Goal: Task Accomplishment & Management: Use online tool/utility

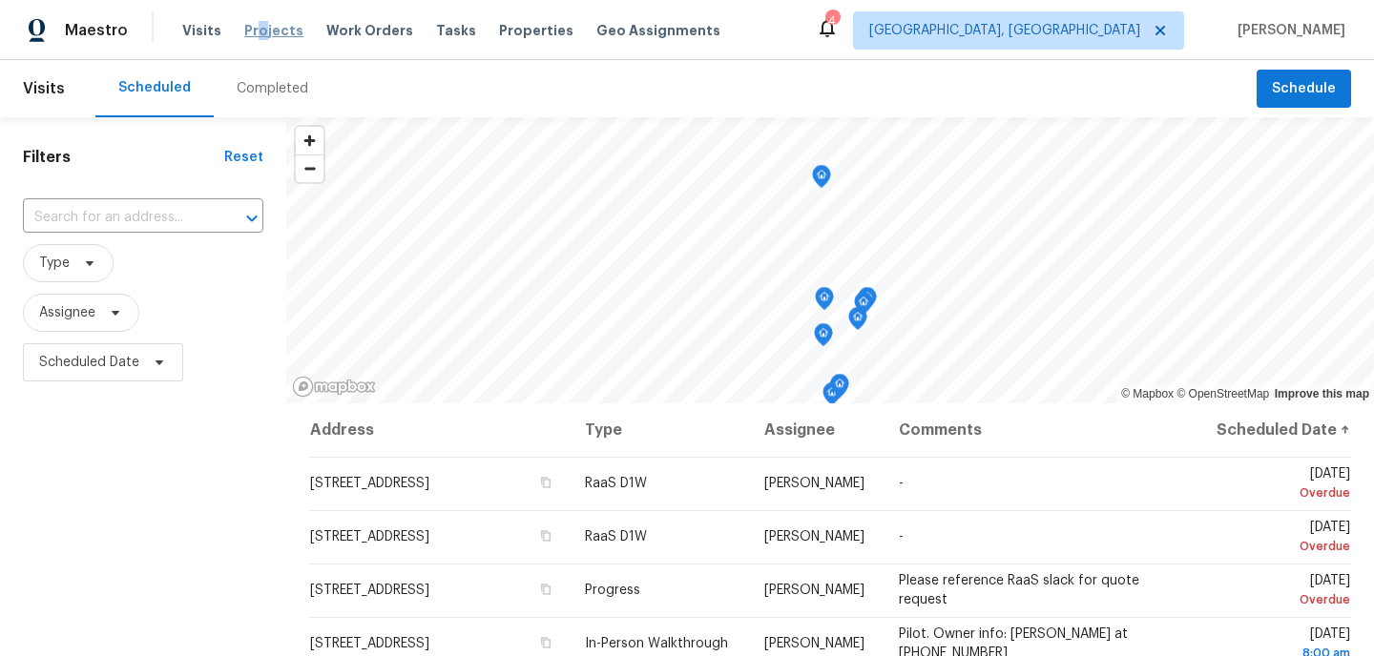
click at [254, 28] on span "Projects" at bounding box center [273, 30] width 59 height 19
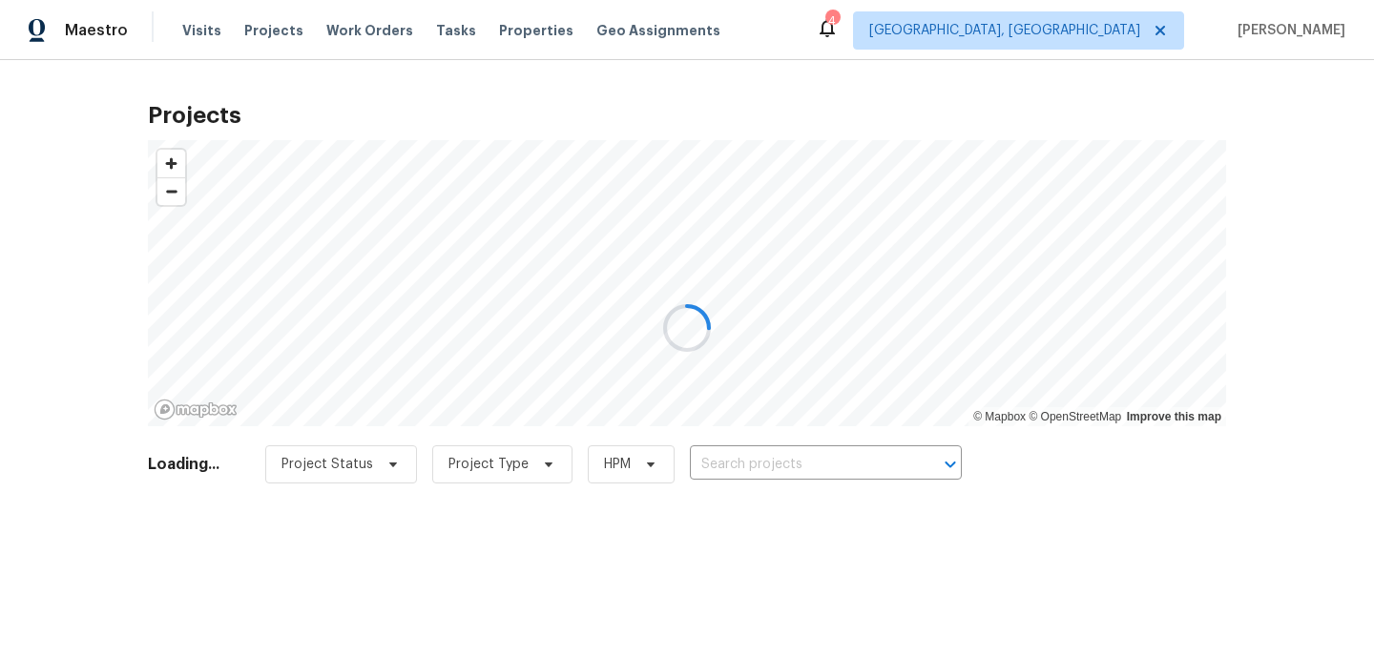
click at [714, 477] on div at bounding box center [687, 328] width 1374 height 656
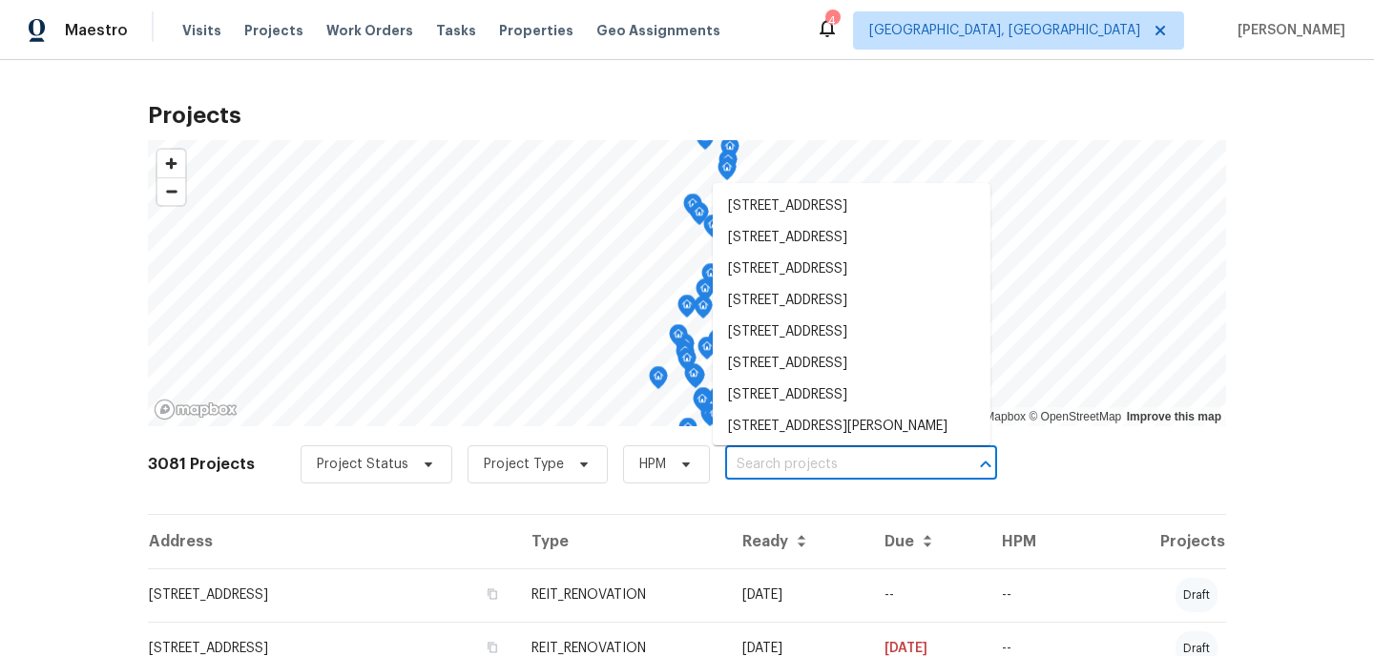
click at [739, 470] on input "text" at bounding box center [834, 465] width 218 height 30
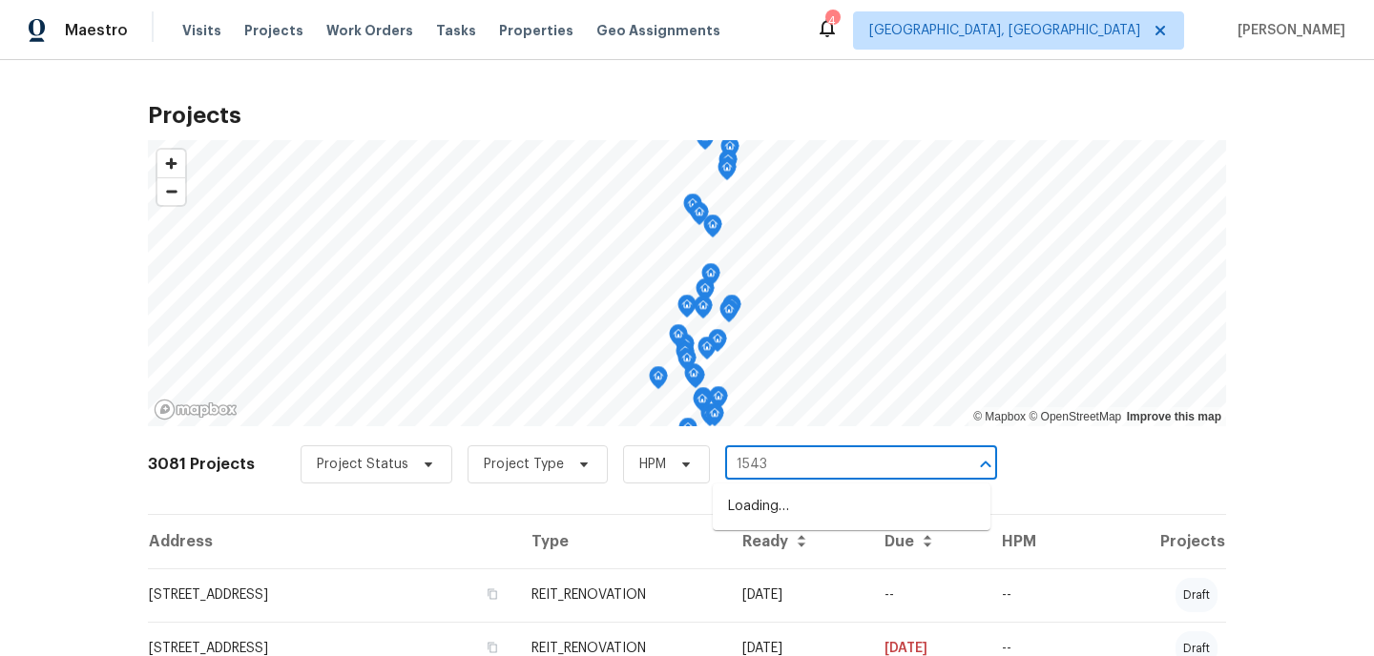
type input "15431"
click at [760, 515] on li "[STREET_ADDRESS]" at bounding box center [852, 506] width 278 height 31
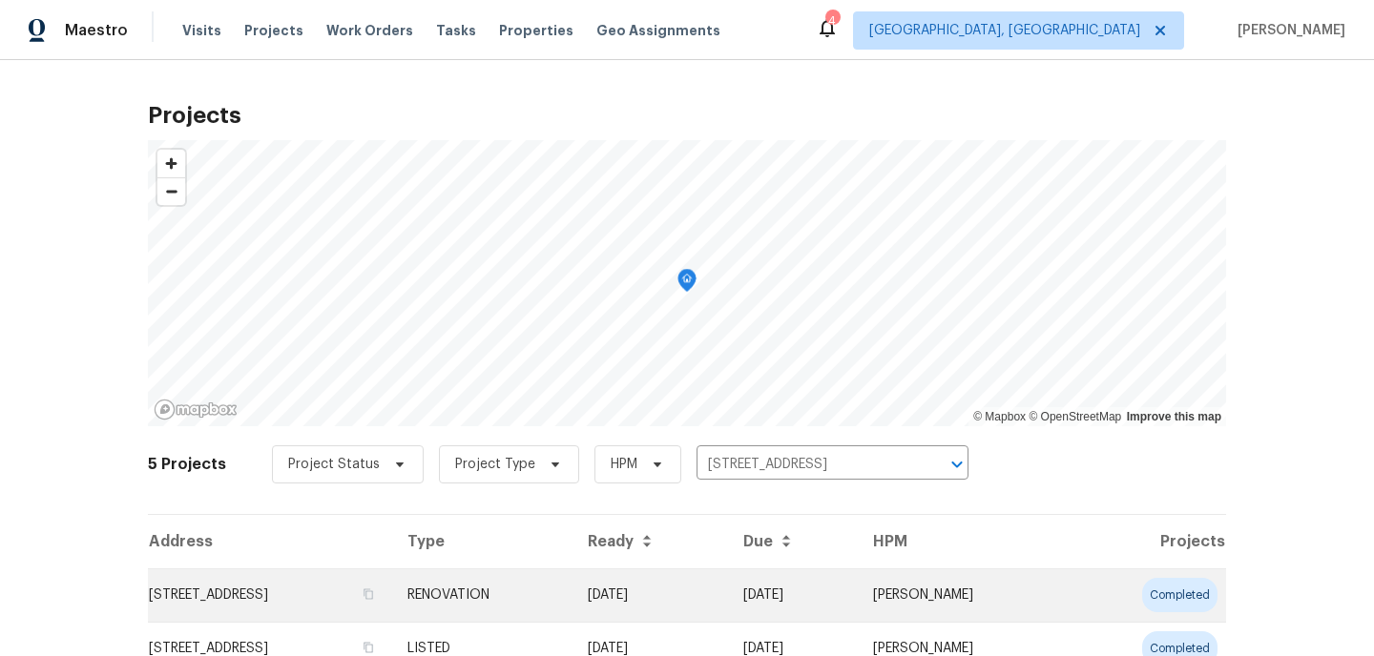
click at [330, 605] on td "[STREET_ADDRESS]" at bounding box center [270, 595] width 244 height 53
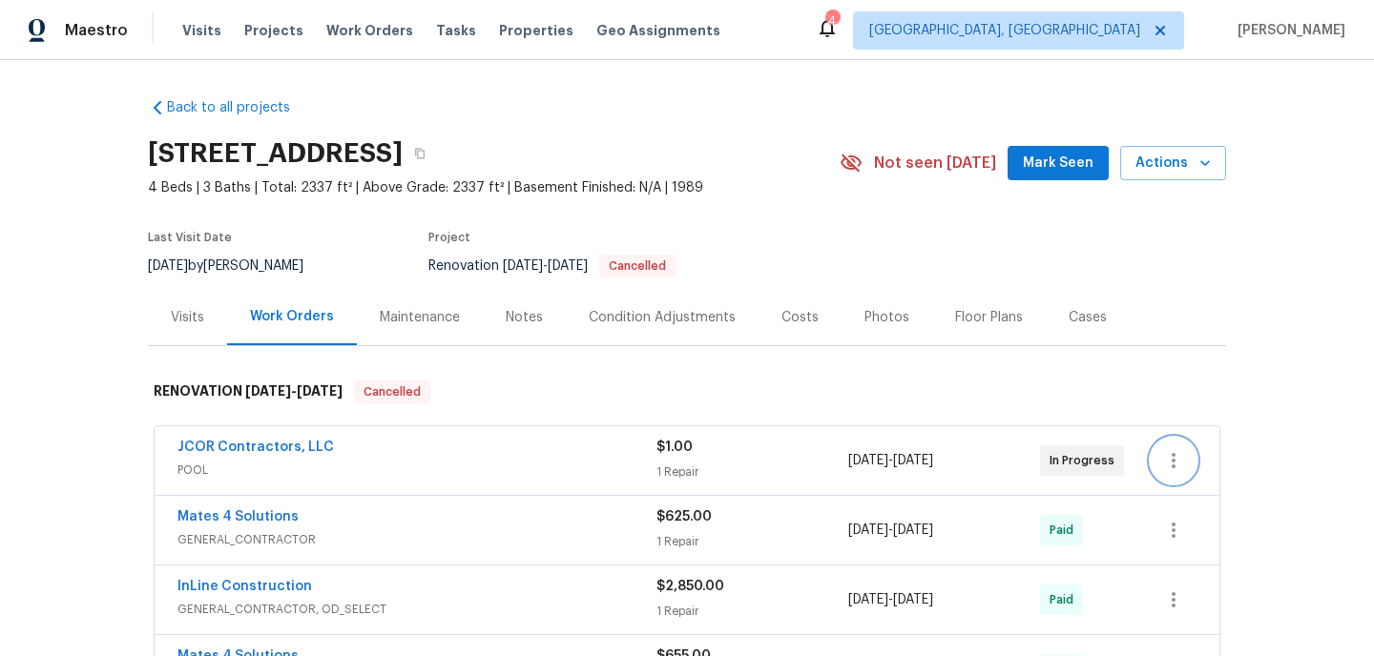
click at [1176, 473] on button "button" at bounding box center [1174, 461] width 46 height 46
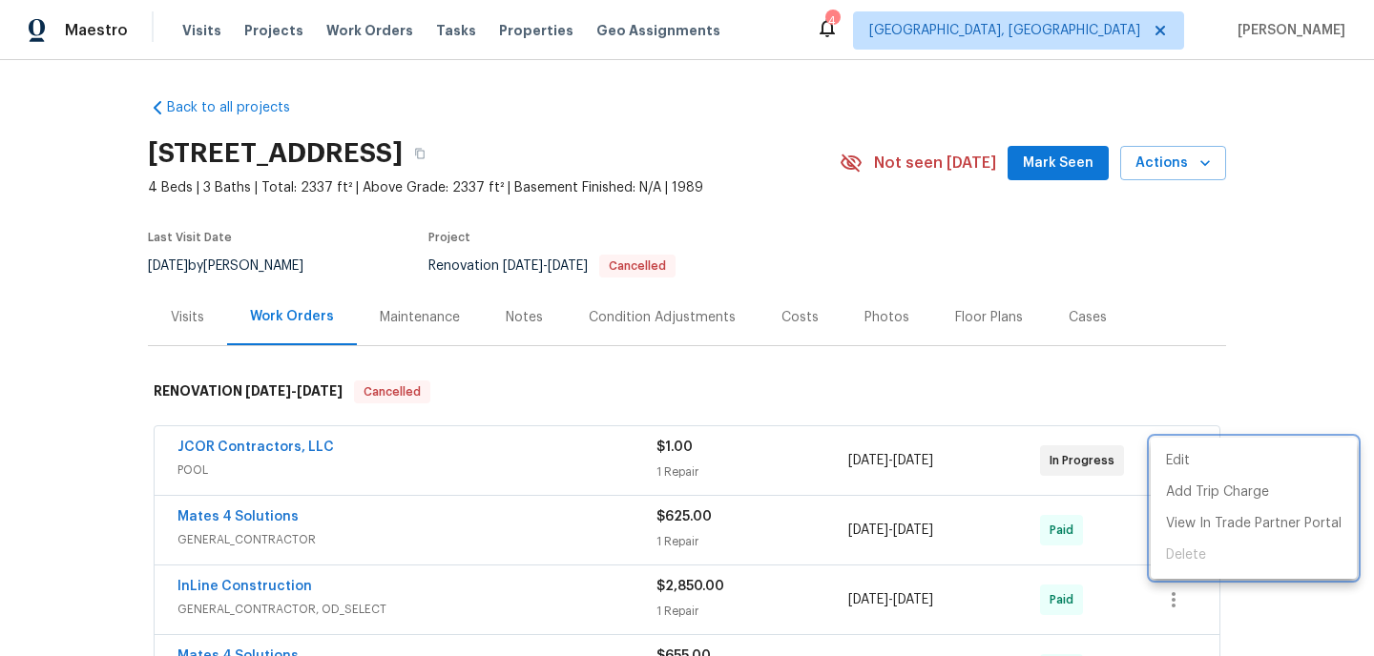
click at [1111, 394] on div at bounding box center [687, 328] width 1374 height 656
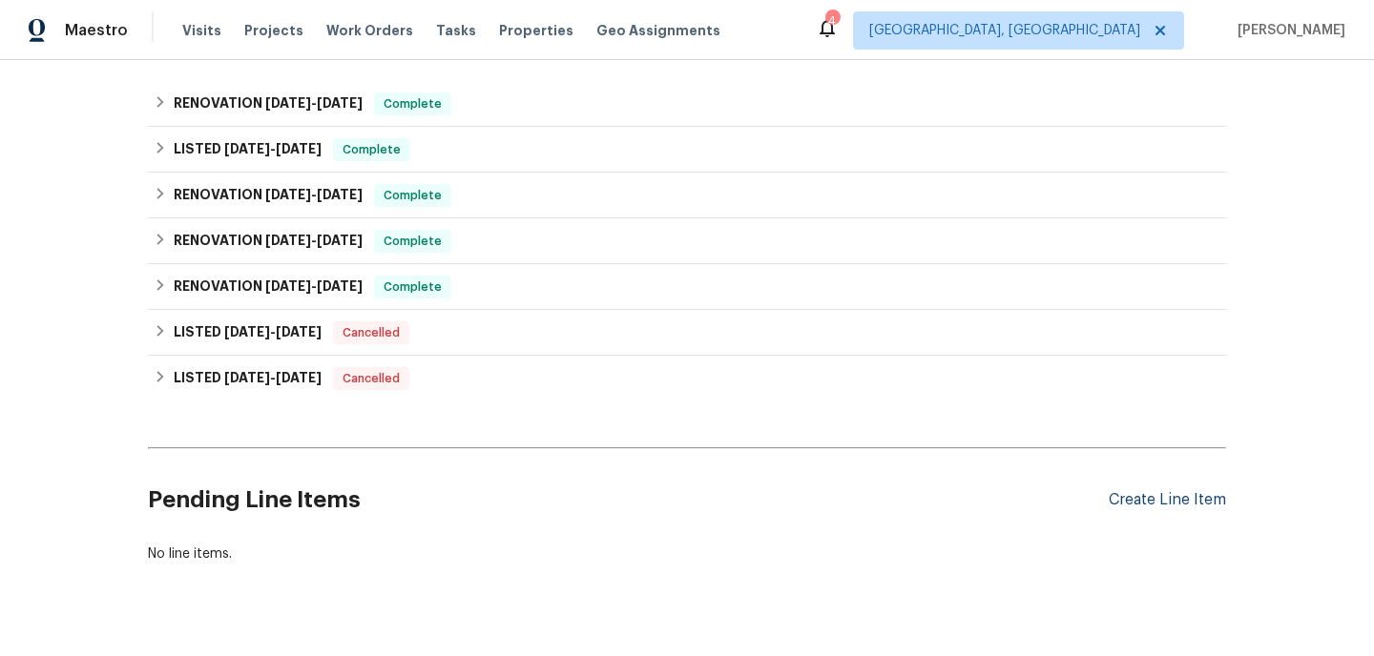
scroll to position [1274, 0]
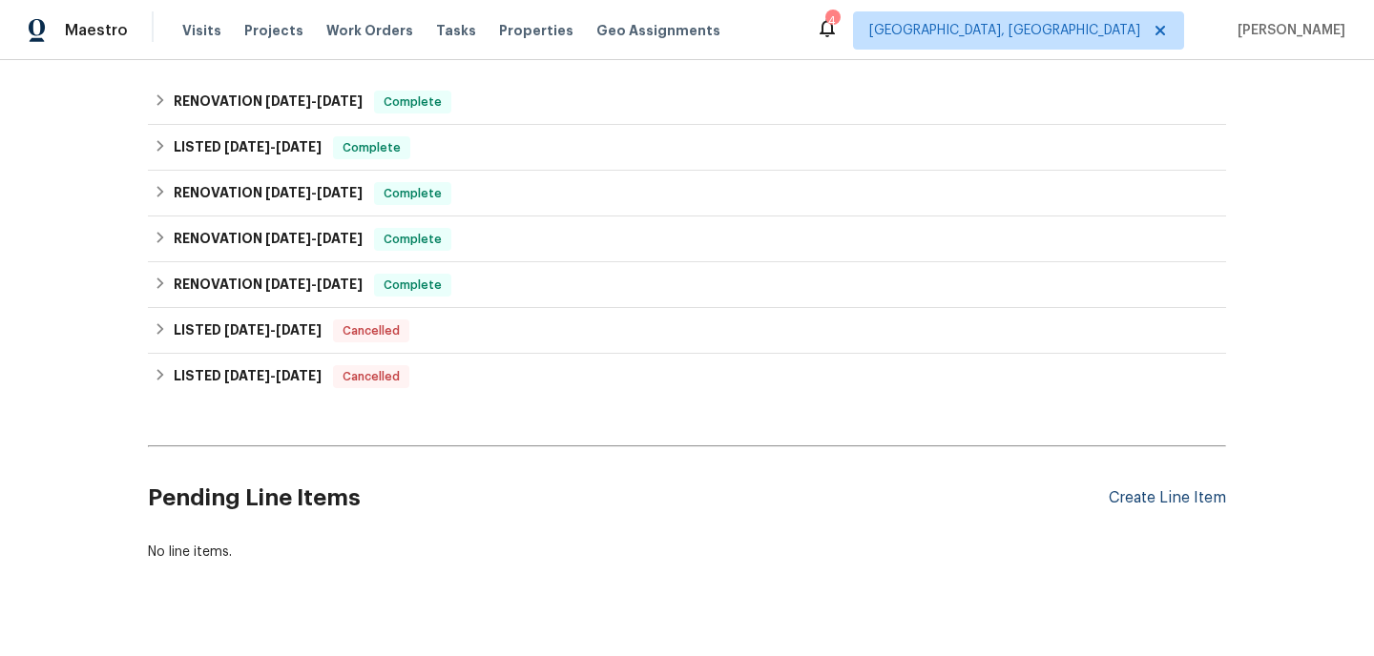
click at [1174, 505] on div "Create Line Item" at bounding box center [1167, 498] width 117 height 18
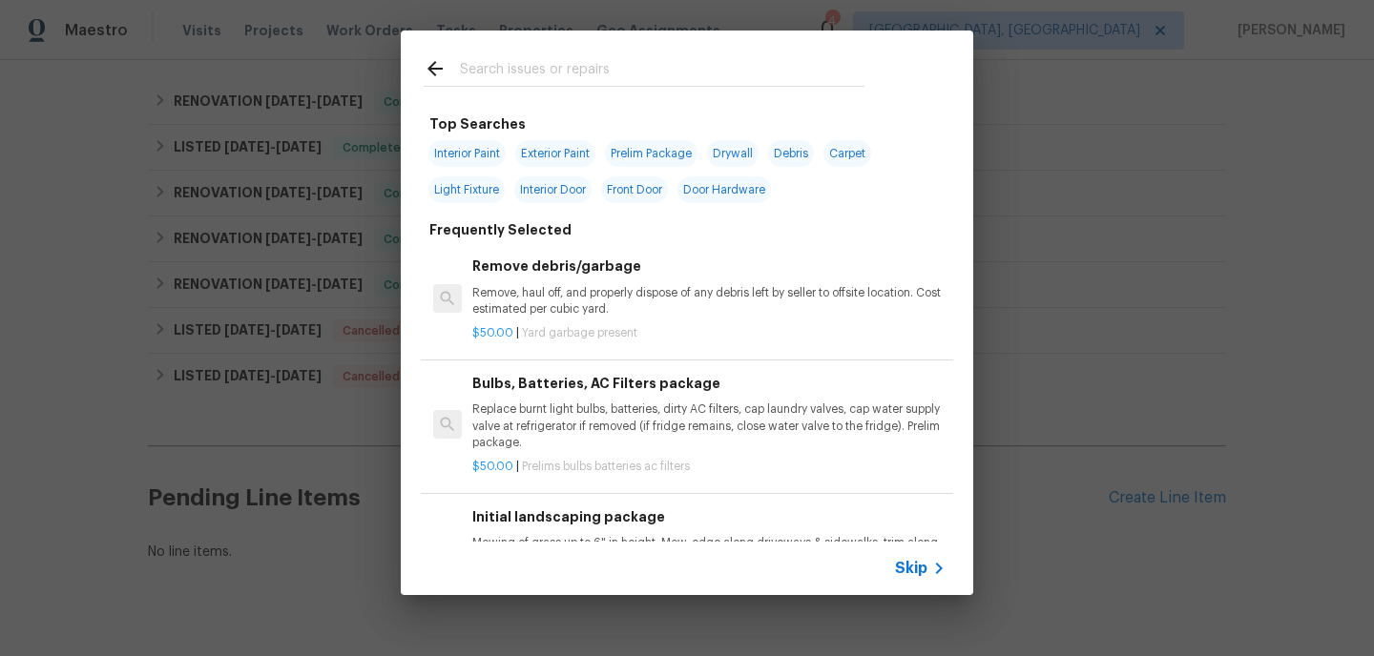
click at [506, 70] on input "text" at bounding box center [662, 71] width 405 height 29
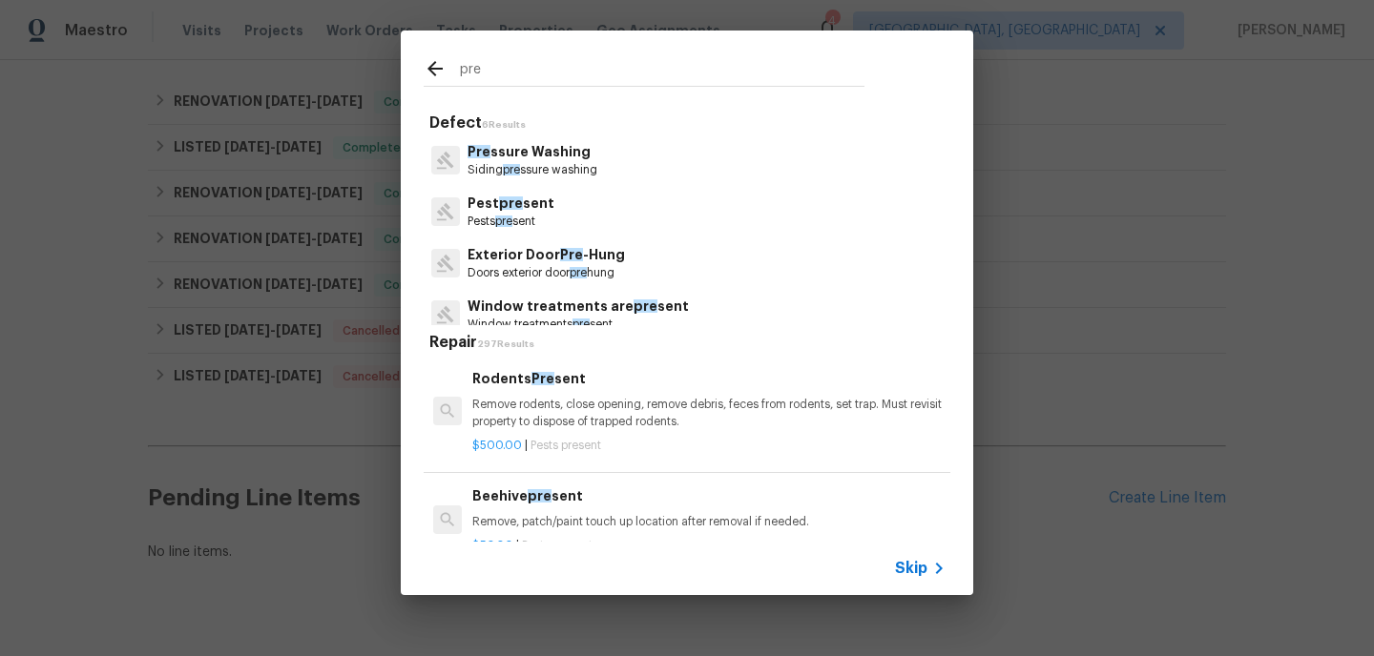
type input "pre"
click at [507, 172] on span "pre" at bounding box center [511, 169] width 17 height 11
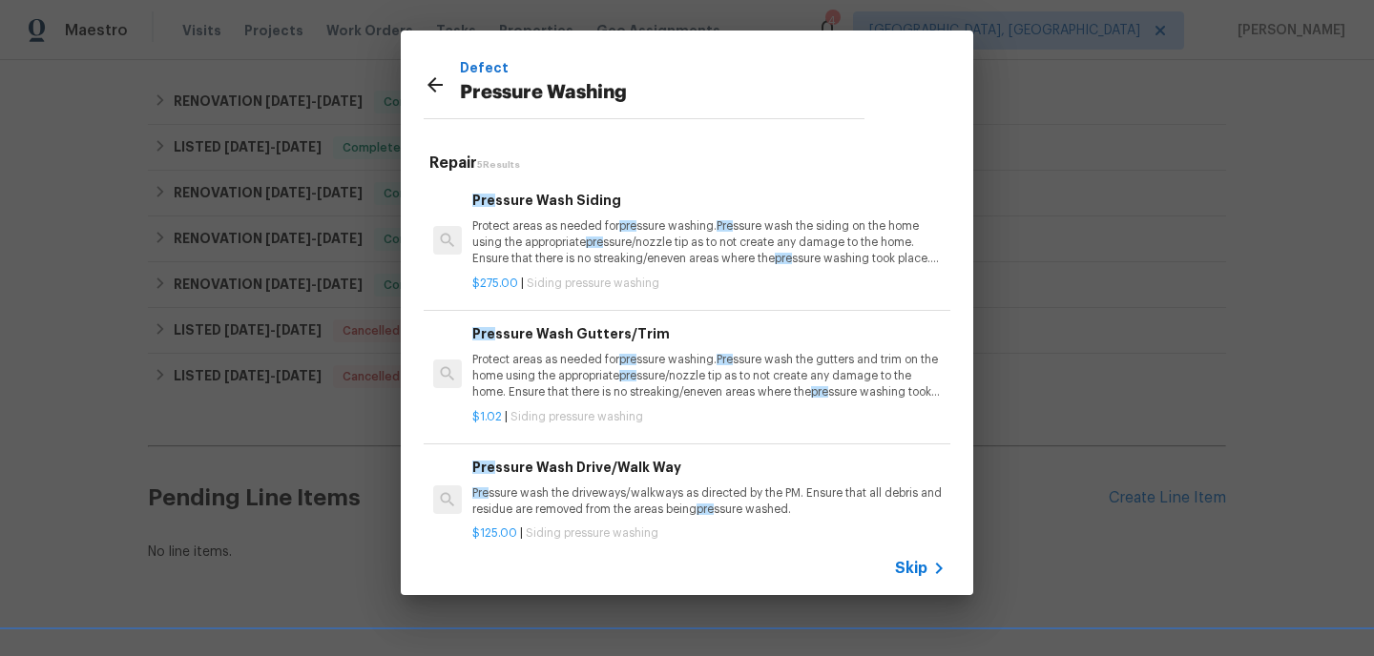
click at [514, 245] on p "Protect areas as needed for pre ssure washing. Pre ssure wash the siding on the…" at bounding box center [708, 242] width 473 height 49
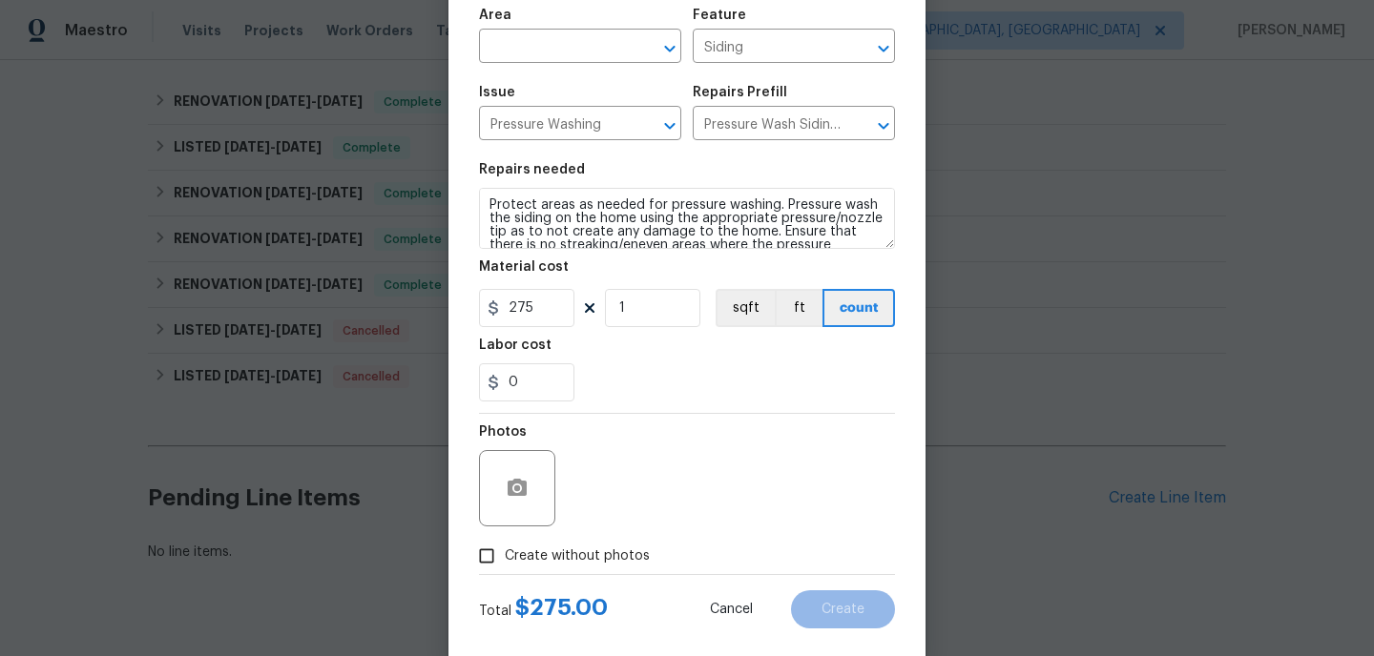
scroll to position [135, 0]
click at [484, 550] on input "Create without photos" at bounding box center [486, 554] width 36 height 36
checkbox input "true"
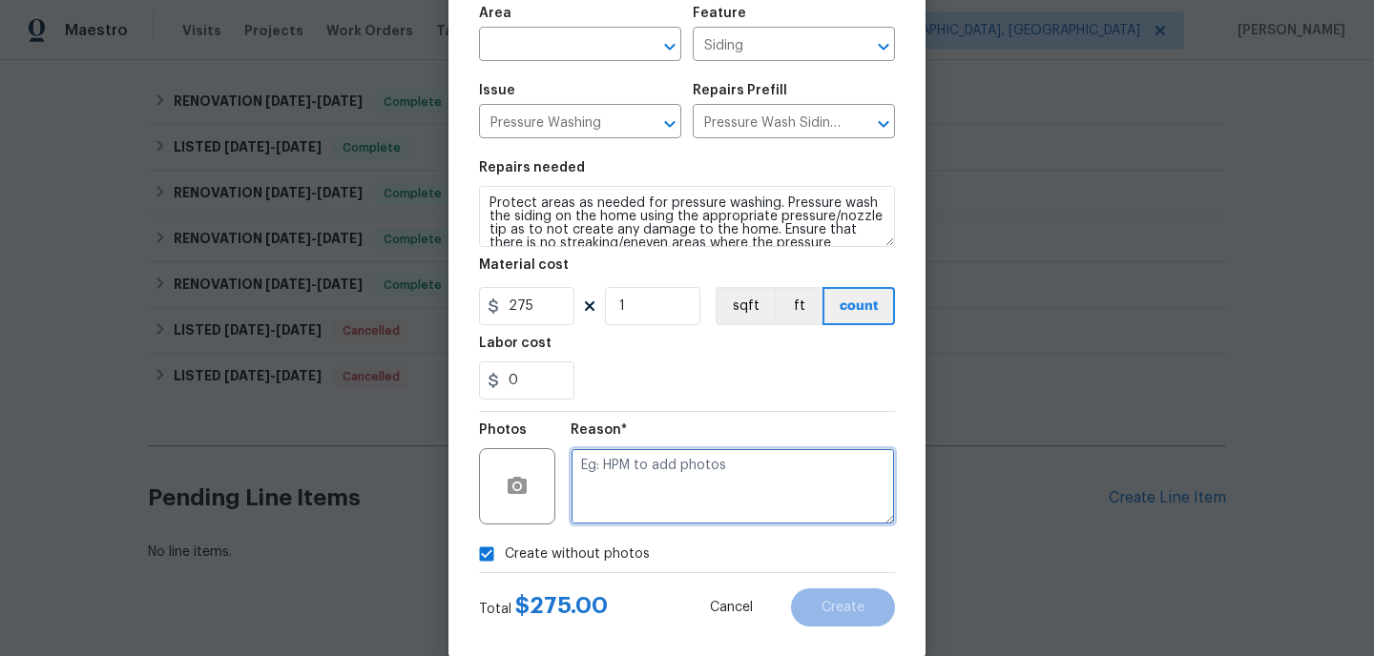
click at [629, 475] on textarea at bounding box center [733, 486] width 324 height 76
type textarea "hpm to add"
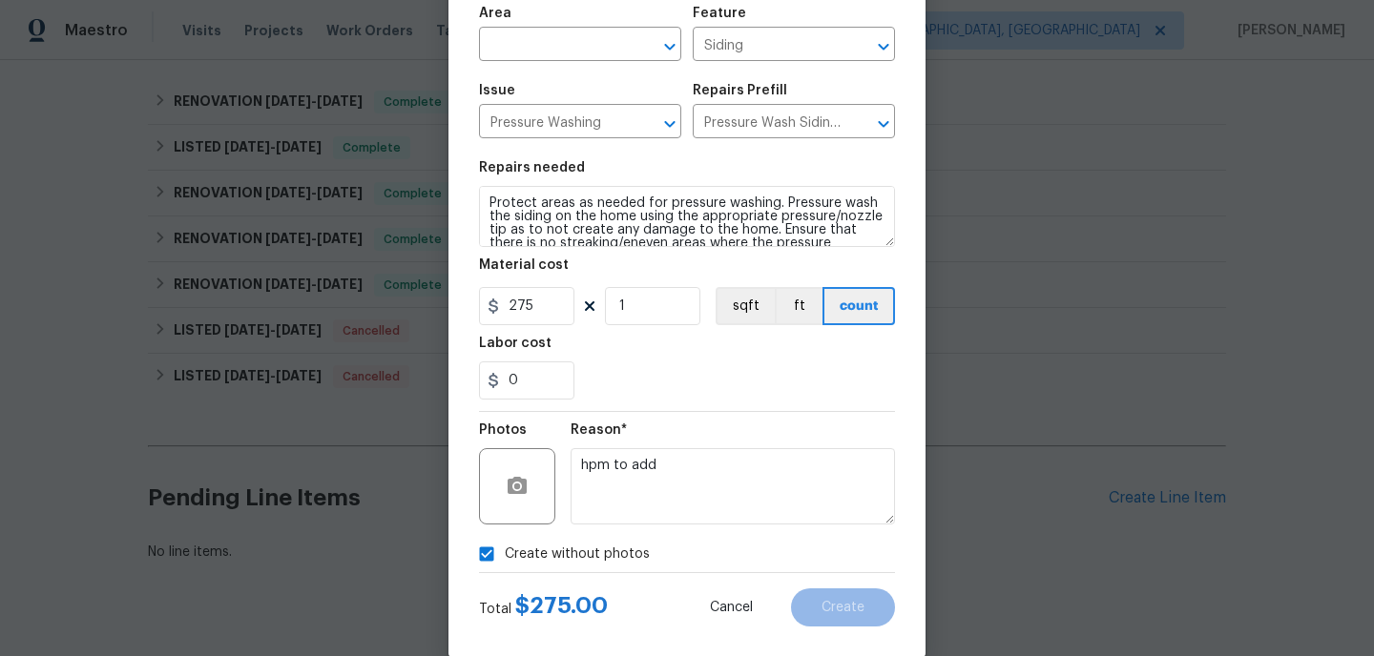
click at [725, 550] on div "Create without photos" at bounding box center [687, 554] width 416 height 36
click at [631, 62] on span "Area ​" at bounding box center [580, 33] width 202 height 77
click at [613, 52] on input "text" at bounding box center [553, 46] width 149 height 30
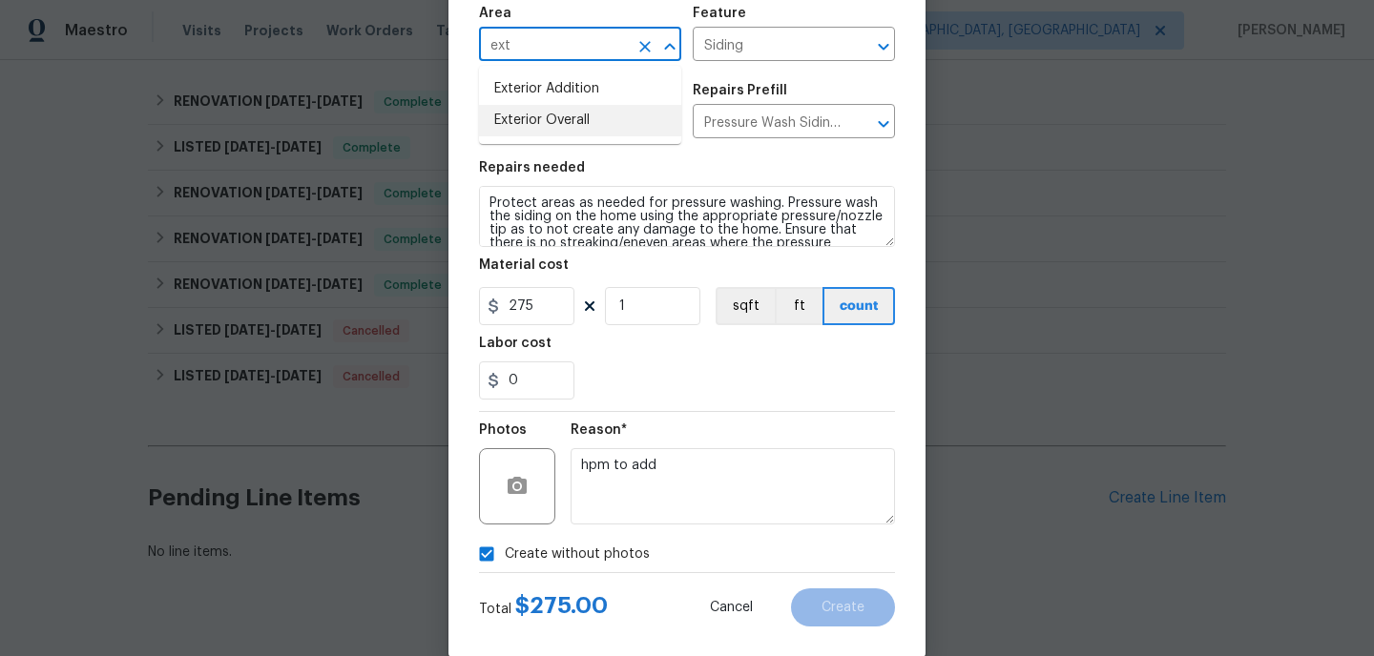
click at [594, 118] on li "Exterior Overall" at bounding box center [580, 120] width 202 height 31
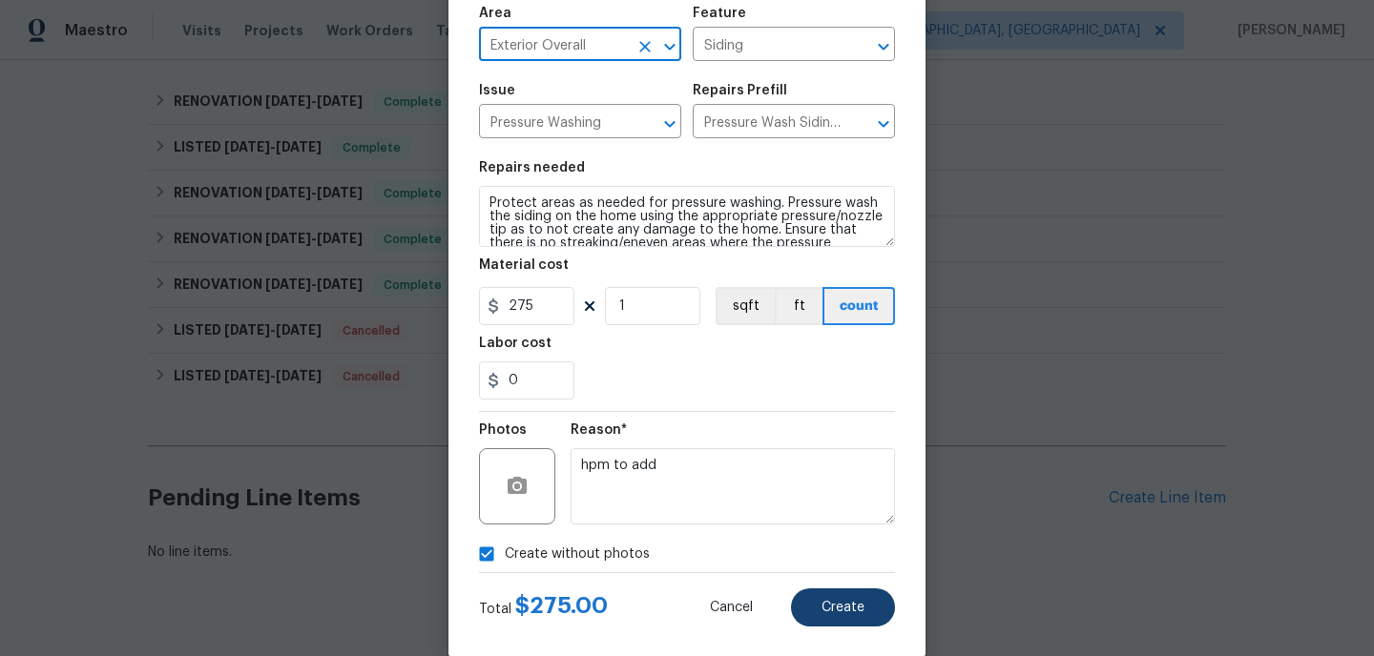
type input "Exterior Overall"
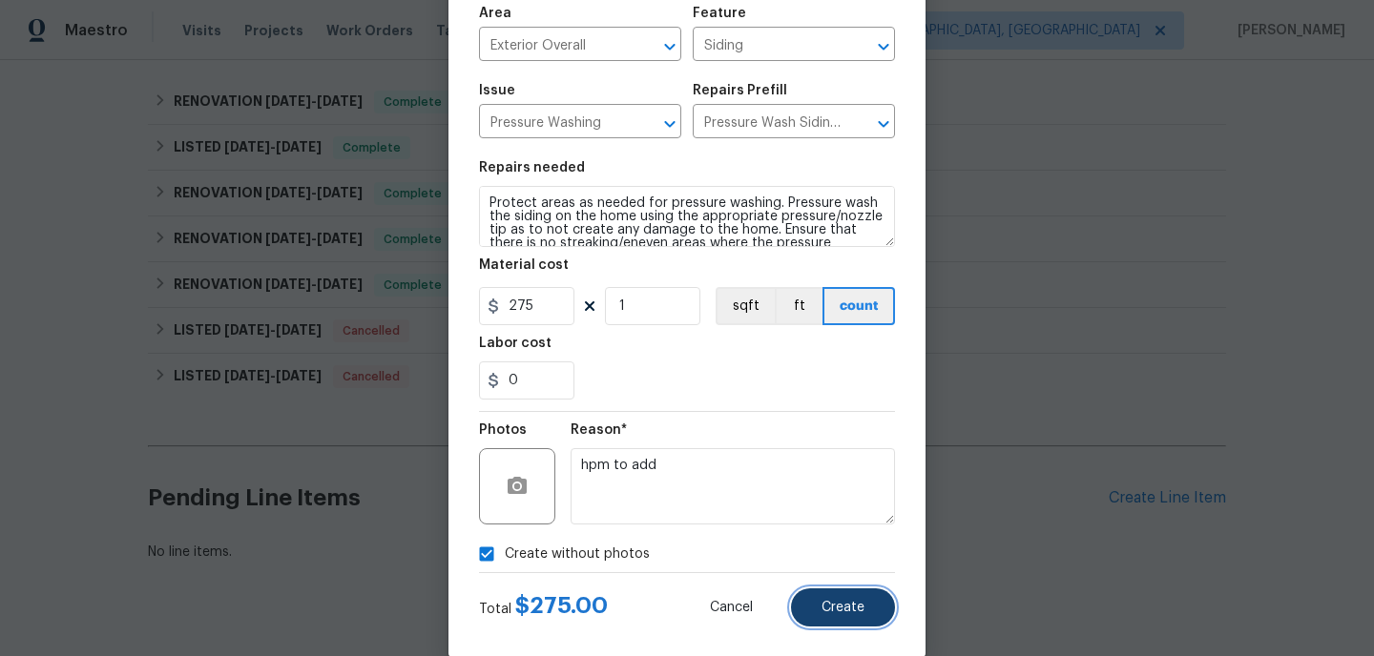
click at [843, 617] on button "Create" at bounding box center [843, 608] width 104 height 38
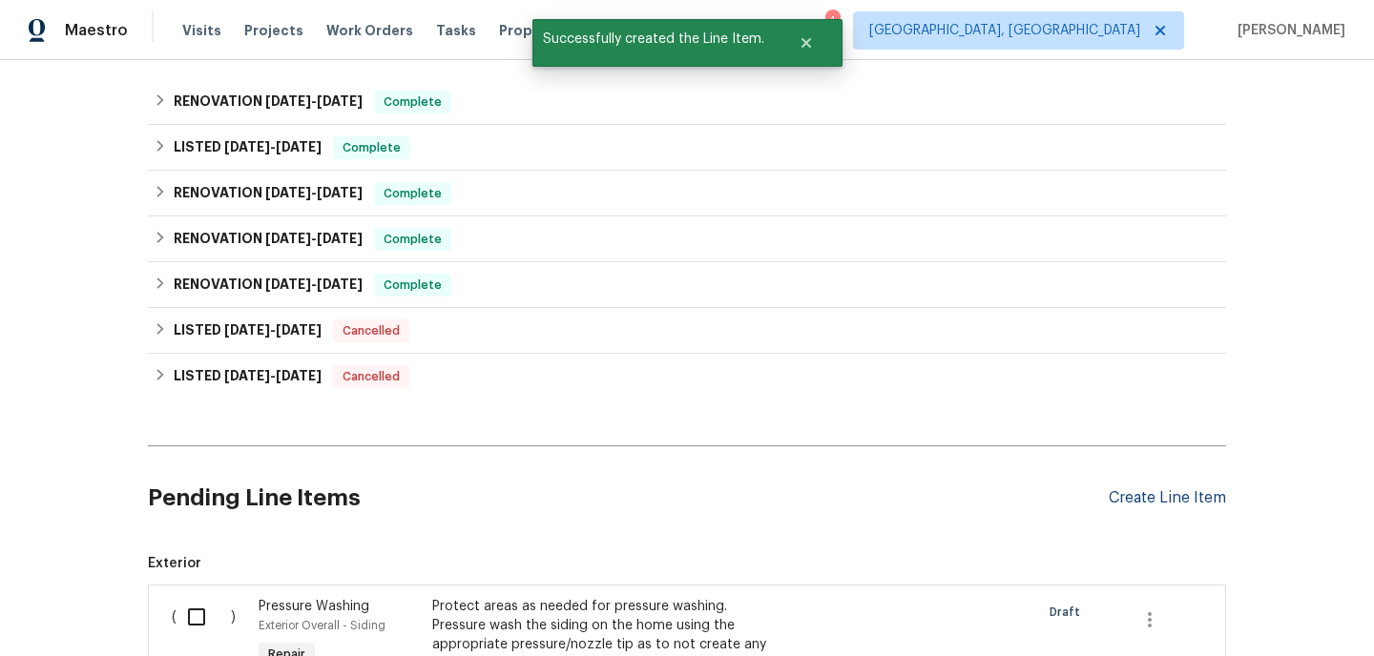
click at [1145, 502] on div "Create Line Item" at bounding box center [1167, 498] width 117 height 18
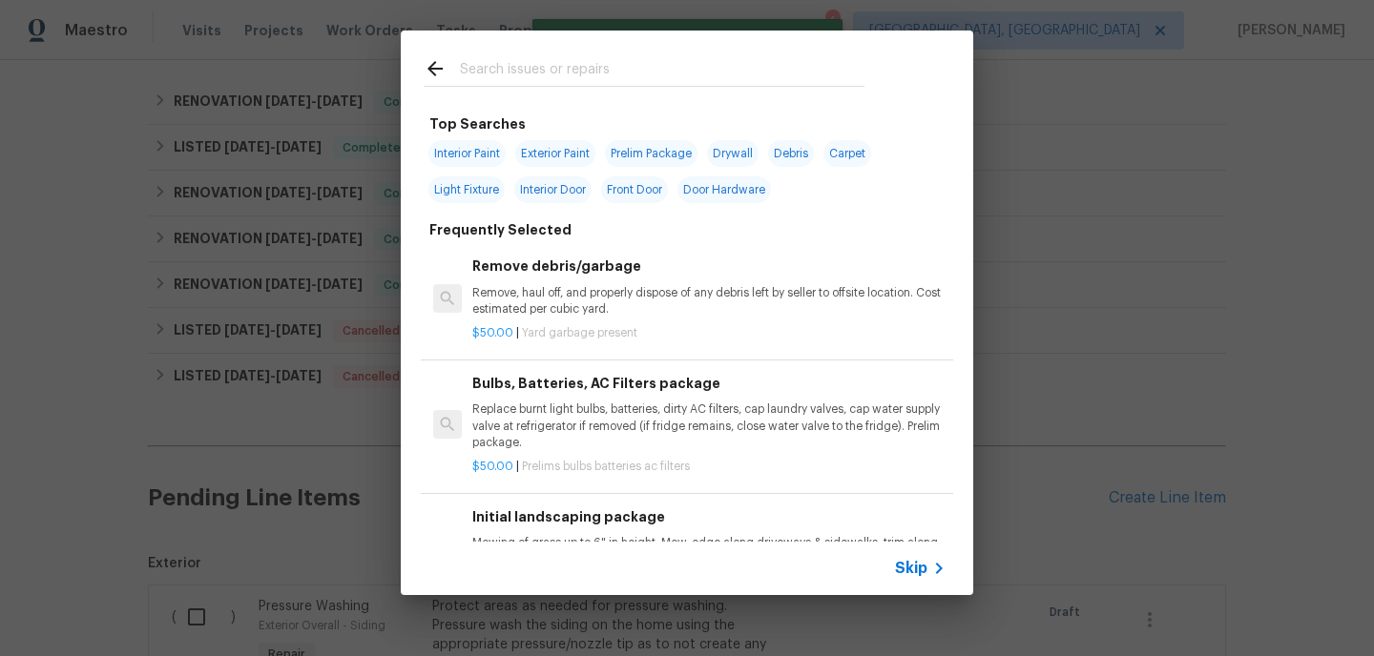
click at [554, 69] on input "text" at bounding box center [662, 71] width 405 height 29
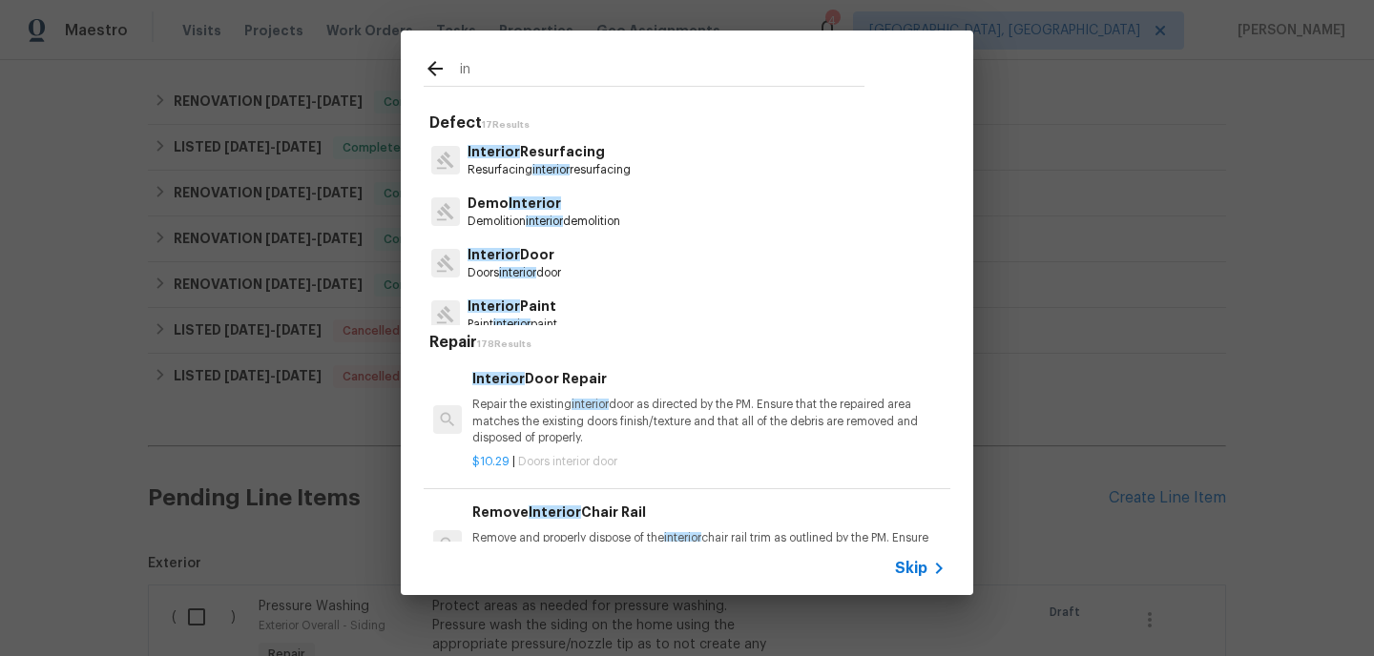
type input "i"
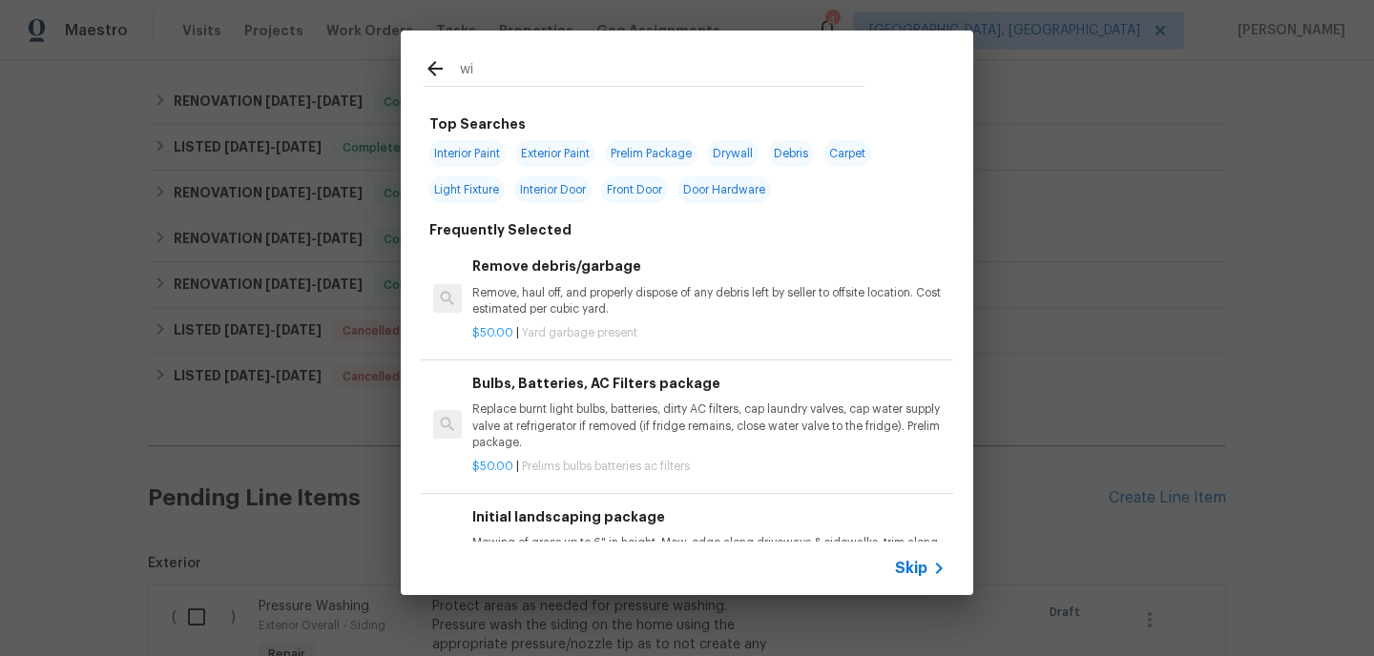
type input "w"
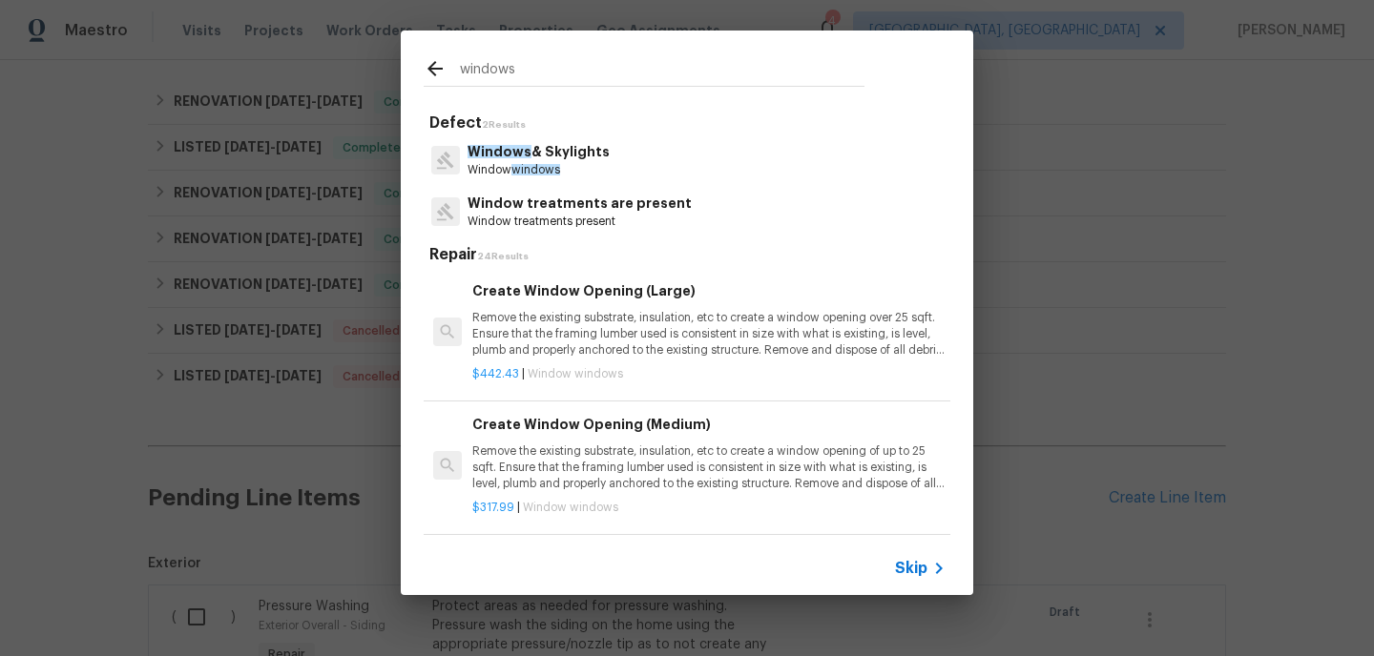
type input "windows"
click at [551, 153] on p "Windows & Skylights" at bounding box center [539, 152] width 142 height 20
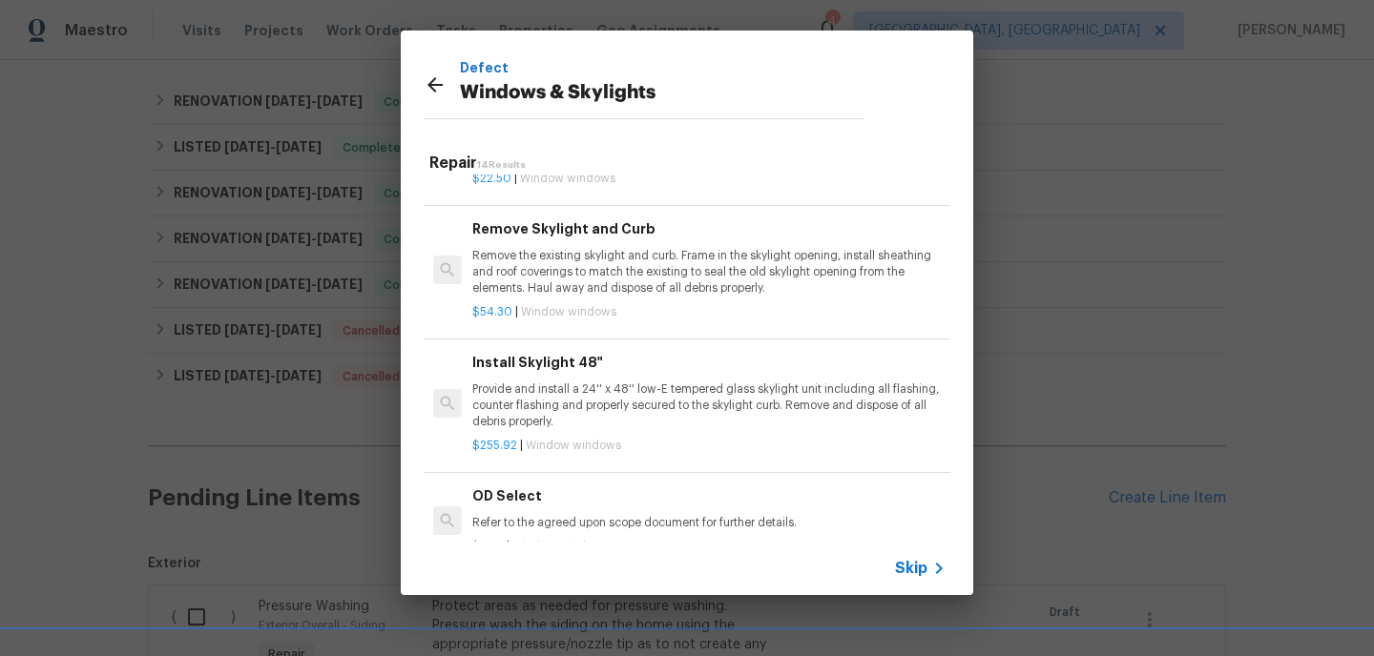
scroll to position [1281, 0]
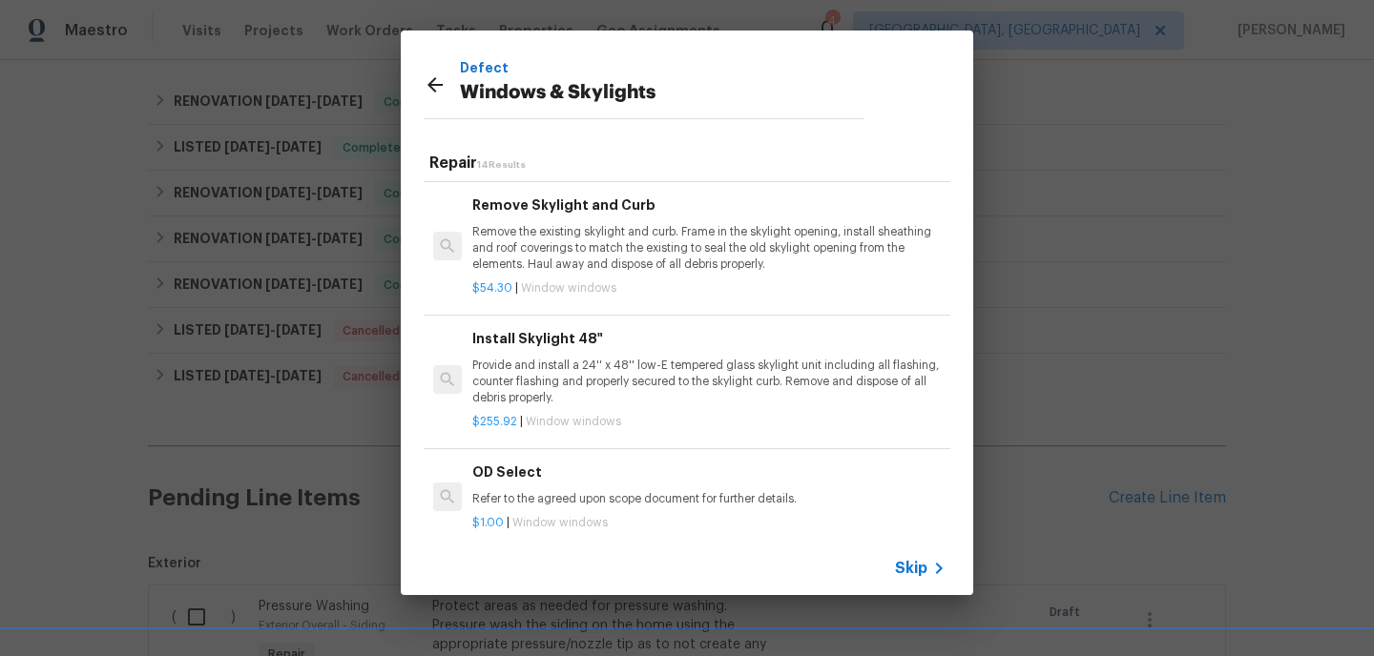
click at [555, 498] on p "Refer to the agreed upon scope document for further details." at bounding box center [708, 499] width 473 height 16
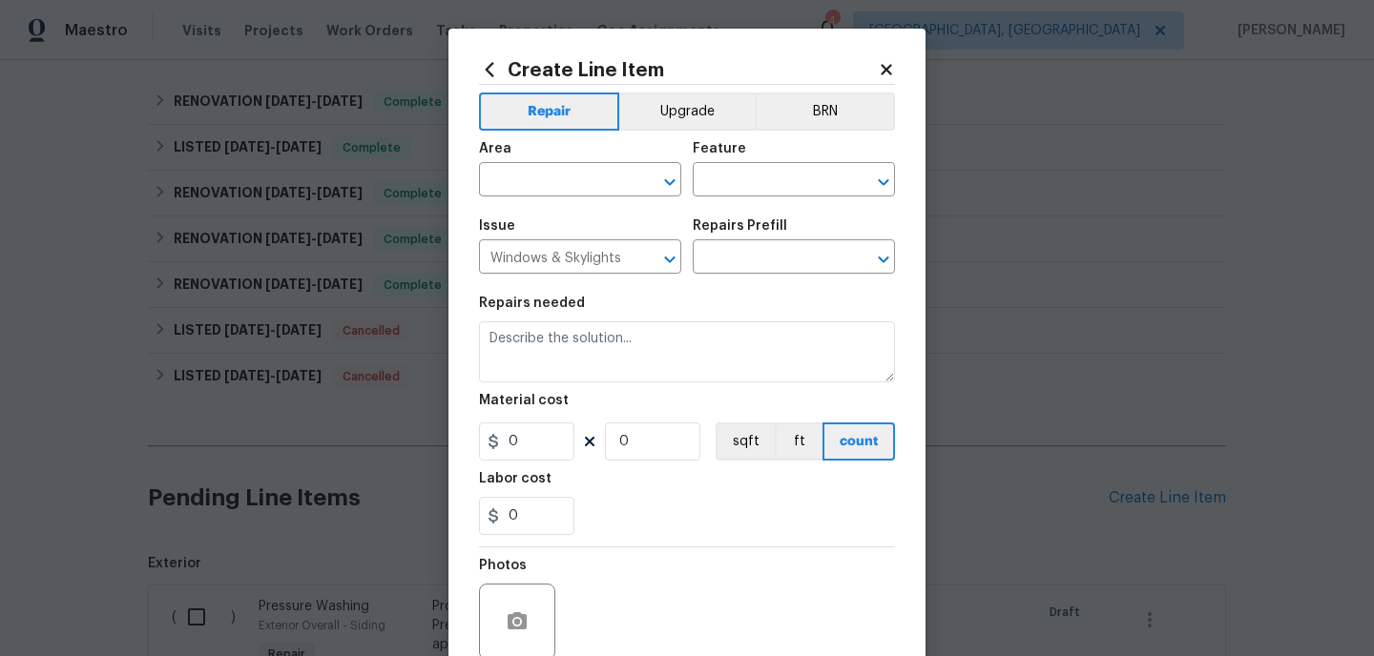
type input "OD Select $1.00"
type textarea "Refer to the agreed upon scope document for further details."
type input "1"
click at [606, 172] on input "text" at bounding box center [553, 182] width 149 height 30
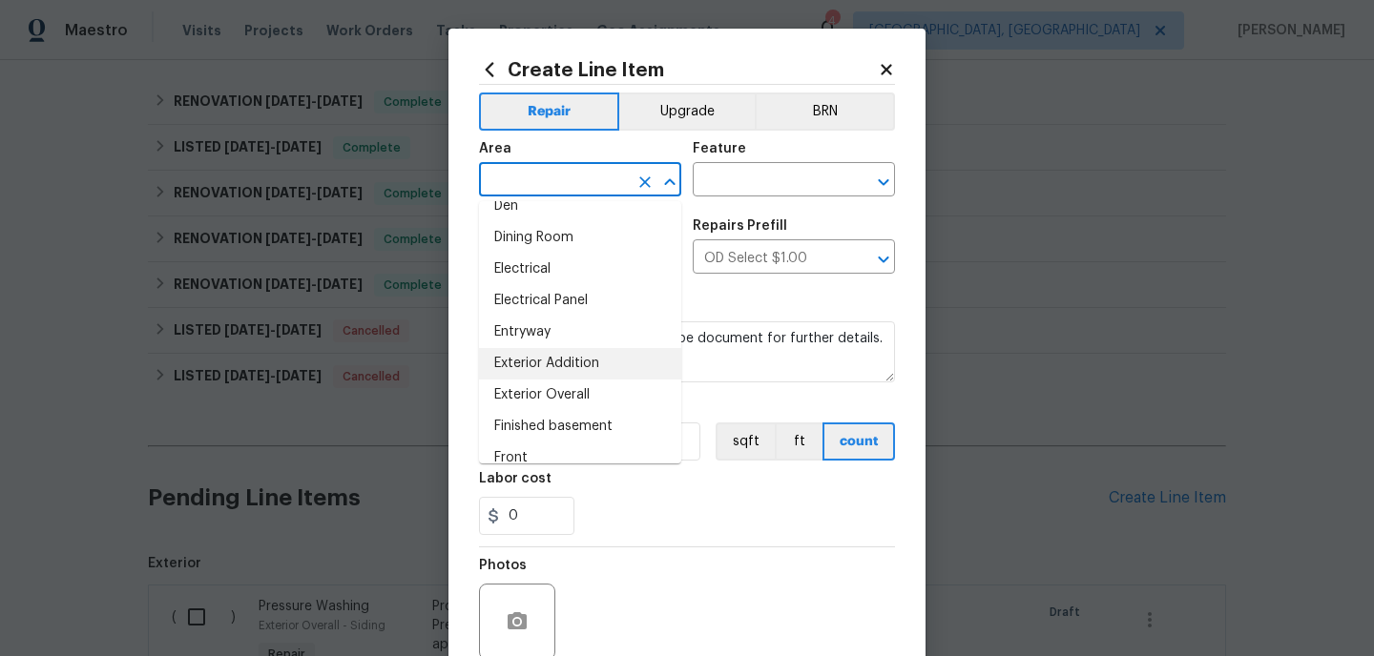
scroll to position [335, 0]
click at [556, 387] on li "Exterior Overall" at bounding box center [580, 393] width 202 height 31
type input "Exterior Overall"
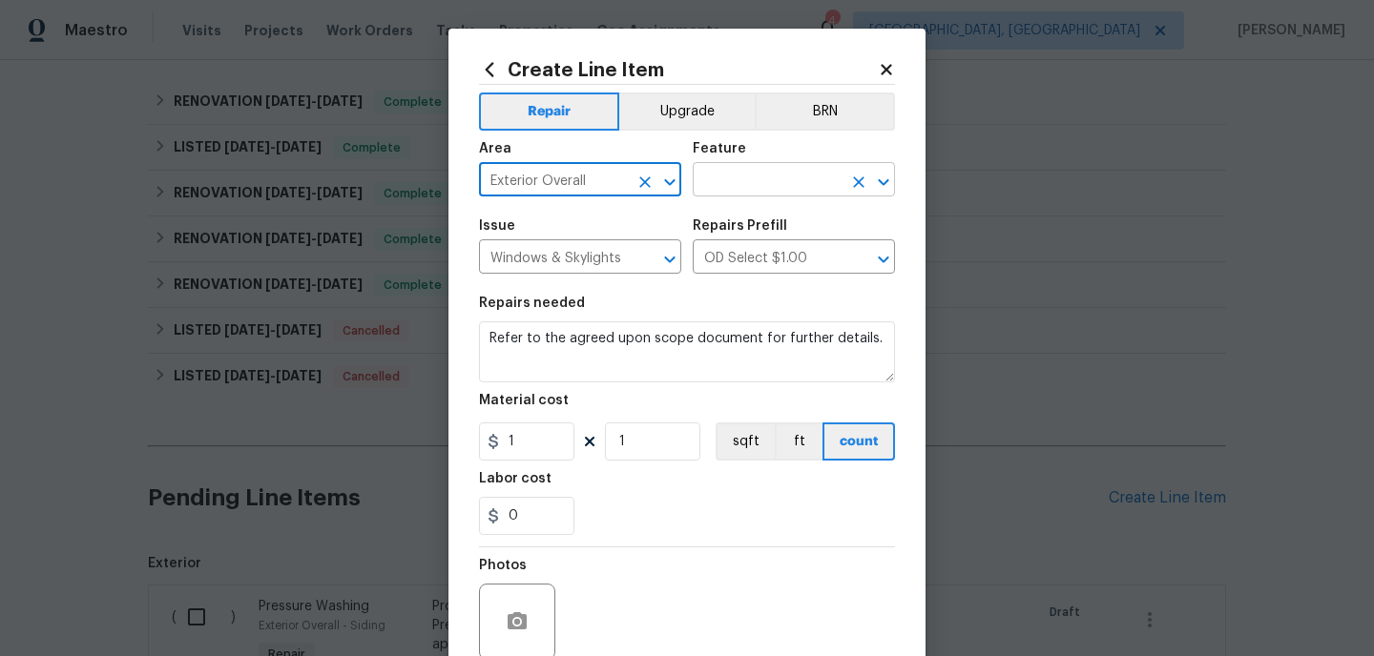
click at [774, 190] on input "text" at bounding box center [767, 182] width 149 height 30
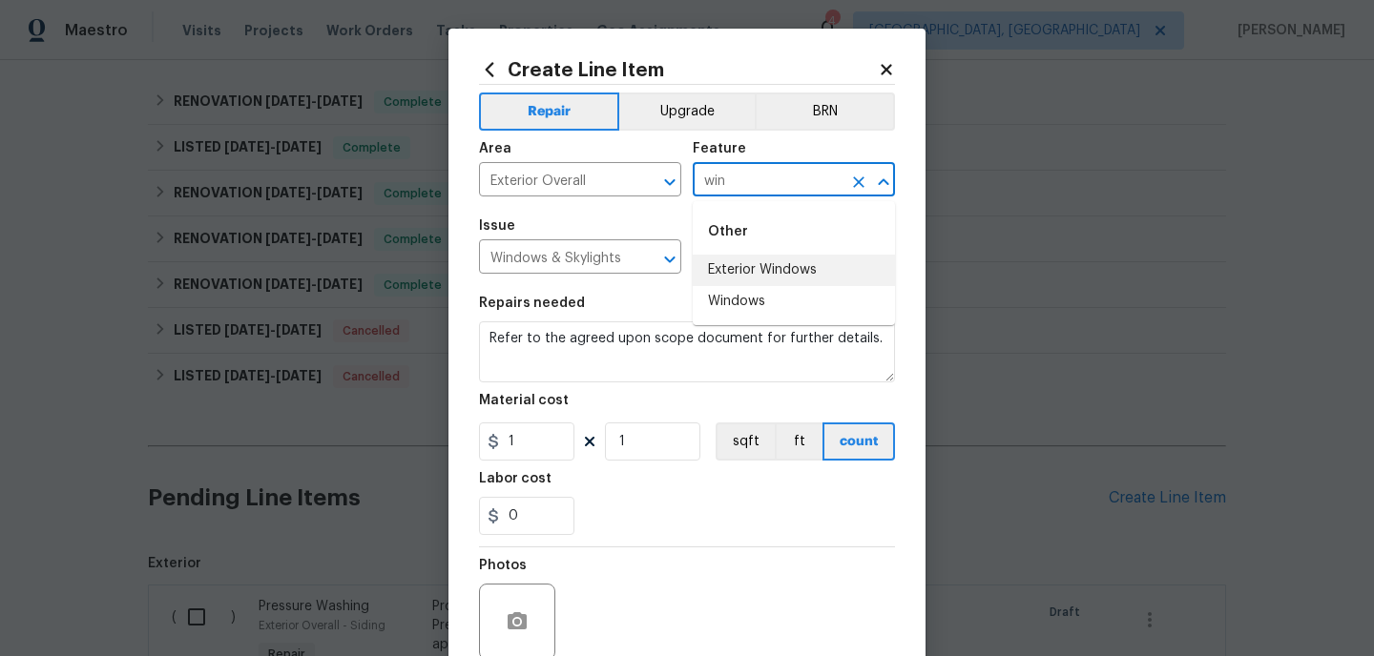
click at [744, 265] on li "Exterior Windows" at bounding box center [794, 270] width 202 height 31
type input "Exterior Windows"
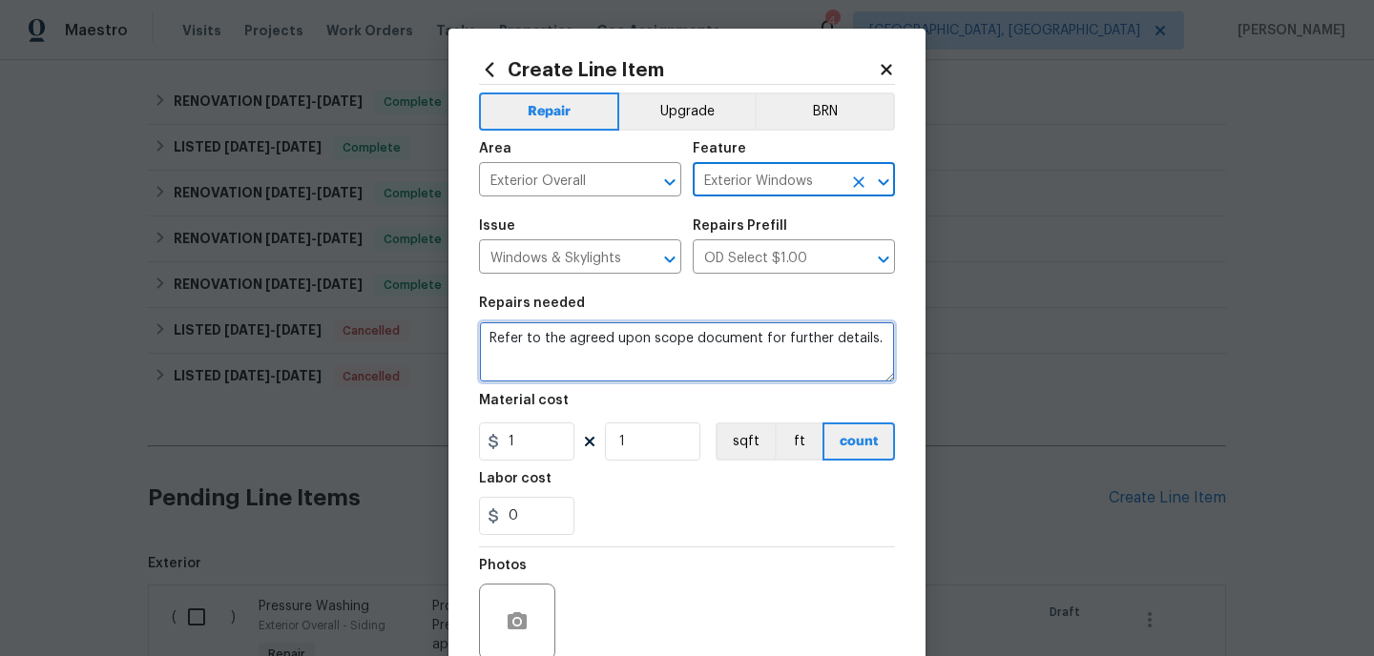
click at [620, 369] on textarea "Refer to the agreed upon scope document for further details." at bounding box center [687, 352] width 416 height 61
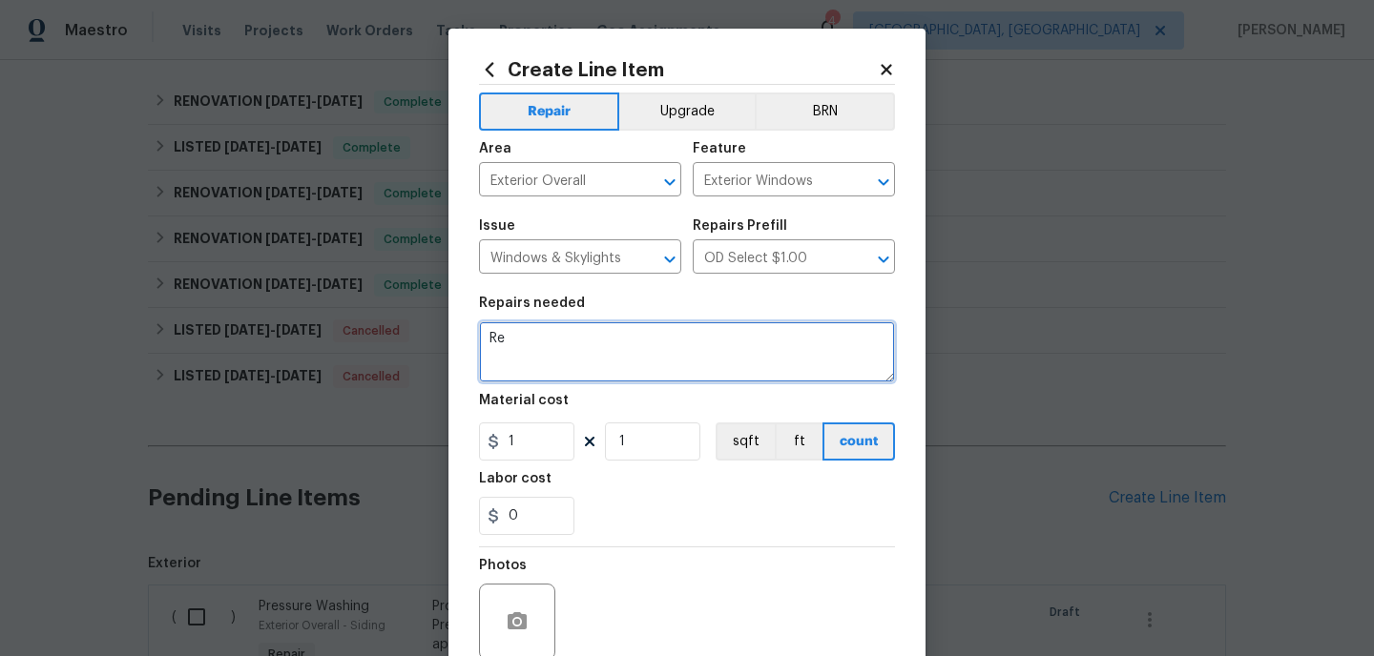
type textarea "R"
type textarea "detail bathroom window 85 repair window mech 125"
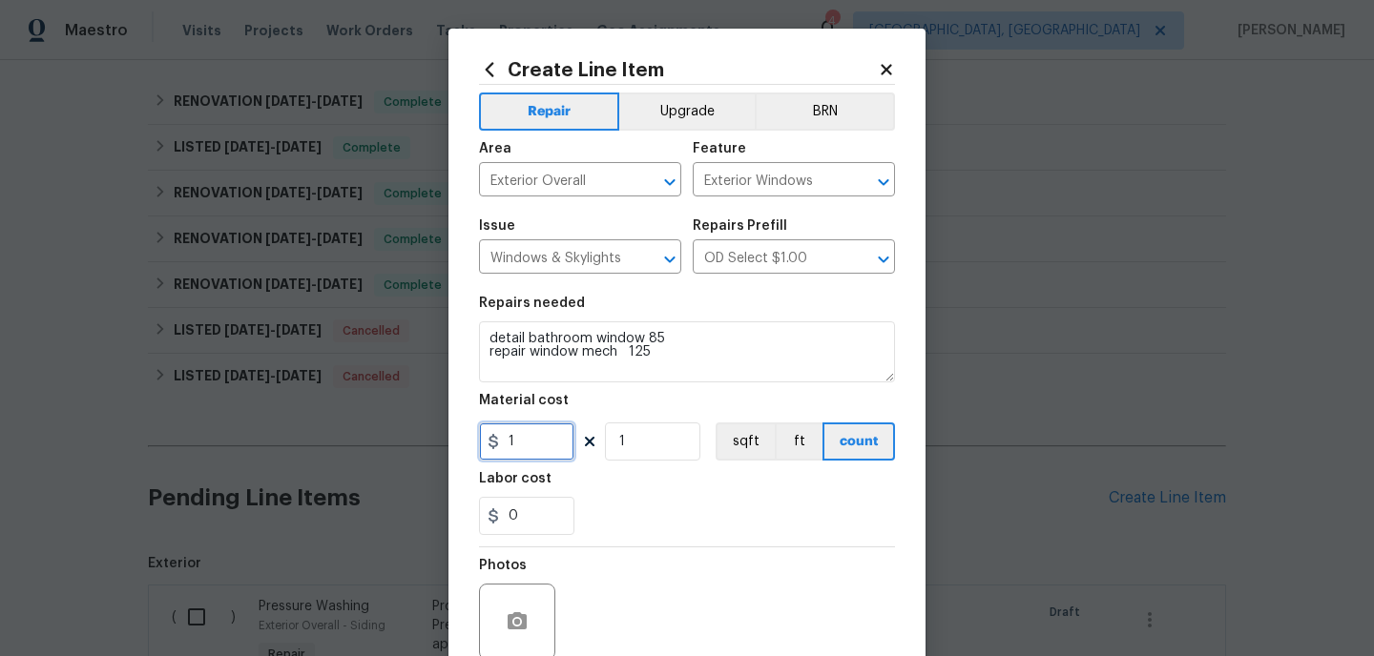
click at [554, 447] on input "1" at bounding box center [526, 442] width 95 height 38
type input "0"
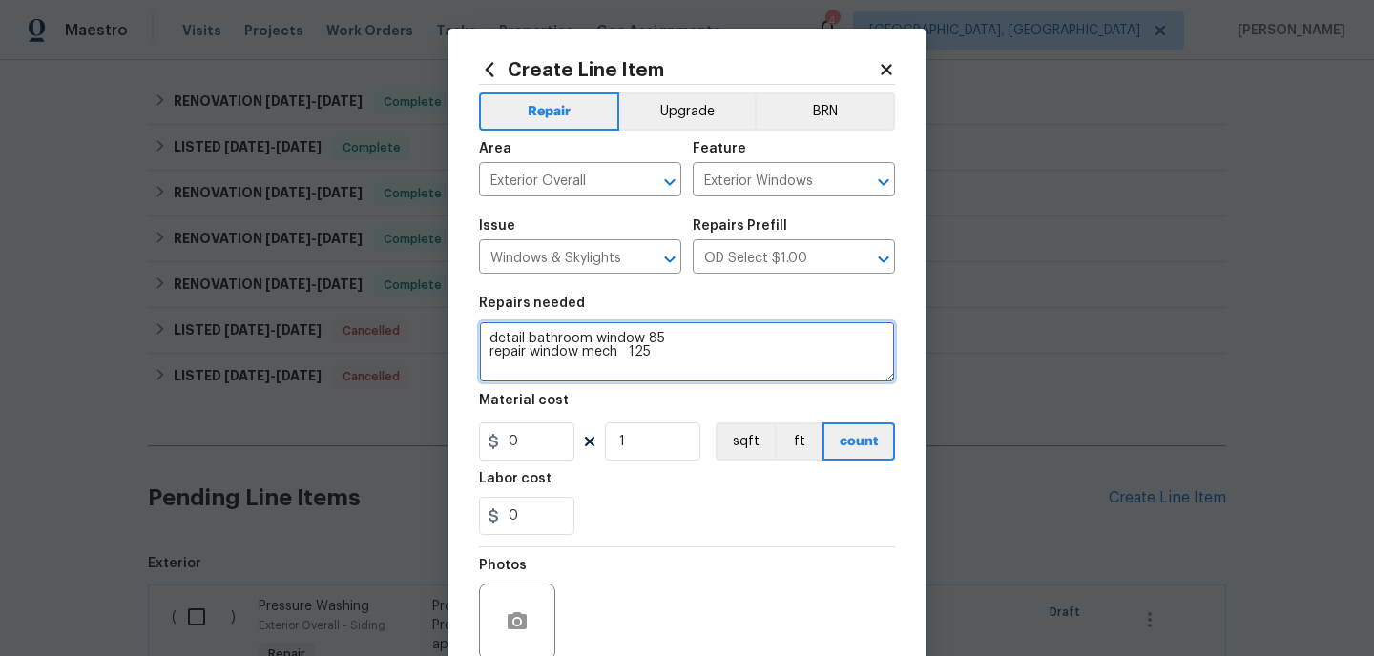
click at [653, 352] on textarea "detail bathroom window 85 repair window mech 125" at bounding box center [687, 352] width 416 height 61
type textarea "detail bathroom window 85 repair window mech 85"
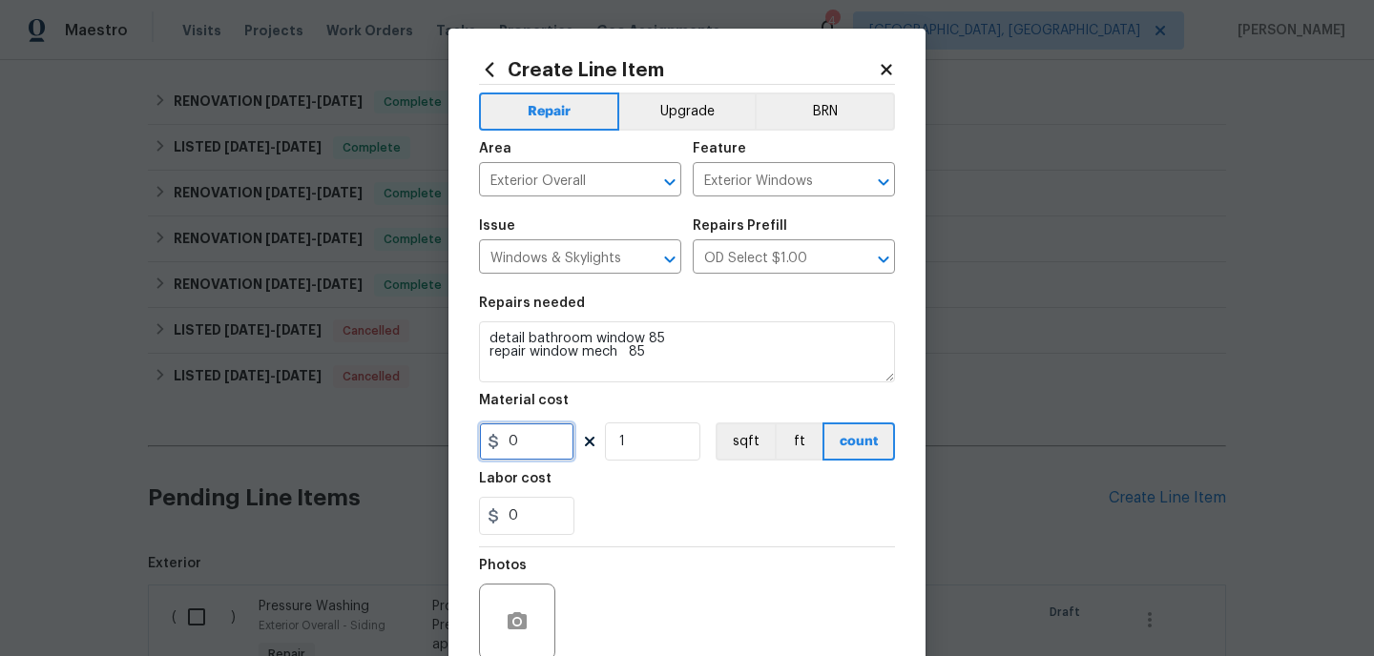
click at [543, 455] on input "0" at bounding box center [526, 442] width 95 height 38
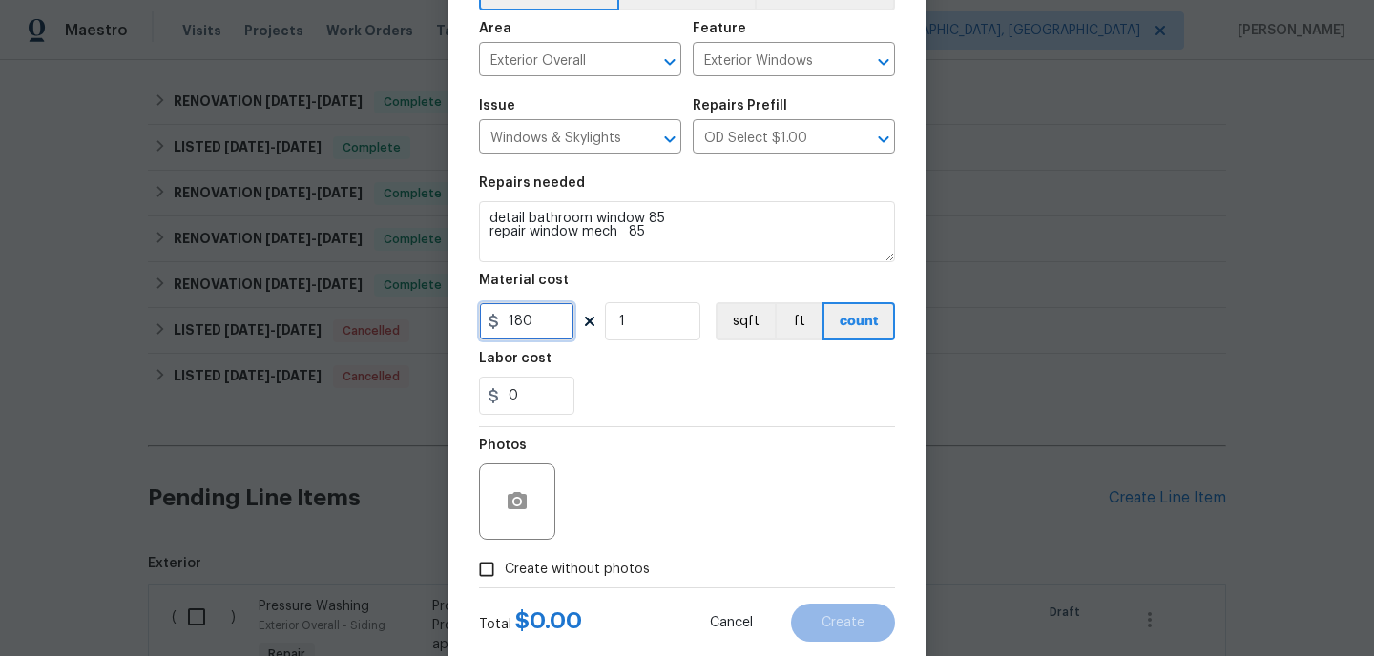
scroll to position [166, 0]
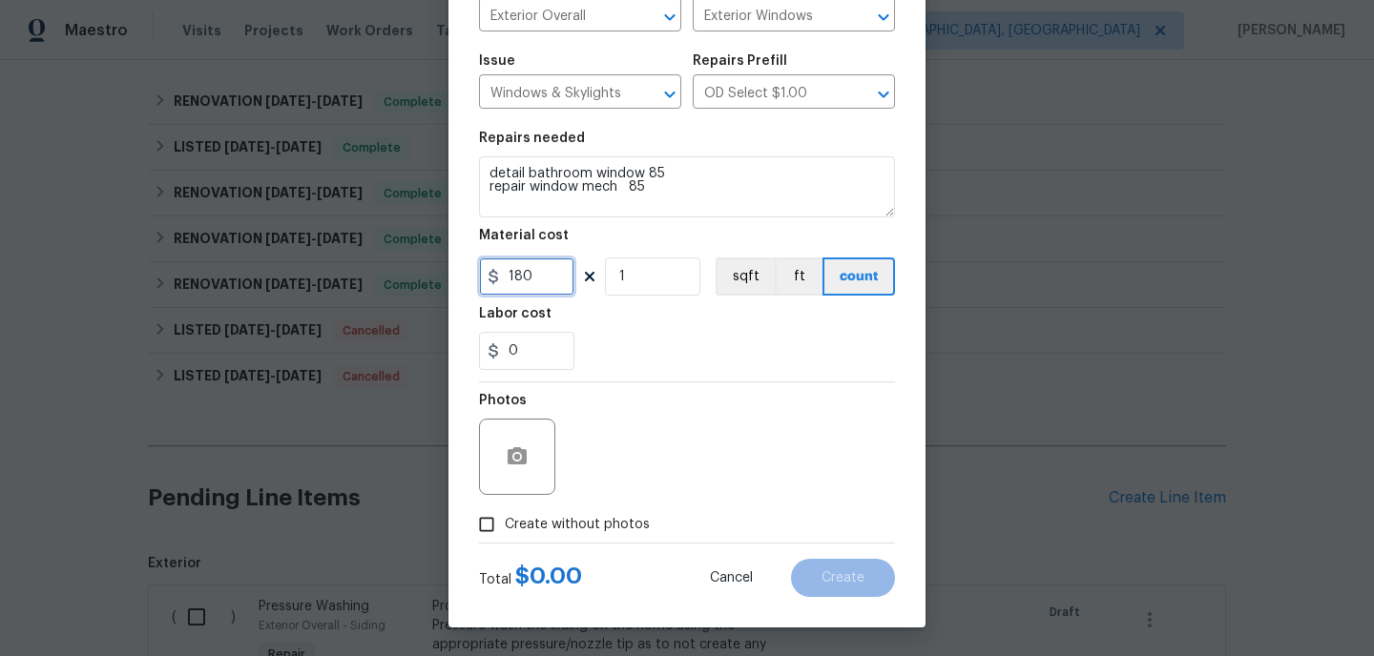
type input "180"
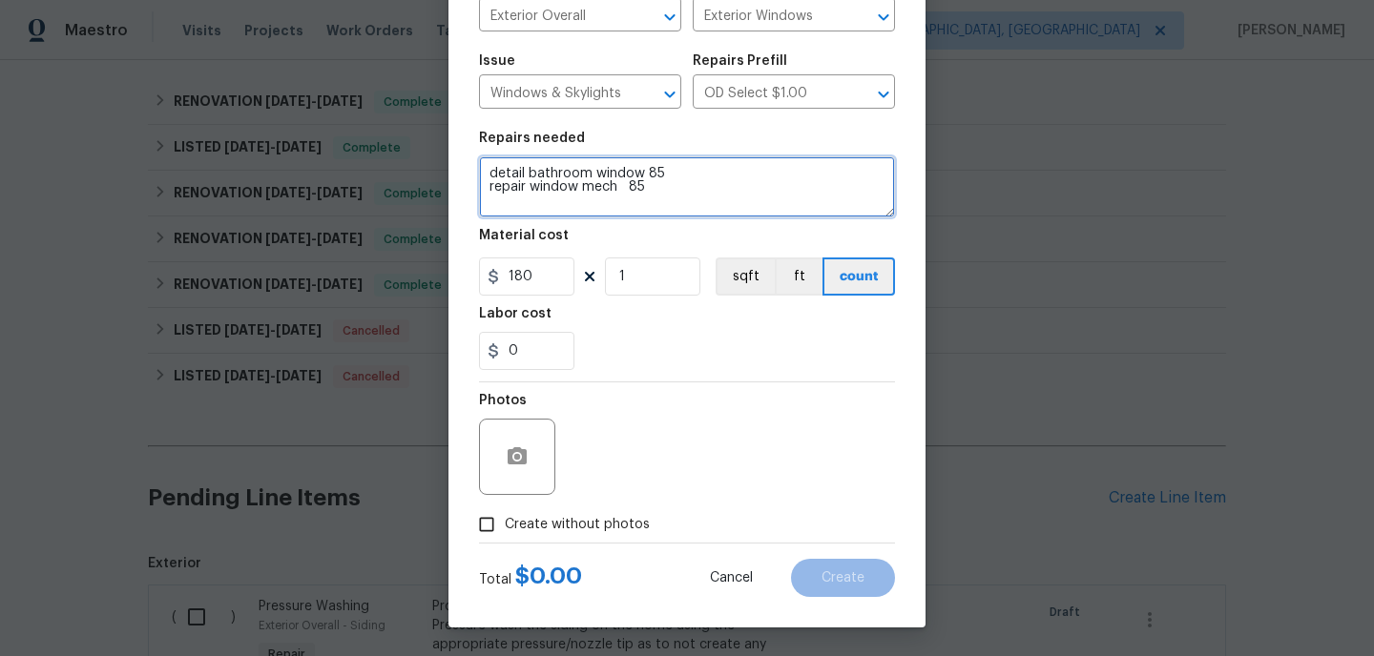
click at [649, 187] on textarea "detail bathroom window 85 repair window mech 85" at bounding box center [687, 186] width 416 height 61
type textarea "detail bathroom window 85 repair window mech 95"
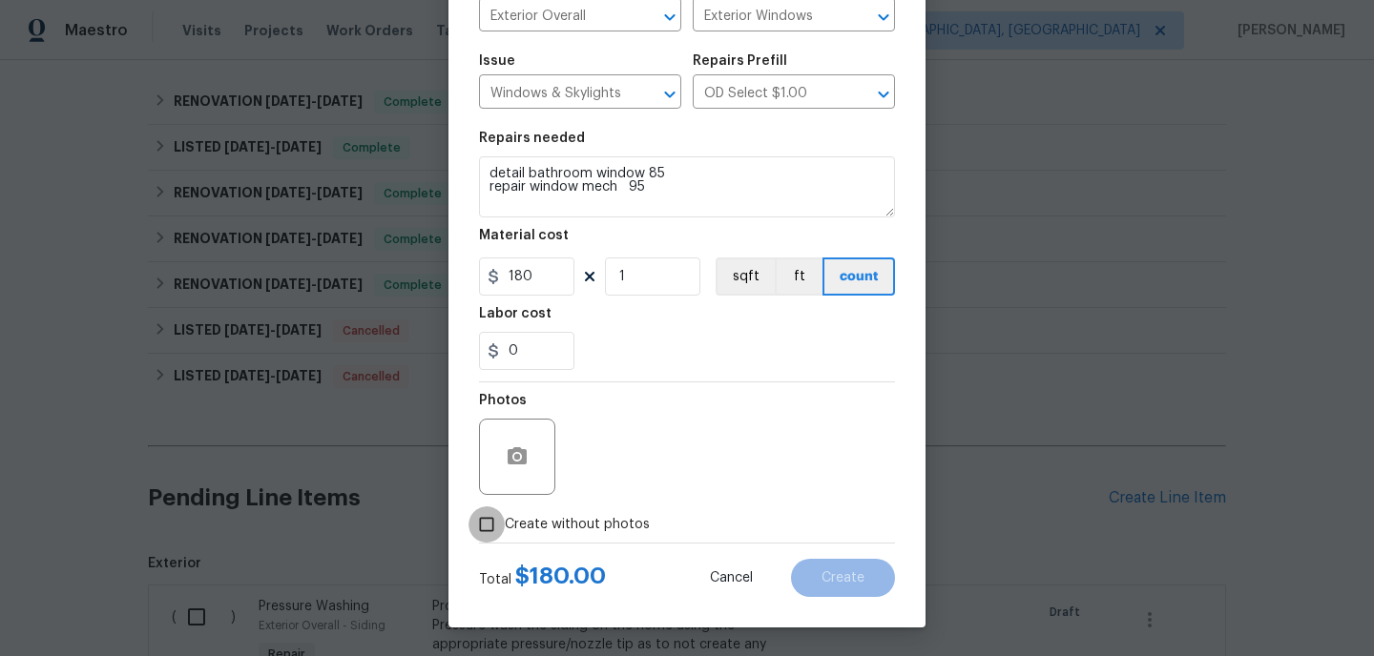
click at [489, 524] on input "Create without photos" at bounding box center [486, 525] width 36 height 36
checkbox input "true"
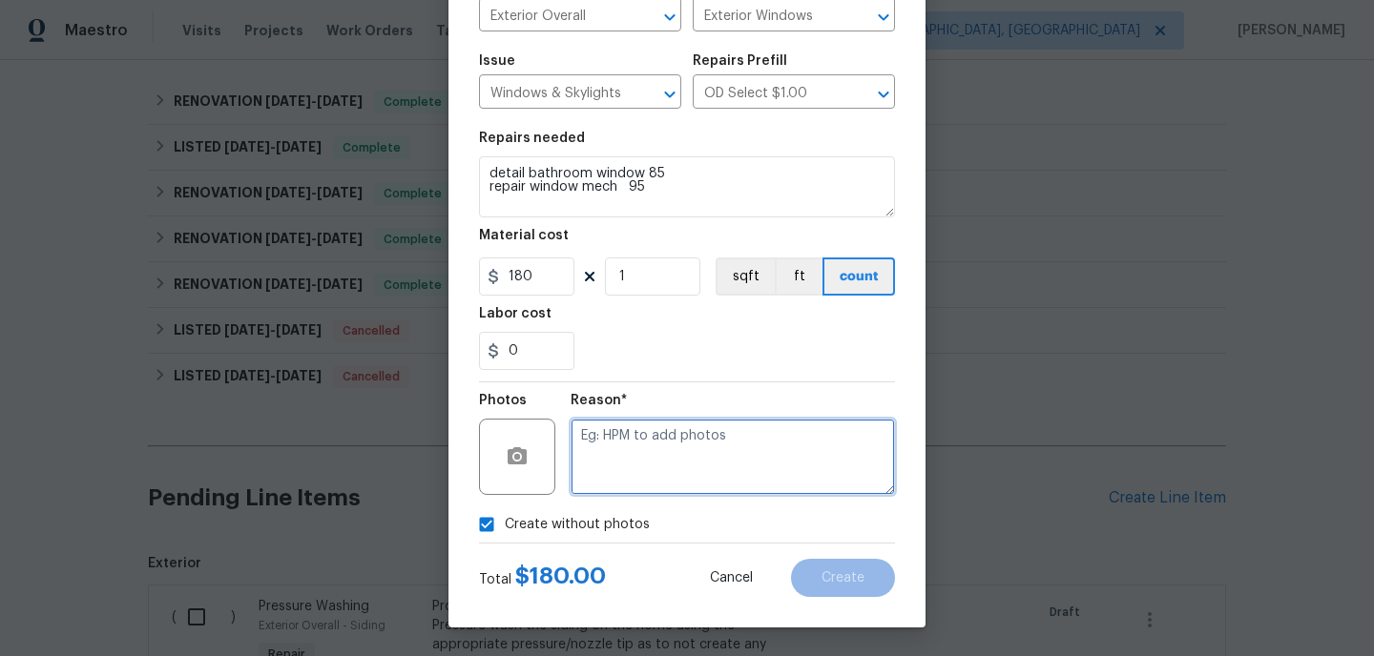
click at [628, 439] on textarea at bounding box center [733, 457] width 324 height 76
type textarea "hpm to add"
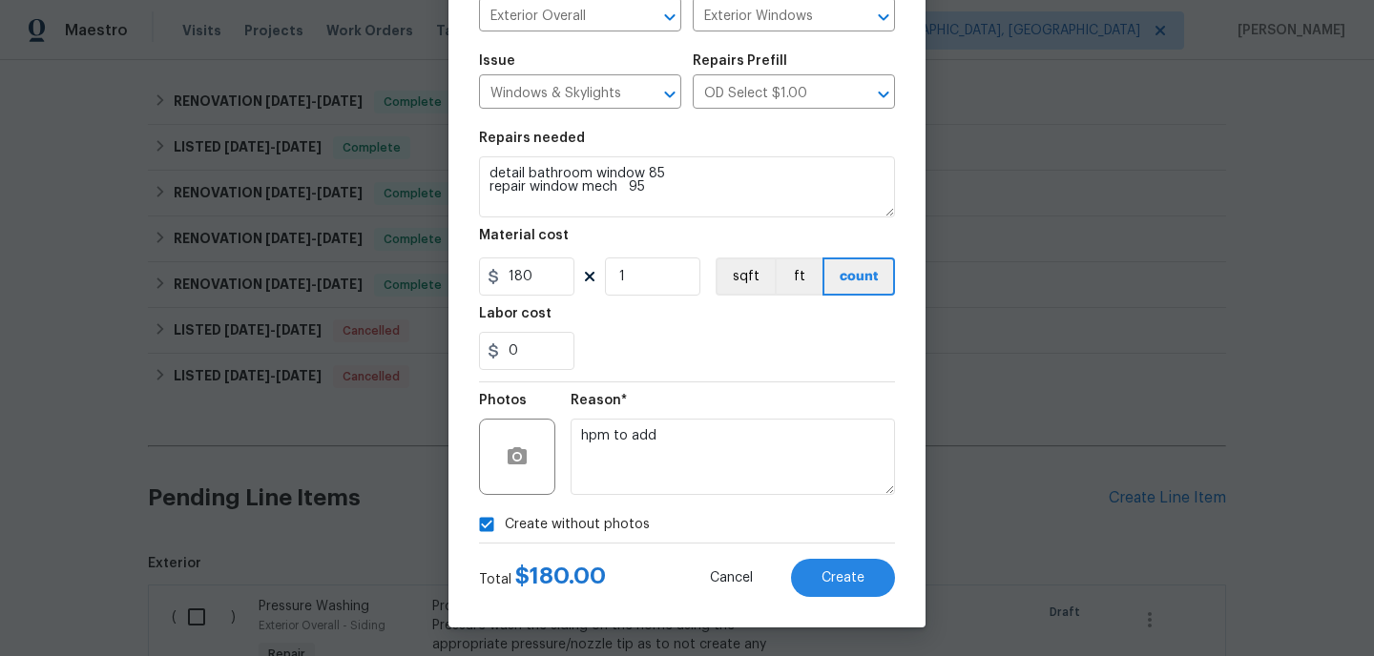
click at [847, 599] on div "Create Line Item Repair Upgrade BRN Area Exterior Overall ​ Feature Exterior Wi…" at bounding box center [686, 246] width 477 height 764
click at [850, 582] on span "Create" at bounding box center [842, 579] width 43 height 14
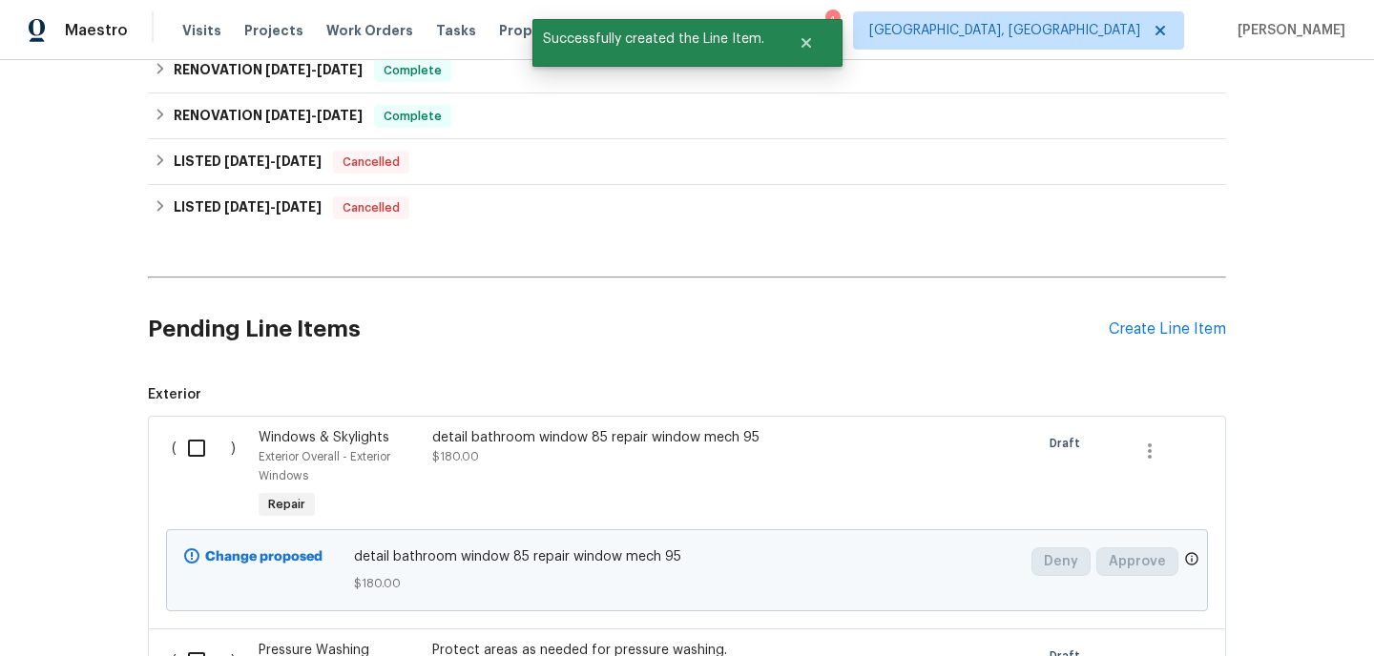
scroll to position [1576, 0]
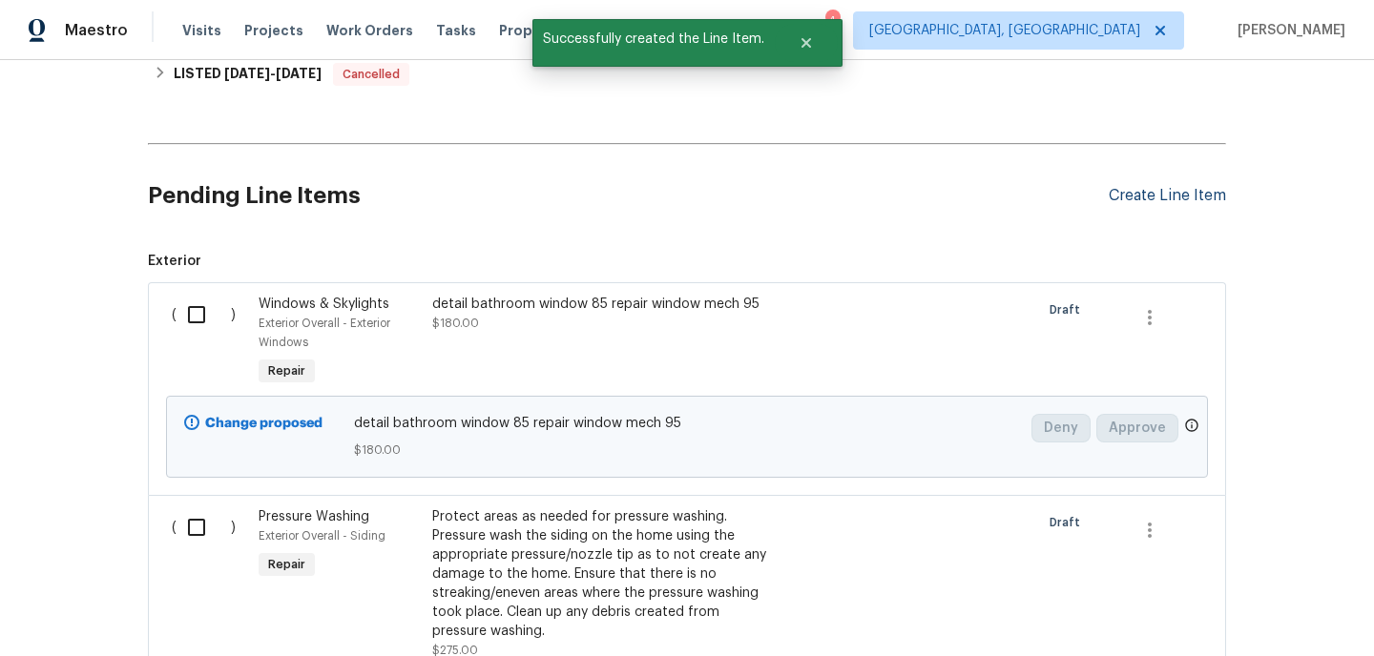
click at [1142, 202] on div "Create Line Item" at bounding box center [1167, 196] width 117 height 18
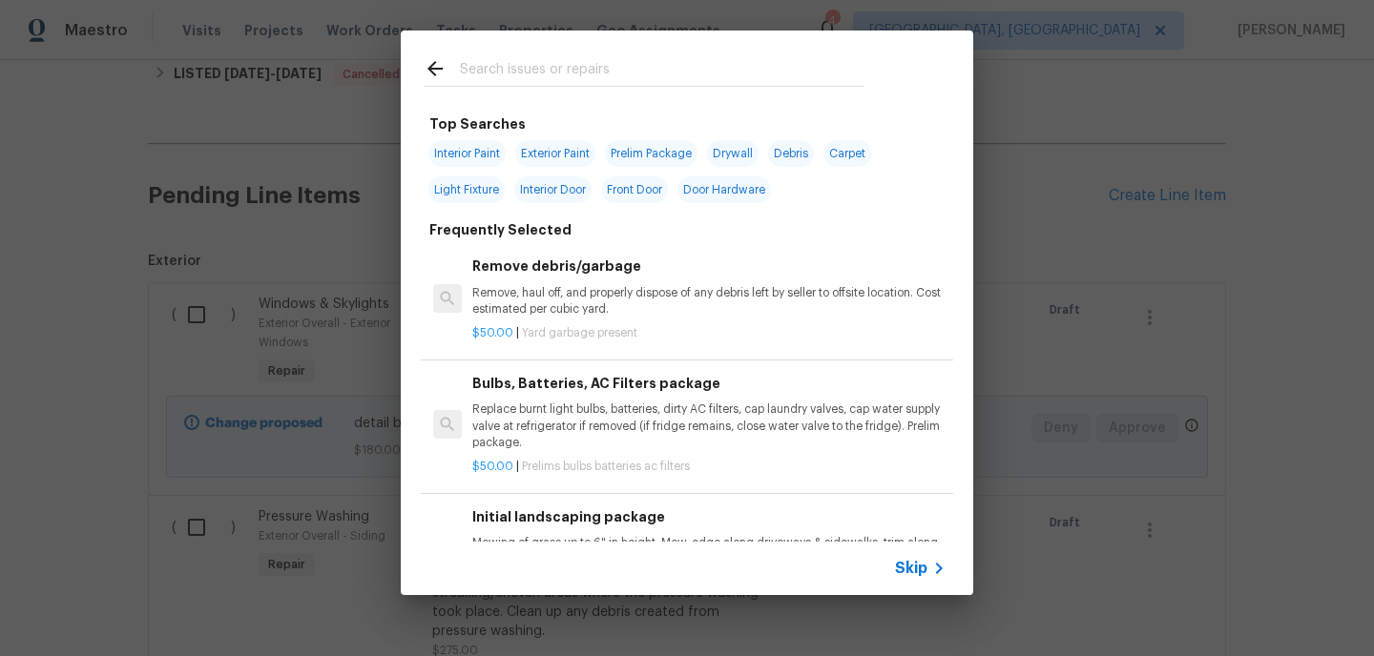
click at [493, 77] on input "text" at bounding box center [662, 71] width 405 height 29
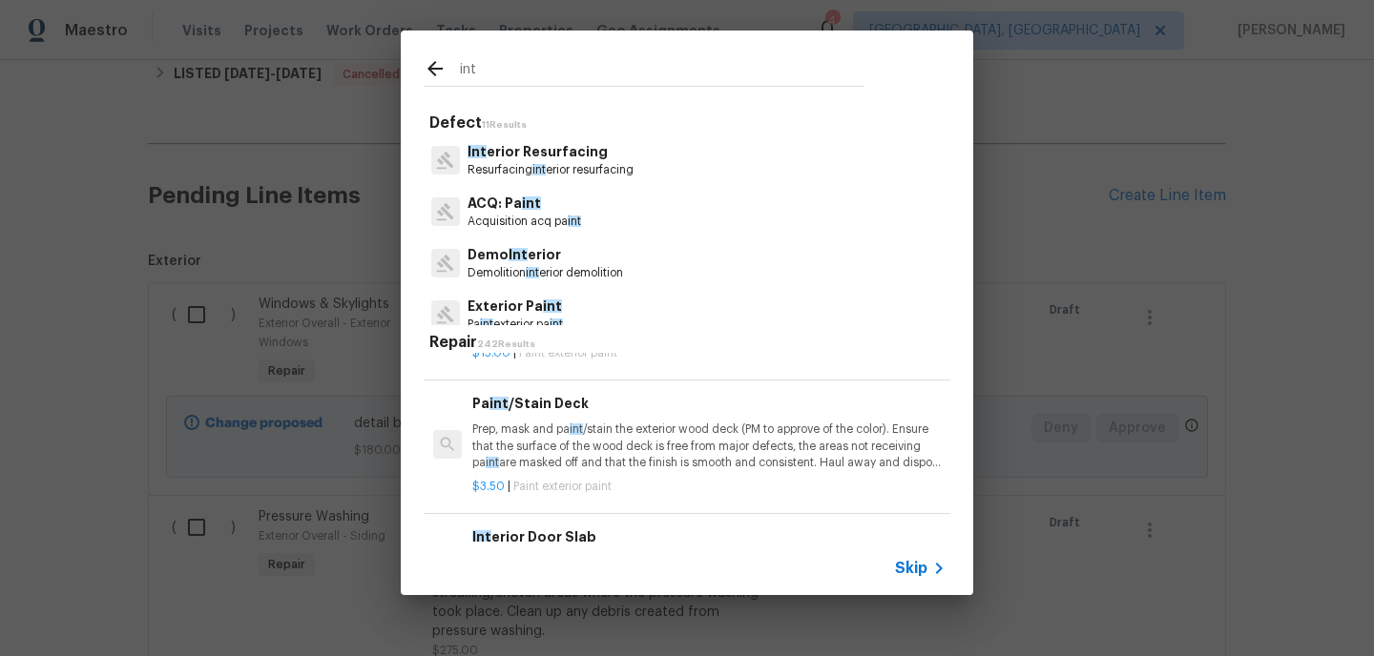
scroll to position [0, 0]
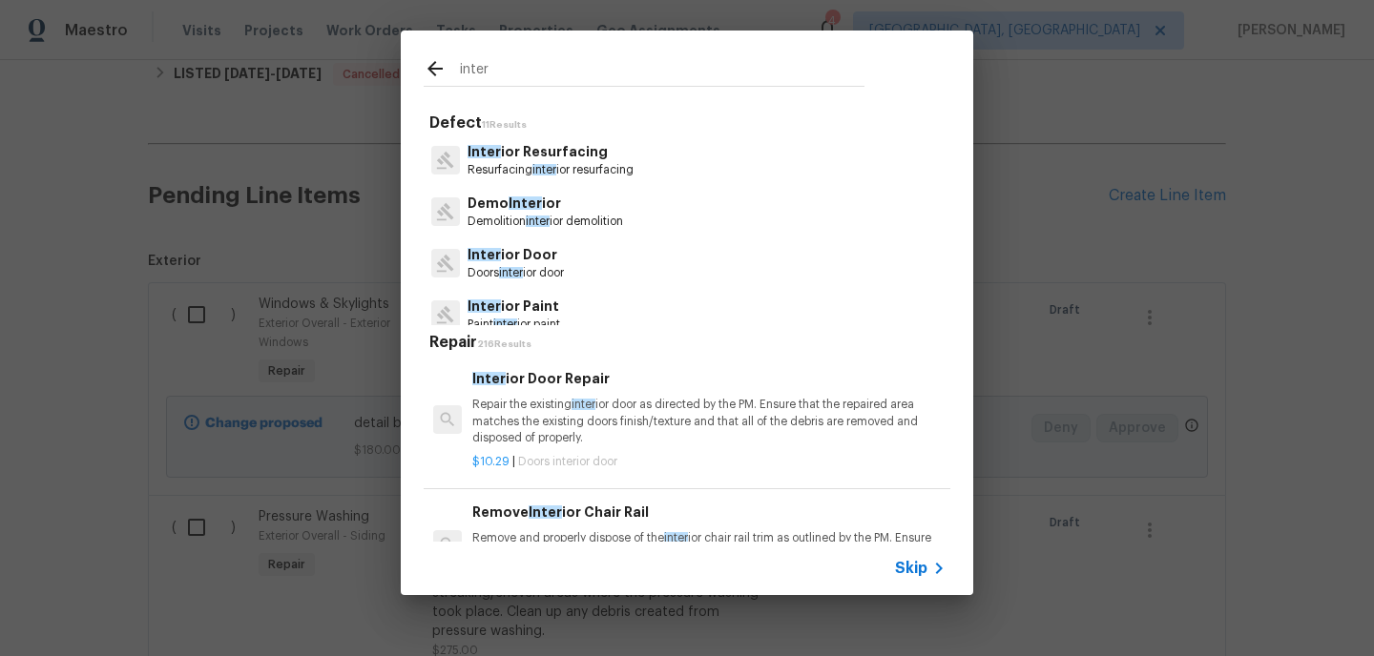
type input "inter"
click at [514, 303] on p "Inter ior Paint" at bounding box center [514, 307] width 93 height 20
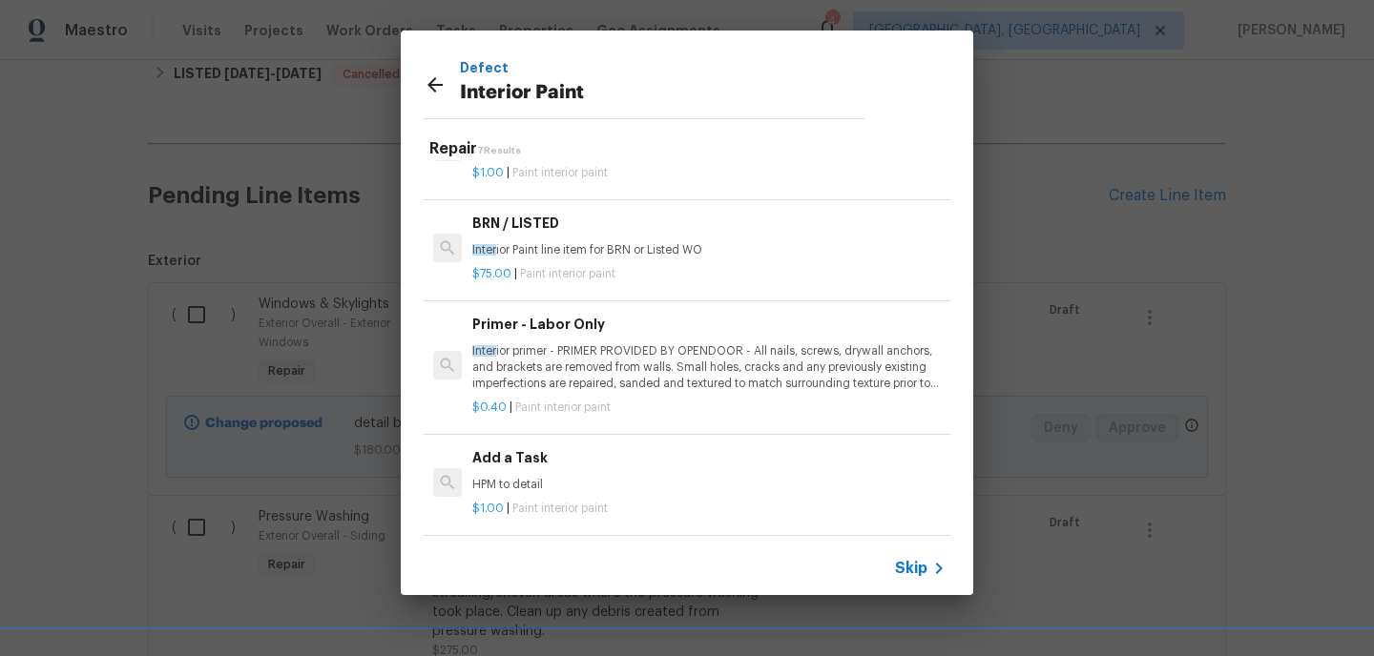
scroll to position [18, 0]
click at [524, 451] on h6 "Add a Task" at bounding box center [708, 454] width 473 height 21
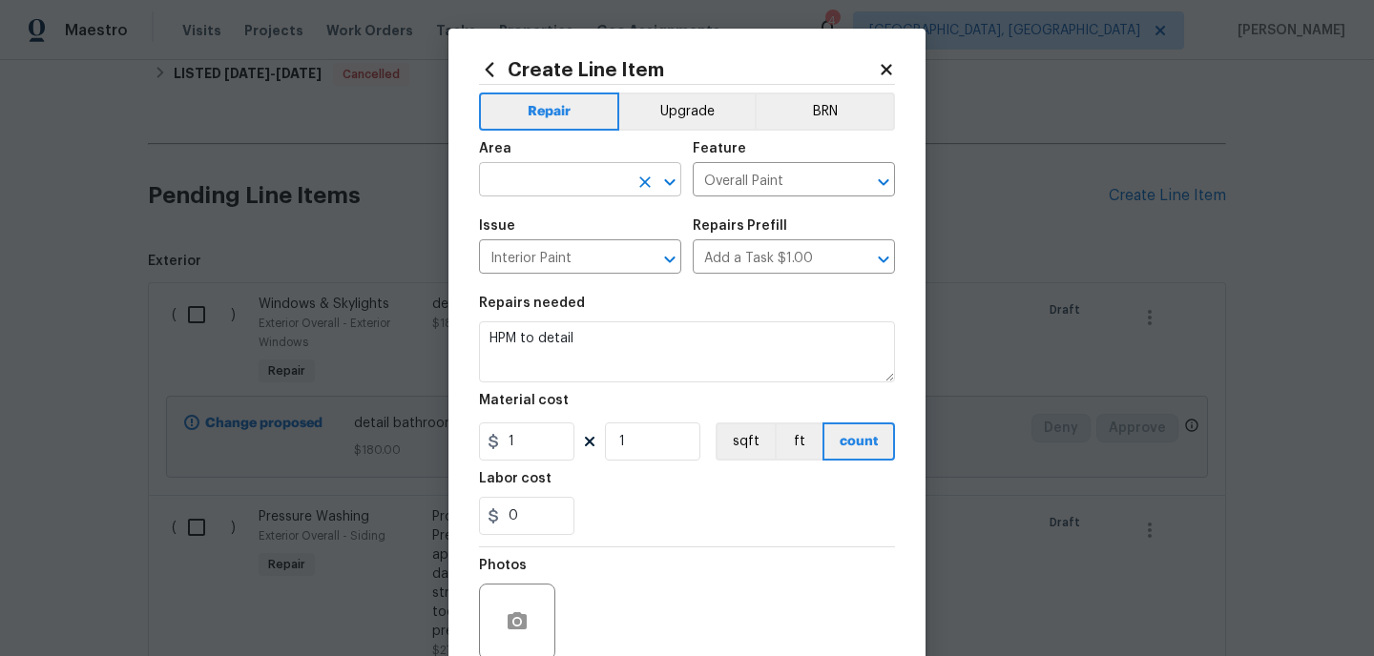
click at [578, 179] on input "text" at bounding box center [553, 182] width 149 height 30
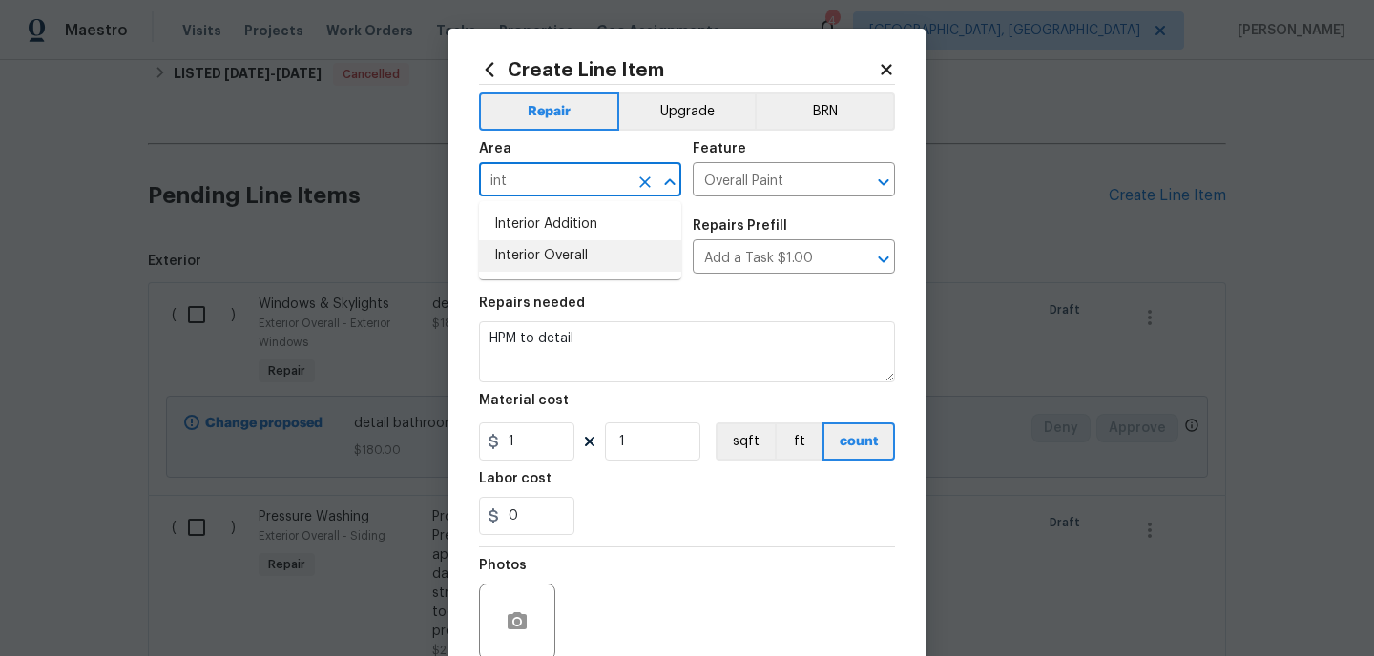
click at [508, 249] on li "Interior Overall" at bounding box center [580, 255] width 202 height 31
type input "Interior Overall"
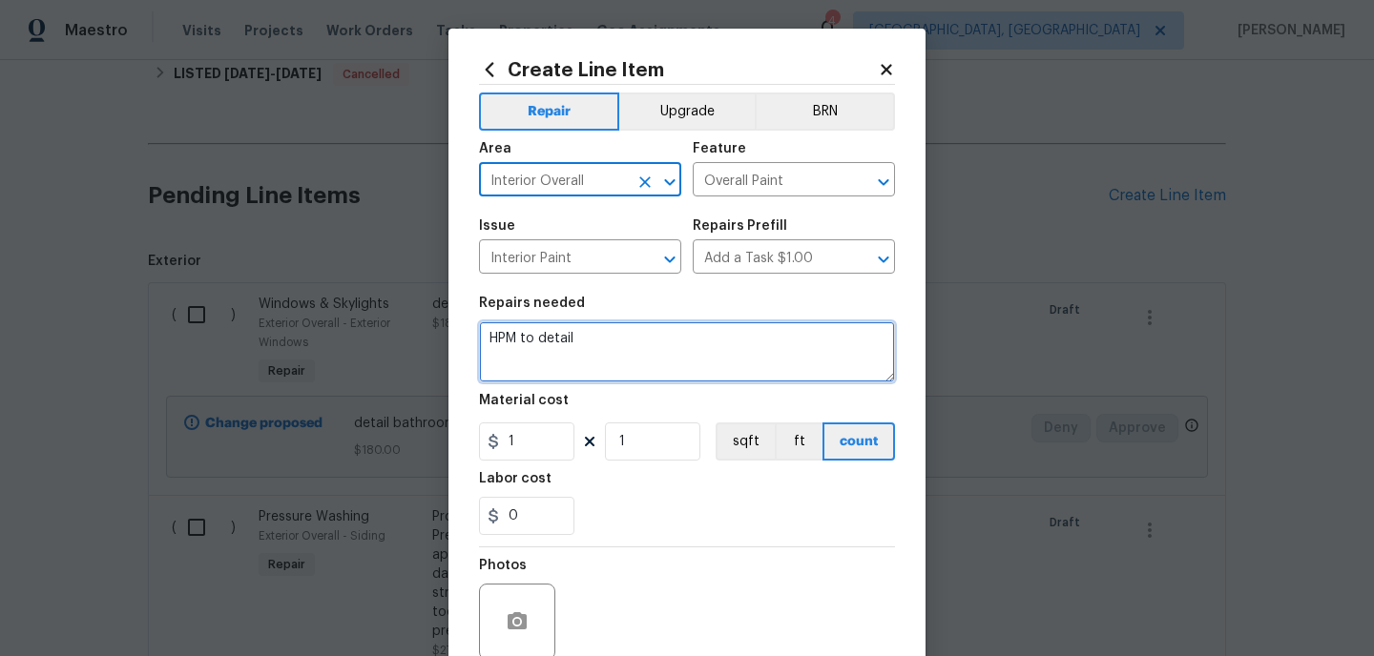
click at [594, 348] on textarea "HPM to detail" at bounding box center [687, 352] width 416 height 61
type textarea "H"
click at [704, 339] on textarea "remove and paint shower trim install base as needed 100" at bounding box center [687, 352] width 416 height 61
type textarea "remove and paint shower trim 50 install base as needed 100"
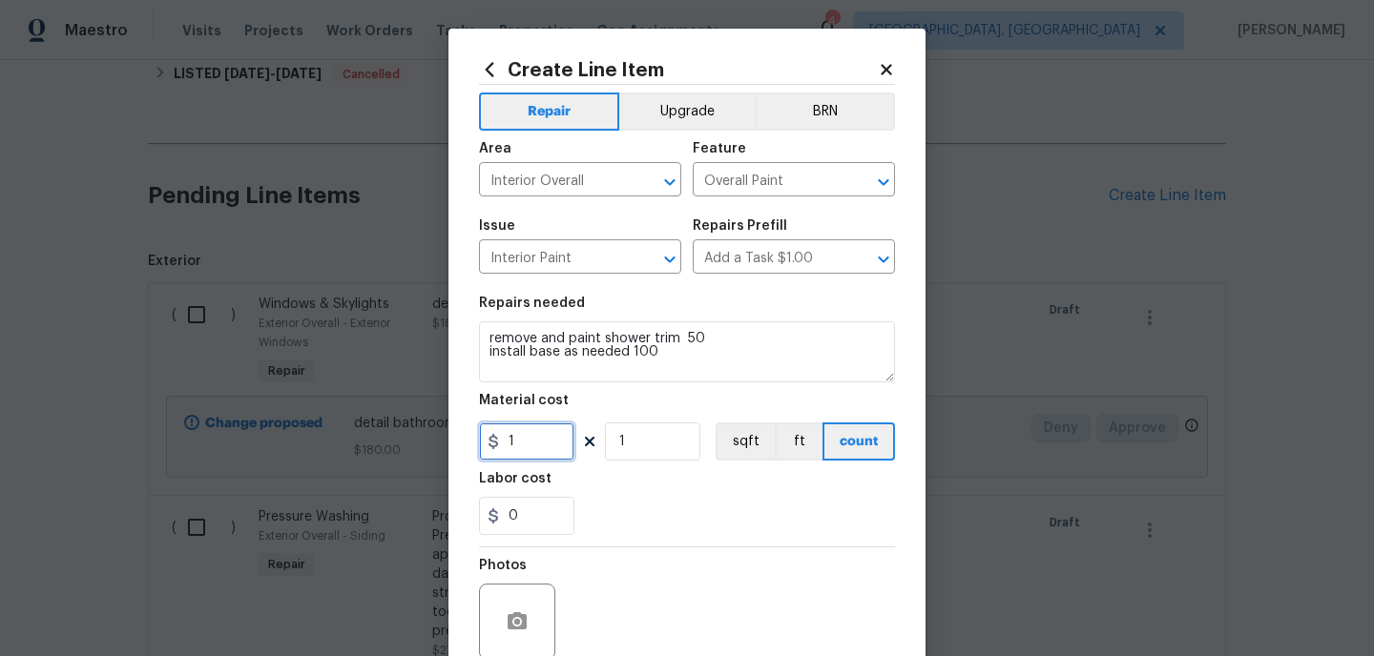
click at [542, 448] on input "1" at bounding box center [526, 442] width 95 height 38
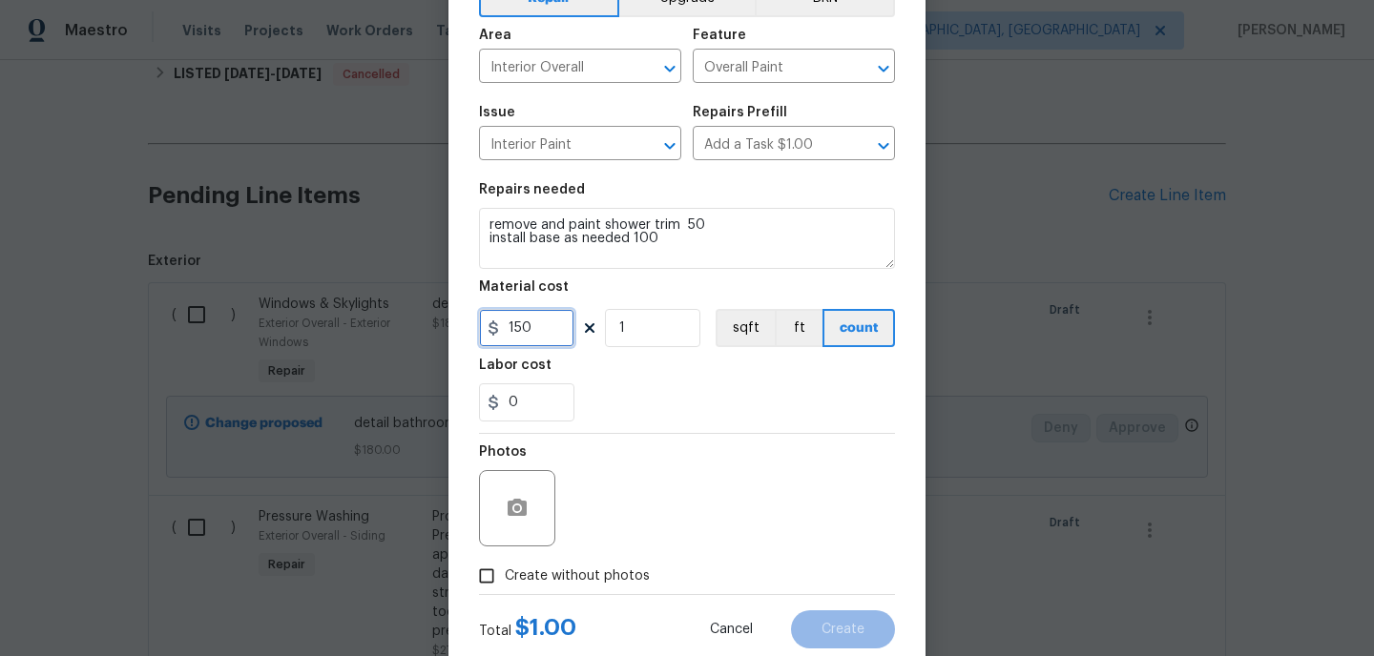
scroll to position [114, 0]
type input "150"
click at [489, 577] on input "Create without photos" at bounding box center [486, 575] width 36 height 36
checkbox input "true"
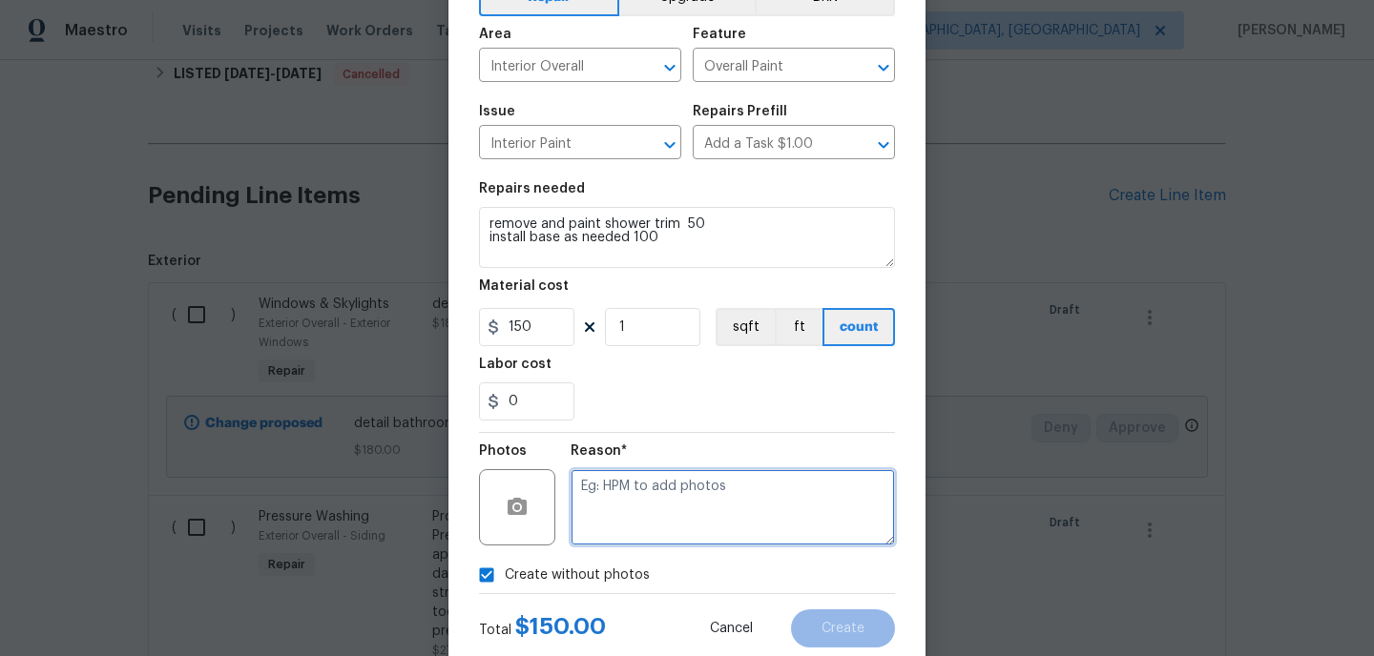
click at [611, 504] on textarea at bounding box center [733, 507] width 324 height 76
type textarea "hpm to add"
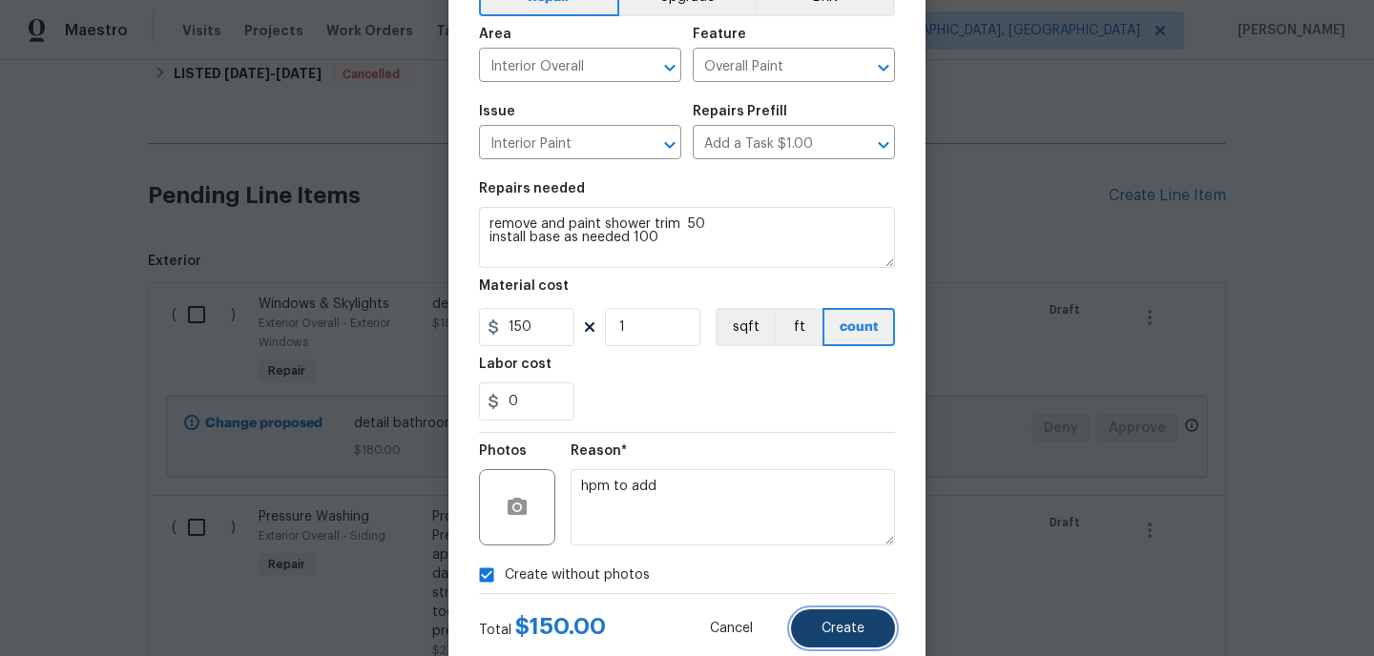
click at [832, 629] on span "Create" at bounding box center [842, 629] width 43 height 14
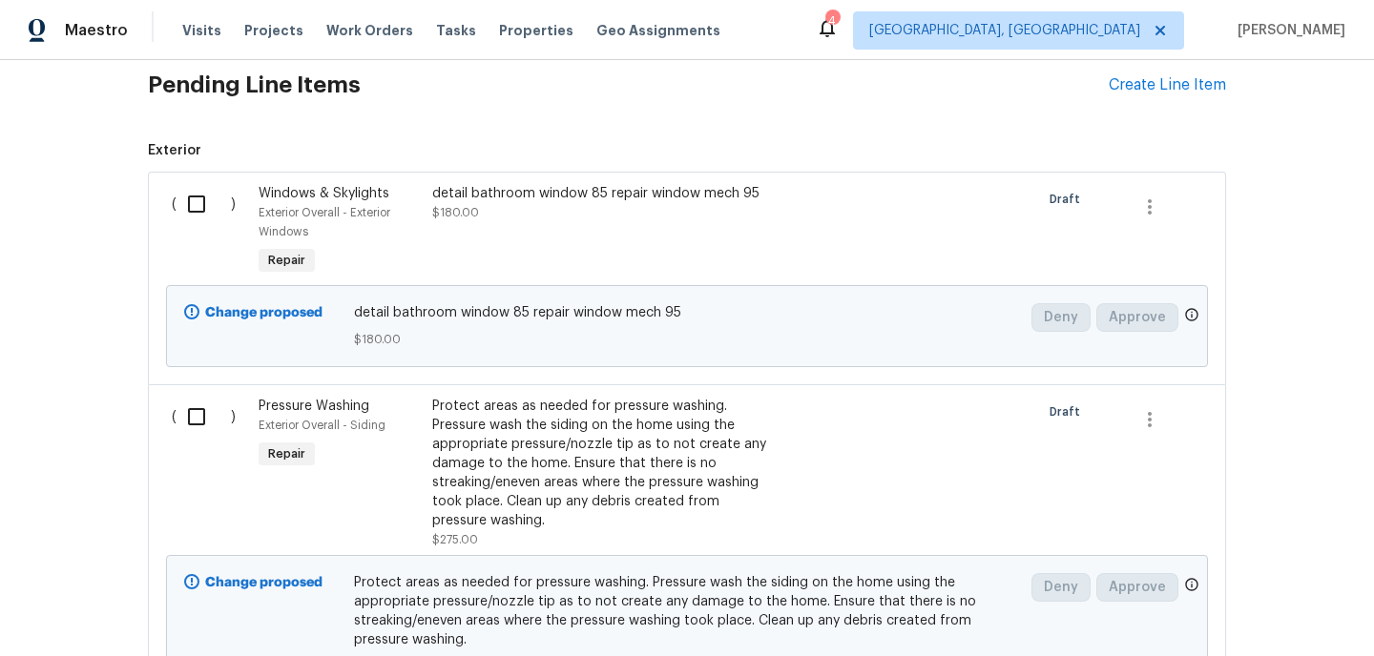
scroll to position [1564, 0]
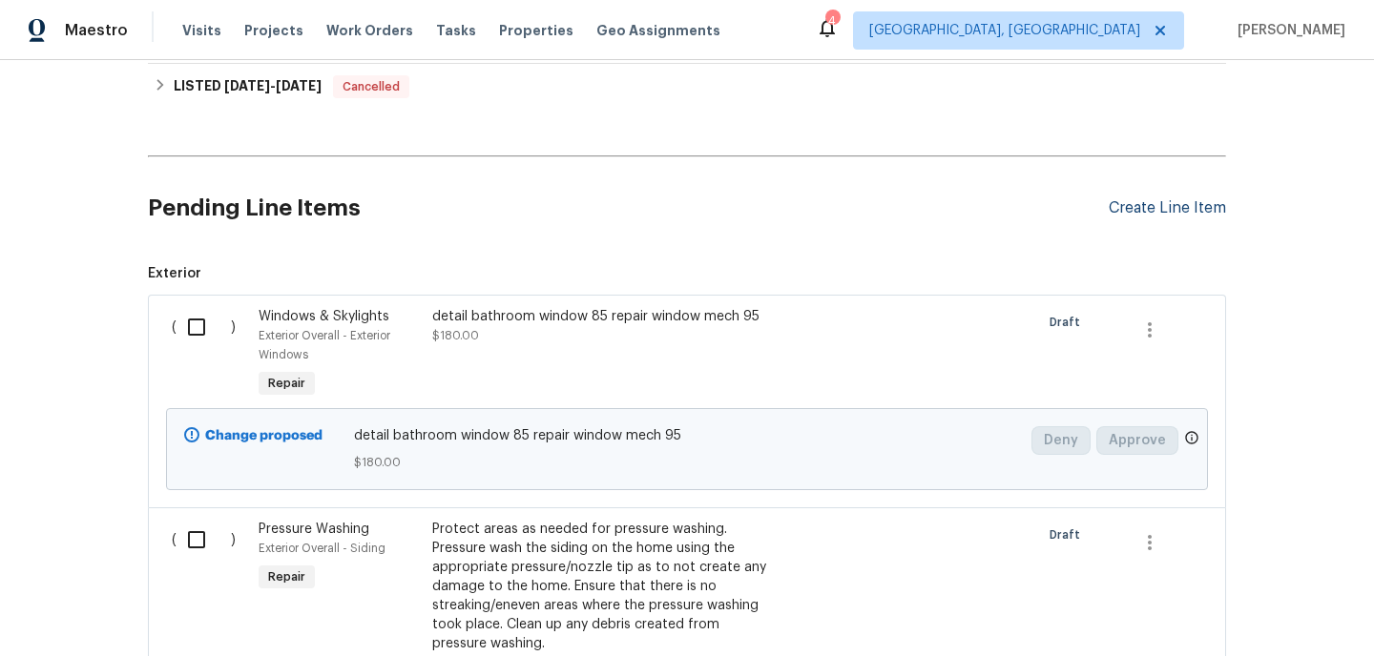
click at [1166, 206] on div "Create Line Item" at bounding box center [1167, 208] width 117 height 18
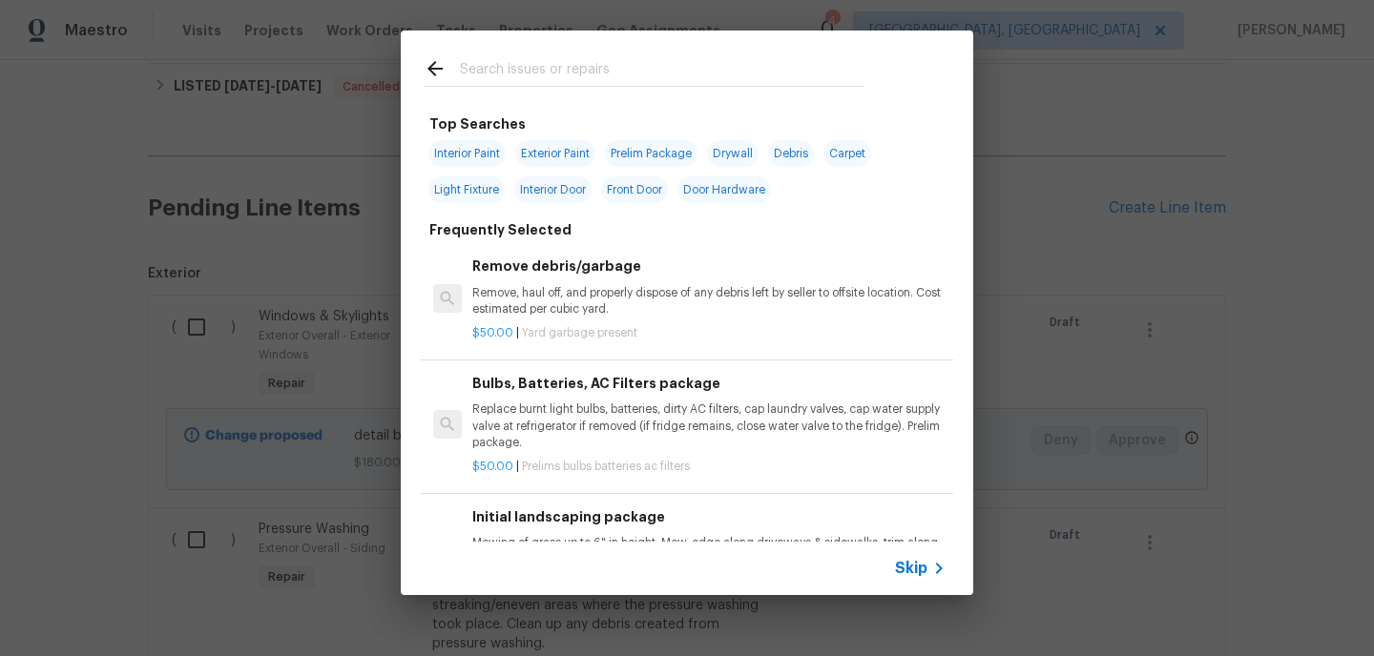
click at [505, 78] on input "text" at bounding box center [662, 71] width 405 height 29
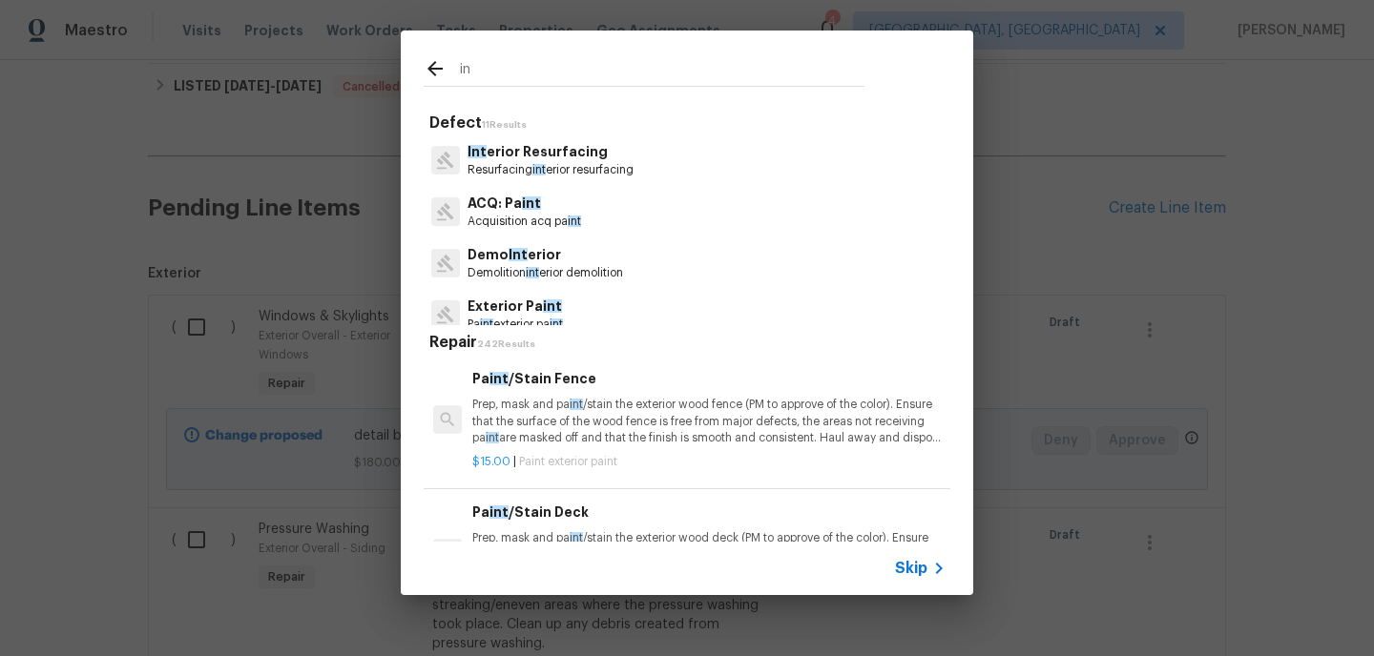
type input "i"
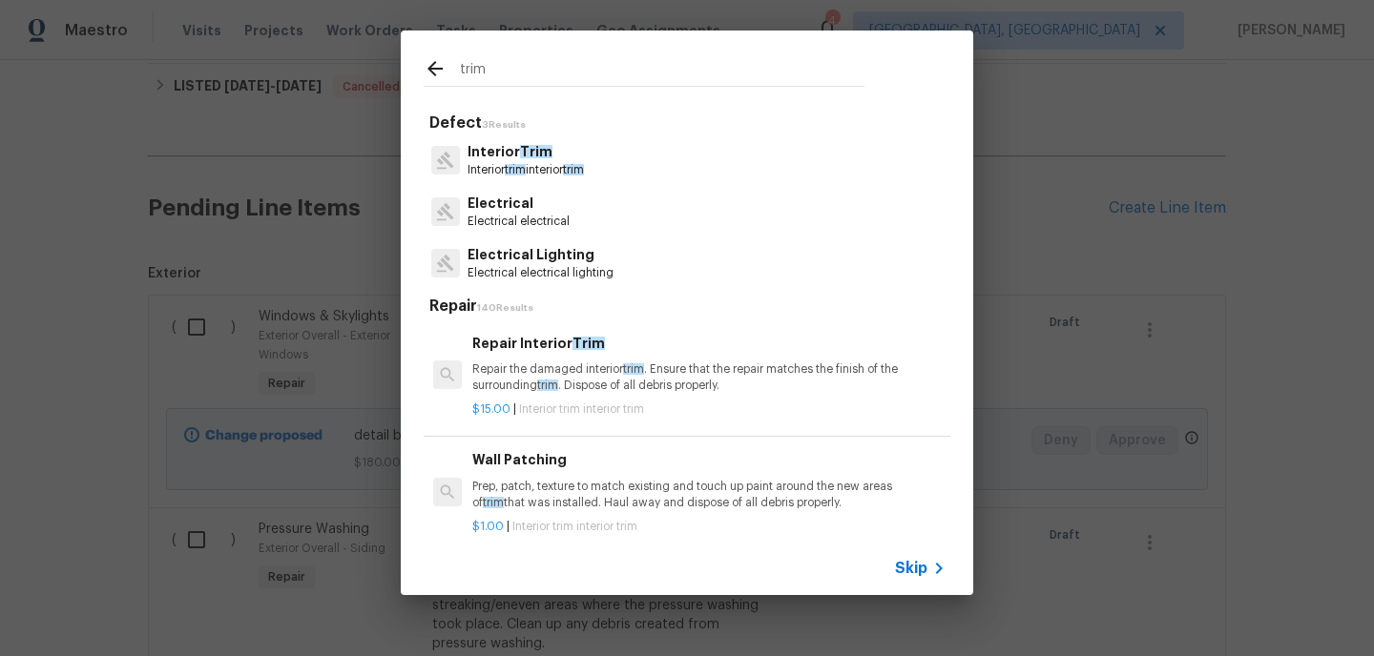
type input "trim"
click at [515, 167] on span "trim" at bounding box center [515, 169] width 21 height 11
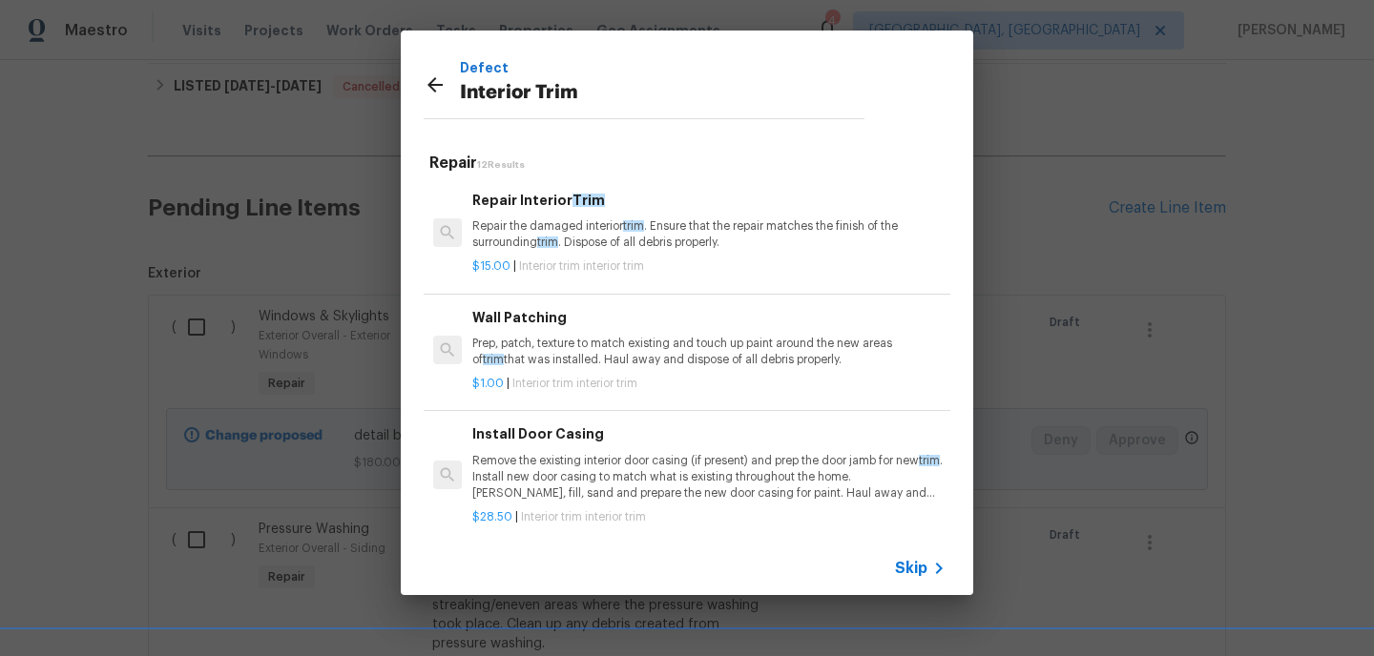
click at [518, 212] on div "Repair Interior Trim Repair the damaged interior trim . Ensure that the repair …" at bounding box center [708, 221] width 473 height 62
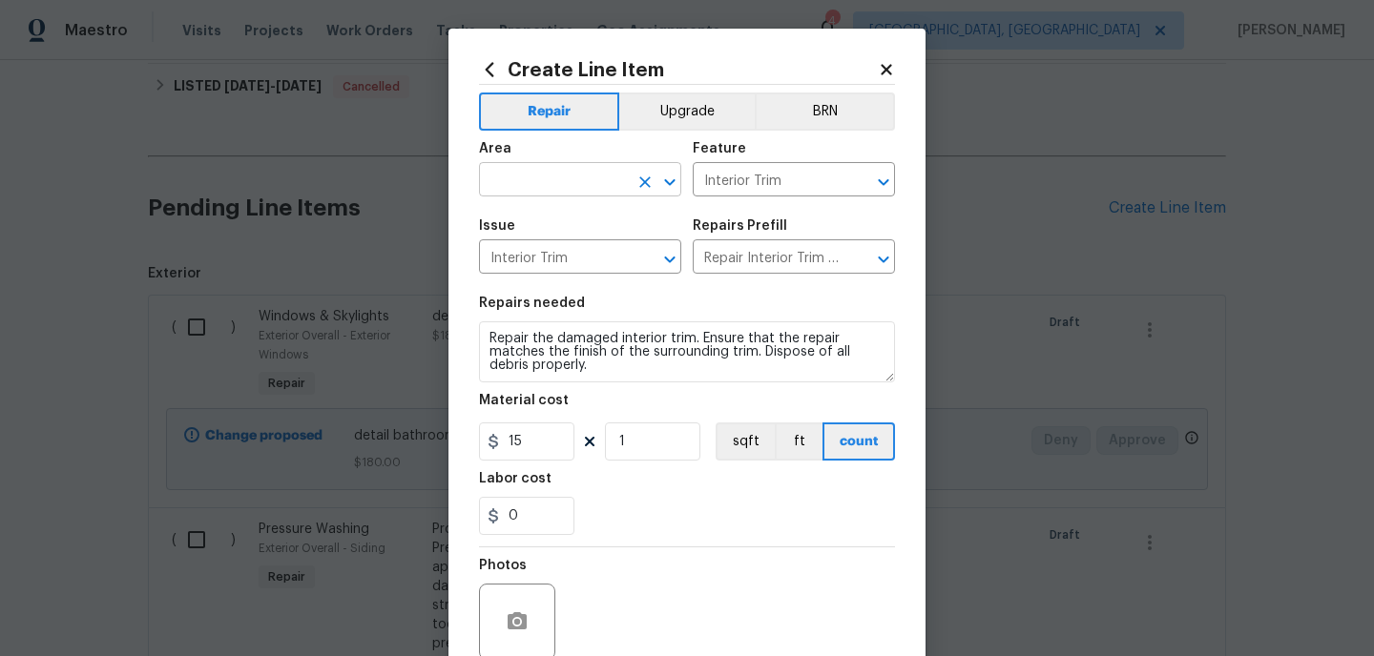
click at [566, 183] on input "text" at bounding box center [553, 182] width 149 height 30
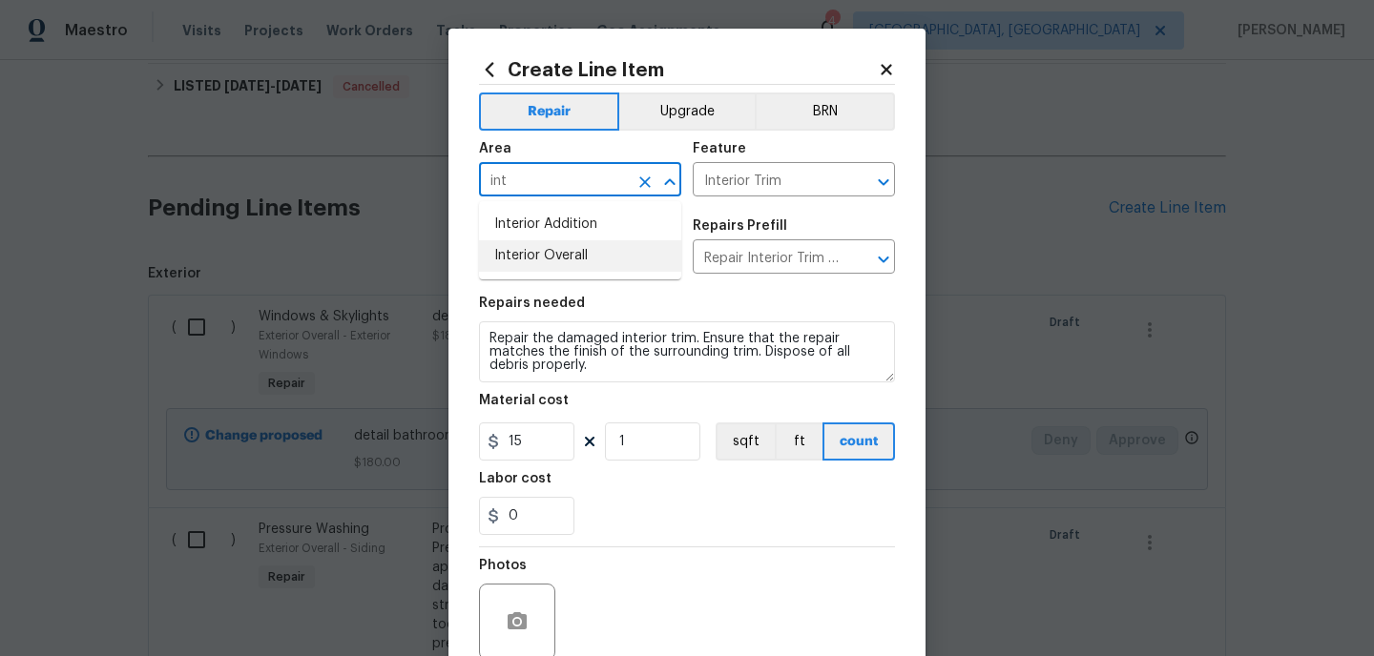
click at [572, 257] on li "Interior Overall" at bounding box center [580, 255] width 202 height 31
type input "Interior Overall"
click at [535, 442] on input "15" at bounding box center [526, 442] width 95 height 38
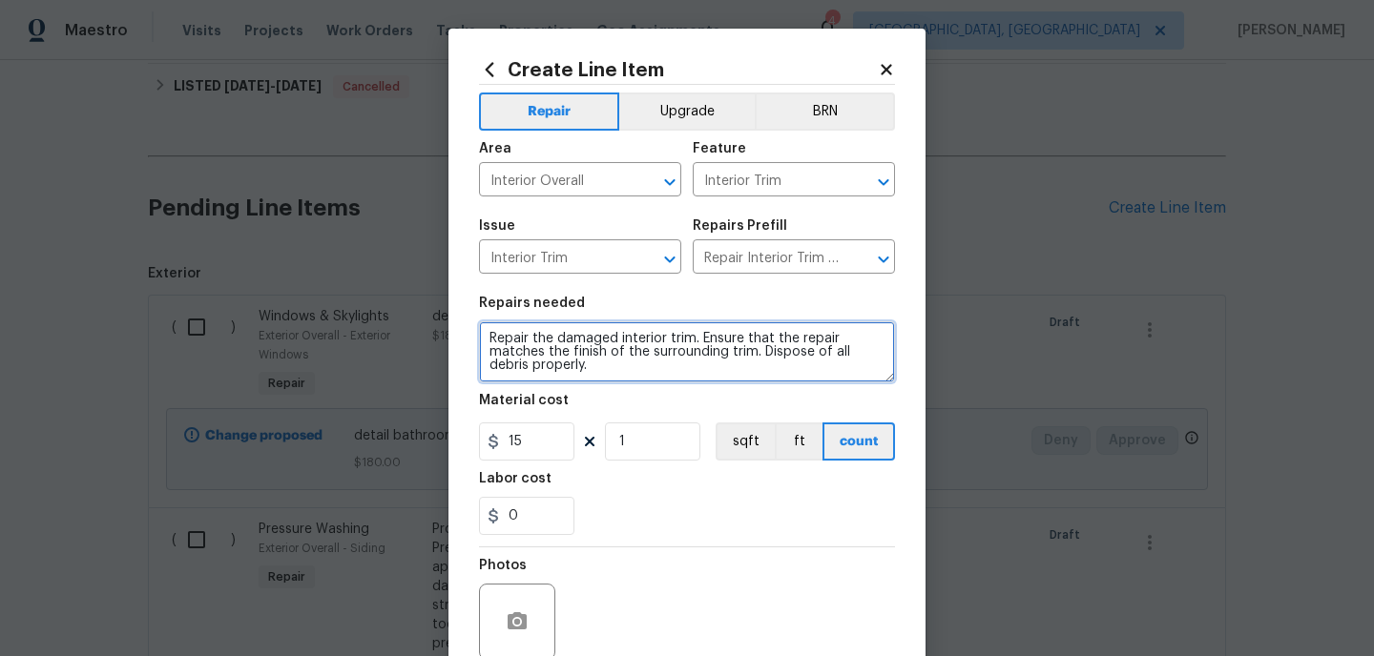
click at [618, 375] on textarea "Repair the damaged interior trim. Ensure that the repair matches the finish of …" at bounding box center [687, 352] width 416 height 61
type textarea "Repair the damaged interior trim. Ensure that the repair matches the finish of …"
type input "1"
click at [614, 367] on textarea "Repair the damaged interior trim. Ensure that the repair matches the finish of …" at bounding box center [687, 352] width 416 height 61
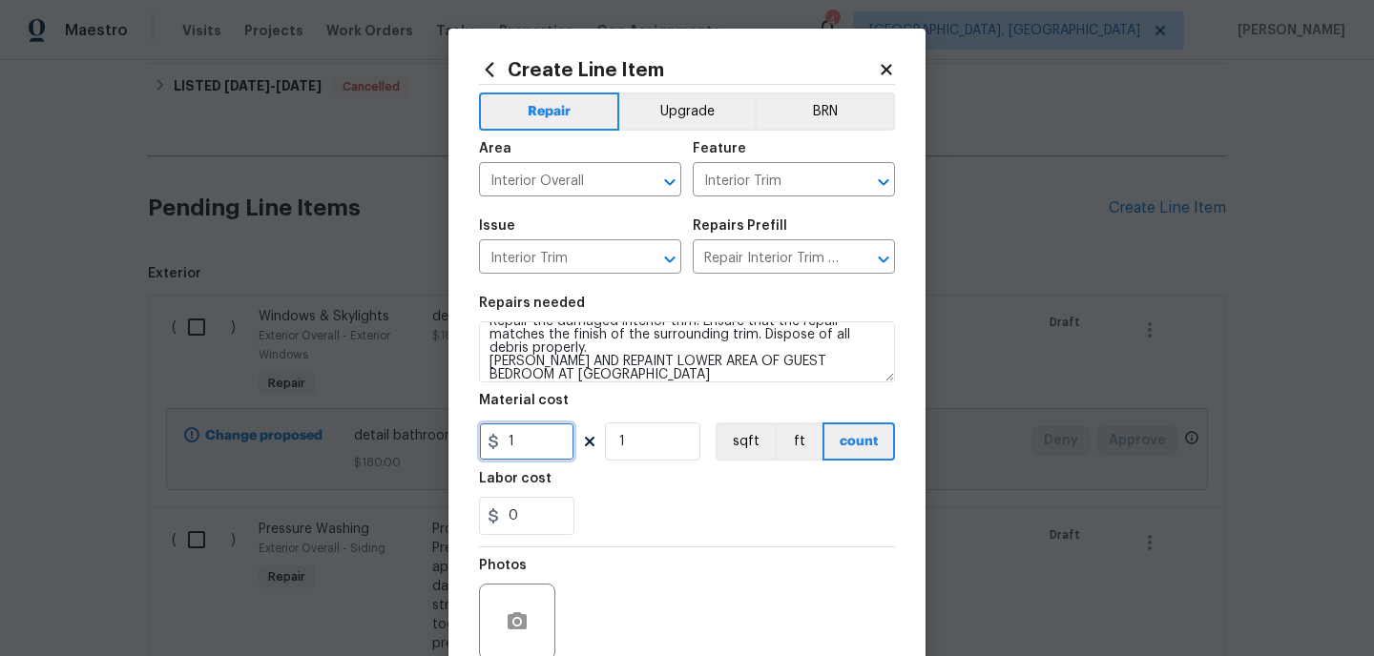
click at [551, 440] on input "1" at bounding box center [526, 442] width 95 height 38
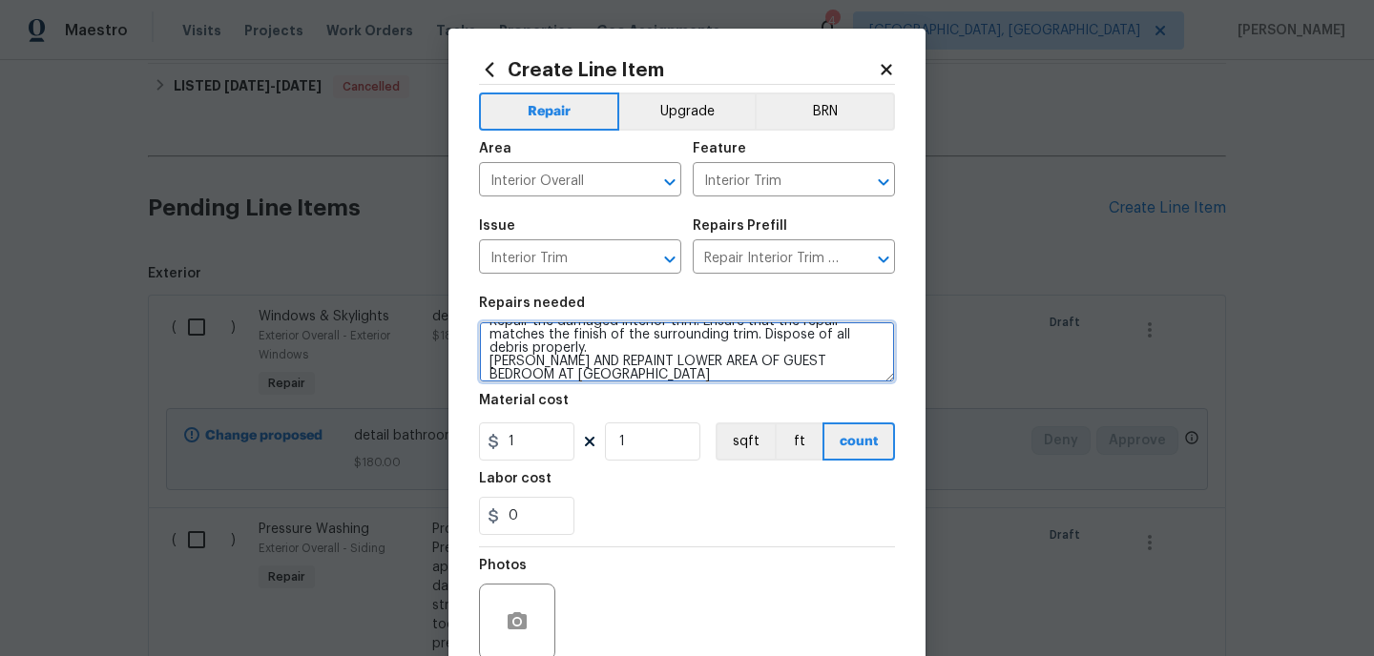
click at [578, 378] on textarea "Repair the damaged interior trim. Ensure that the repair matches the finish of …" at bounding box center [687, 352] width 416 height 61
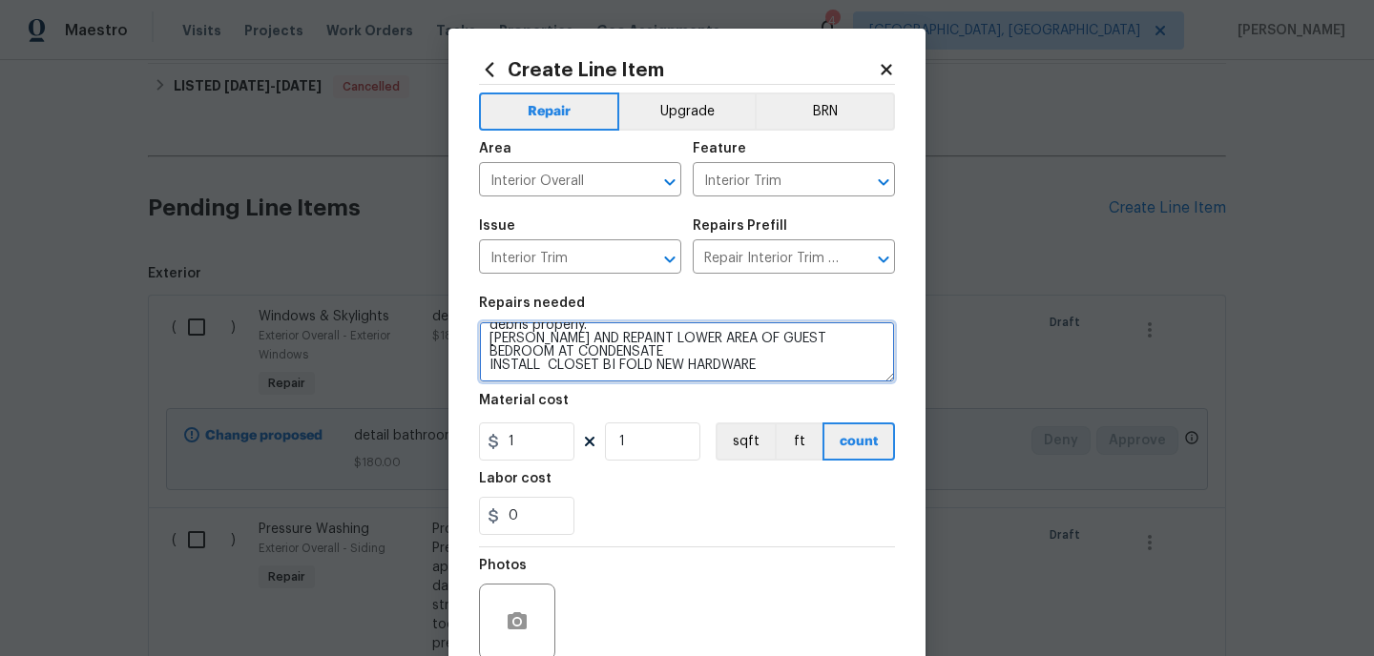
click at [613, 352] on textarea "Repair the damaged interior trim. Ensure that the repair matches the finish of …" at bounding box center [687, 352] width 416 height 61
click at [779, 363] on textarea "Repair the damaged interior trim. Ensure that the repair matches the finish of …" at bounding box center [687, 352] width 416 height 61
type textarea "Repair the damaged interior trim. Ensure that the repair matches the finish of …"
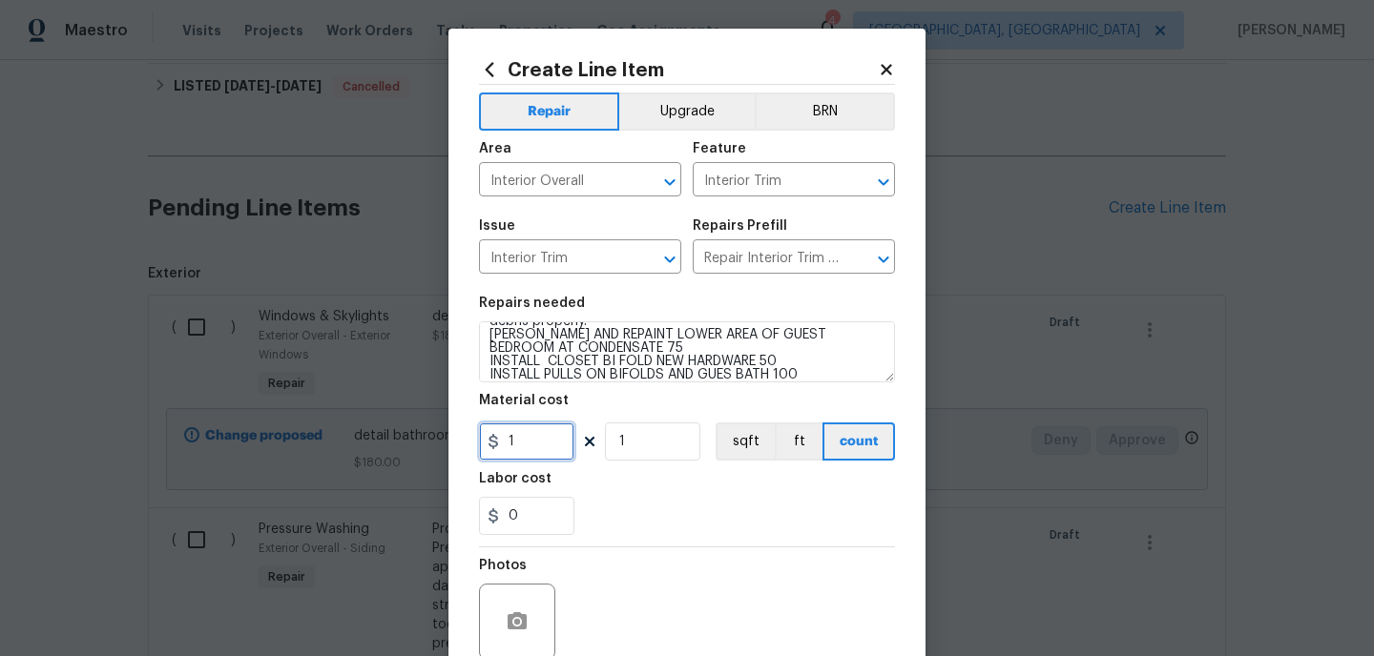
click at [533, 451] on input "1" at bounding box center [526, 442] width 95 height 38
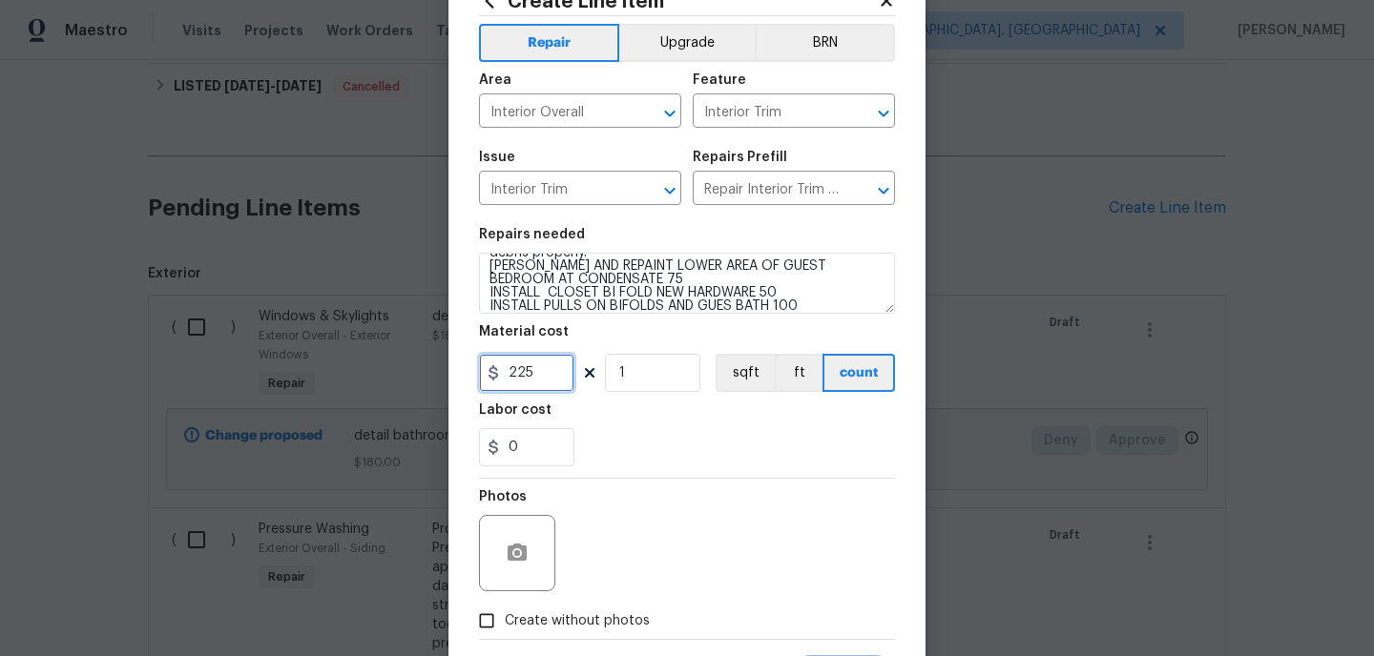
scroll to position [166, 0]
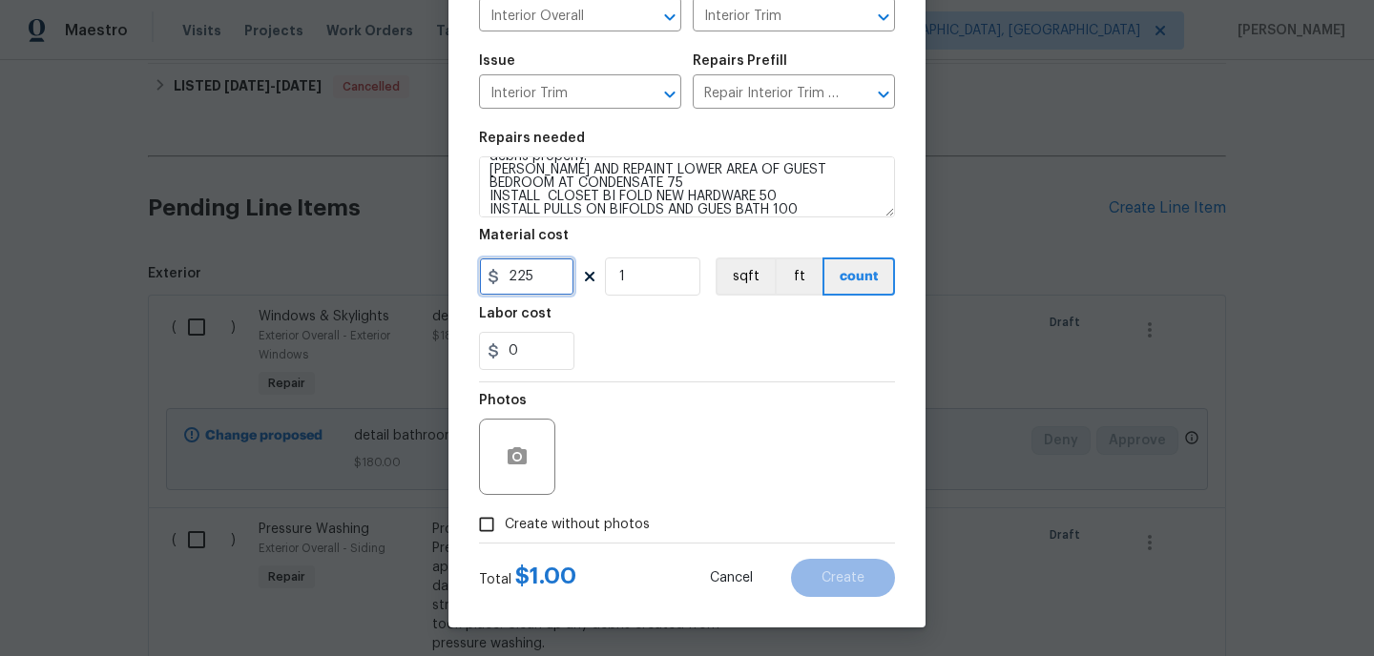
type input "225"
click at [484, 534] on input "Create without photos" at bounding box center [486, 525] width 36 height 36
checkbox input "true"
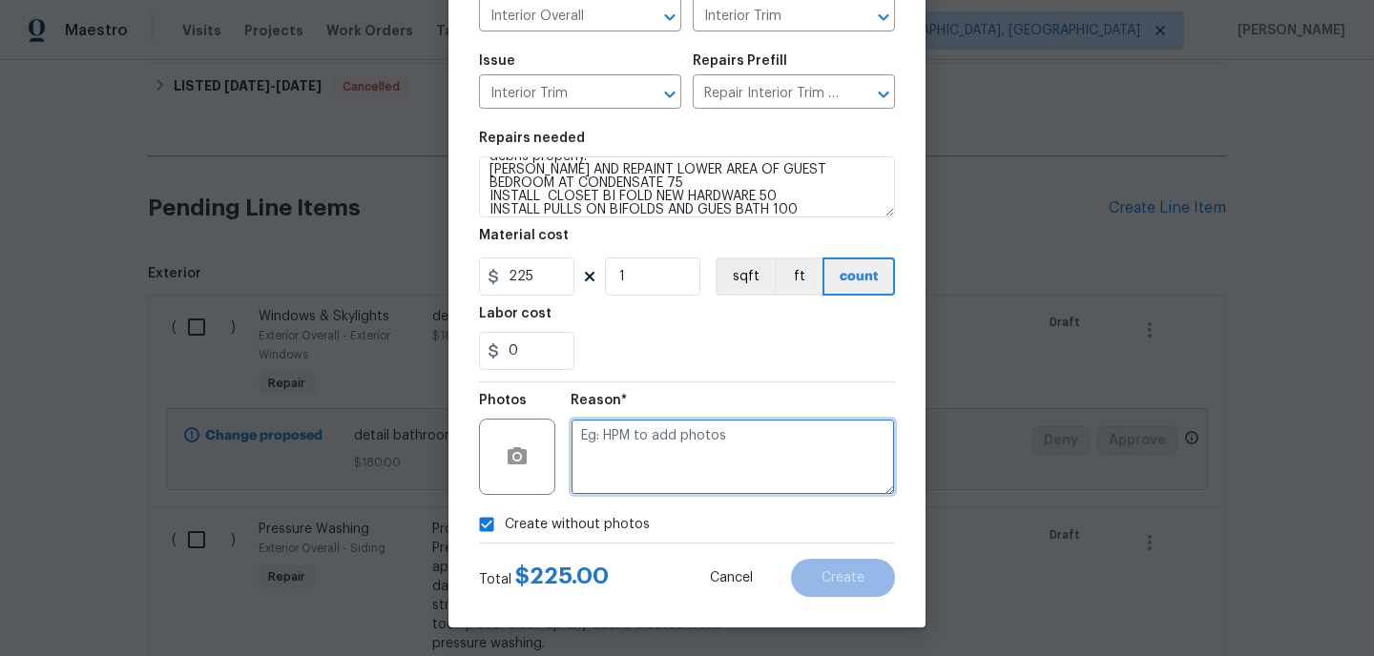
click at [716, 476] on textarea at bounding box center [733, 457] width 324 height 76
type textarea "HPM TO ADD"
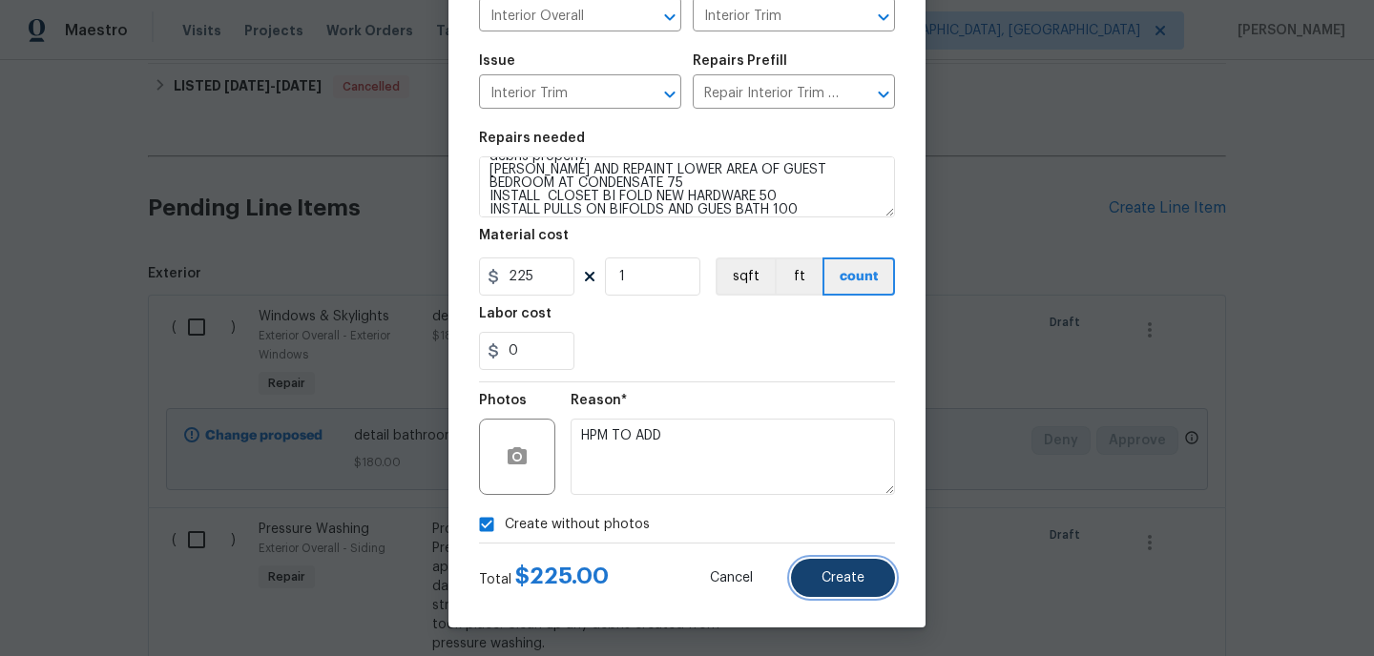
click at [844, 574] on span "Create" at bounding box center [842, 579] width 43 height 14
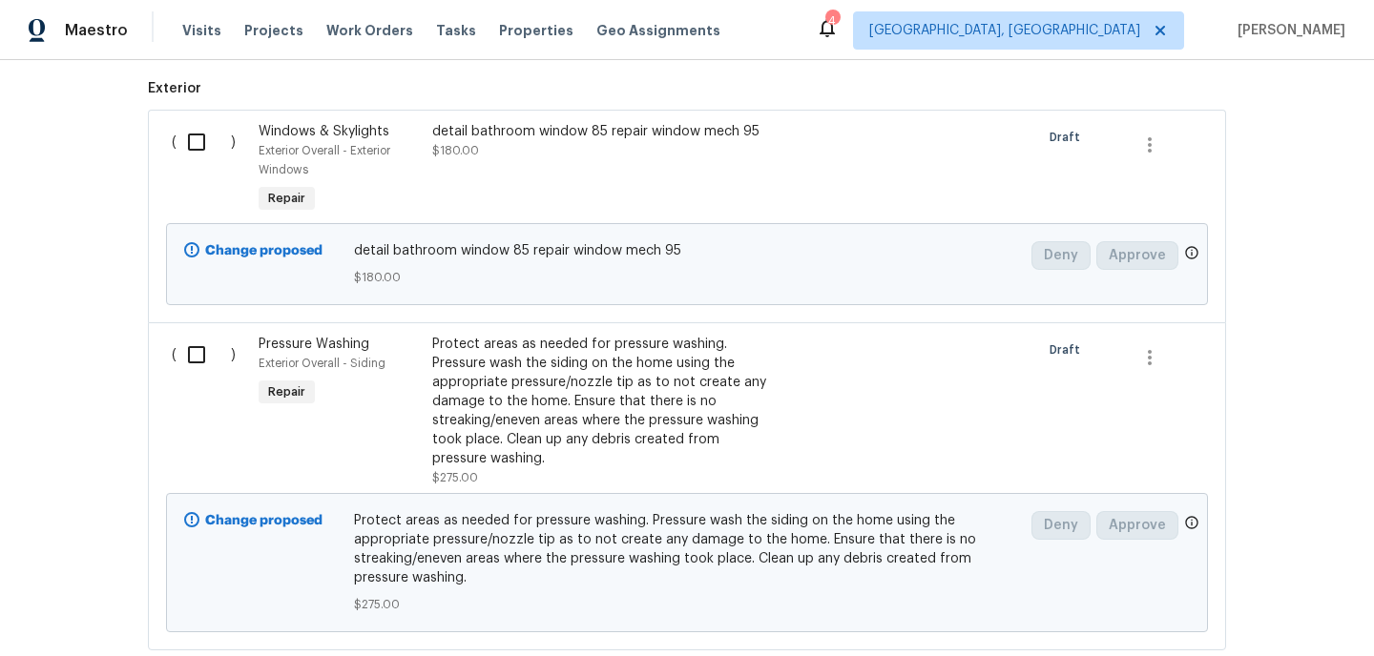
scroll to position [1754, 0]
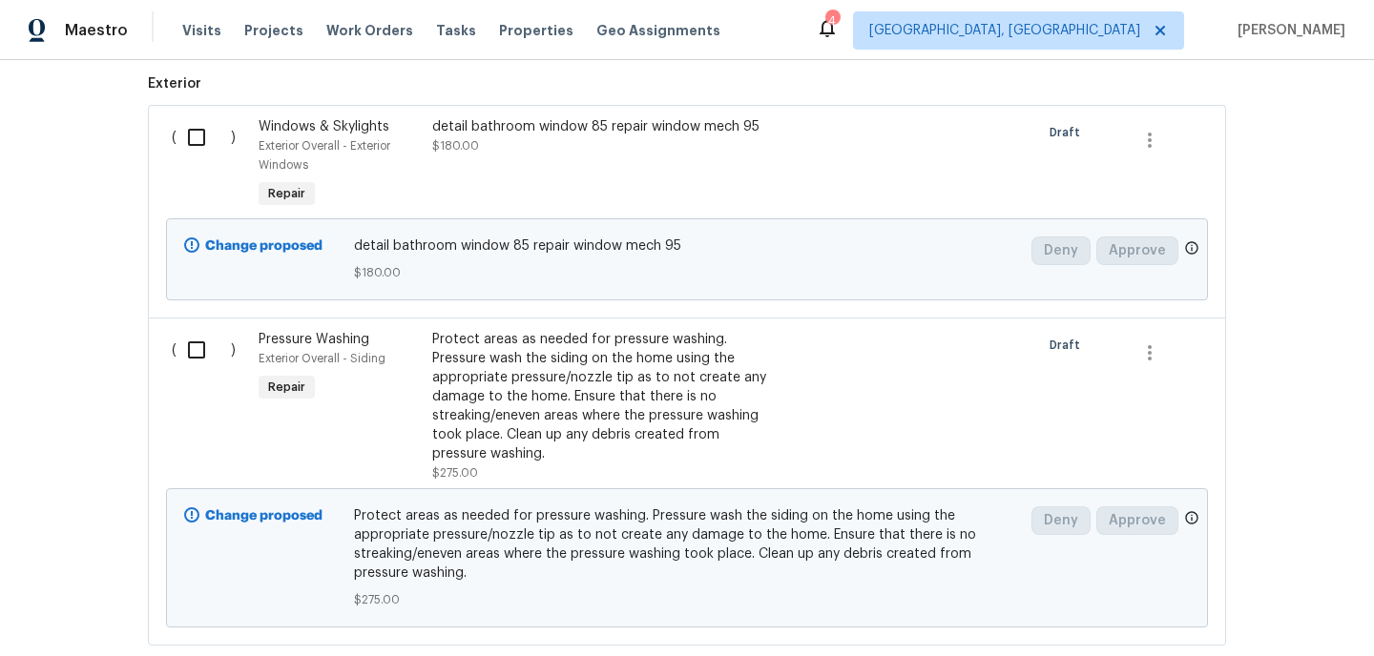
click at [198, 145] on input "checkbox" at bounding box center [204, 137] width 54 height 40
checkbox input "true"
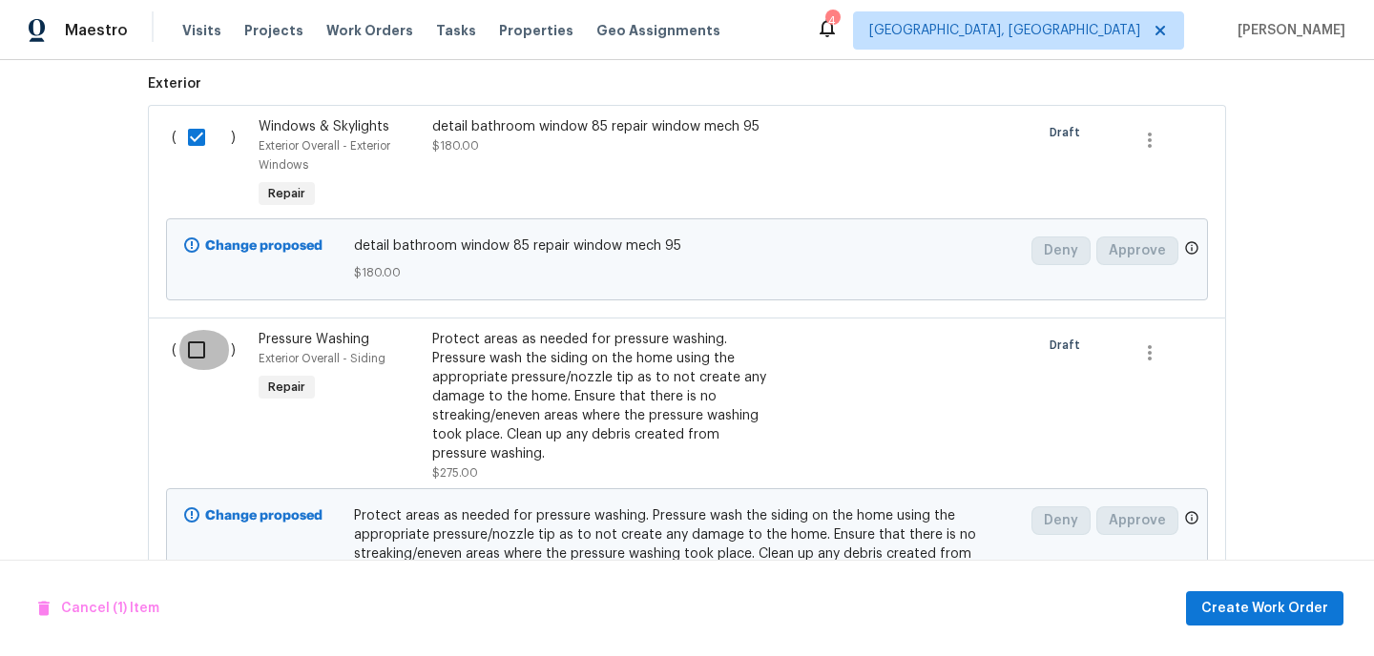
click at [199, 362] on input "checkbox" at bounding box center [204, 350] width 54 height 40
checkbox input "true"
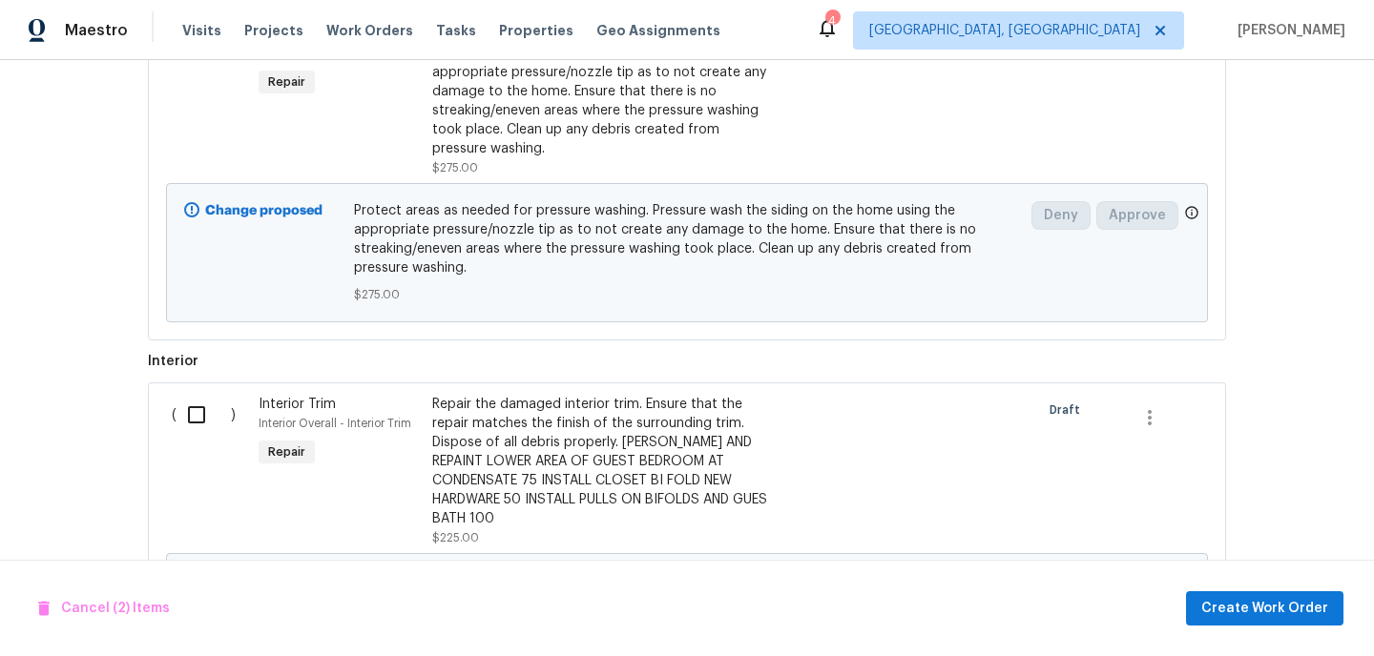
scroll to position [2064, 0]
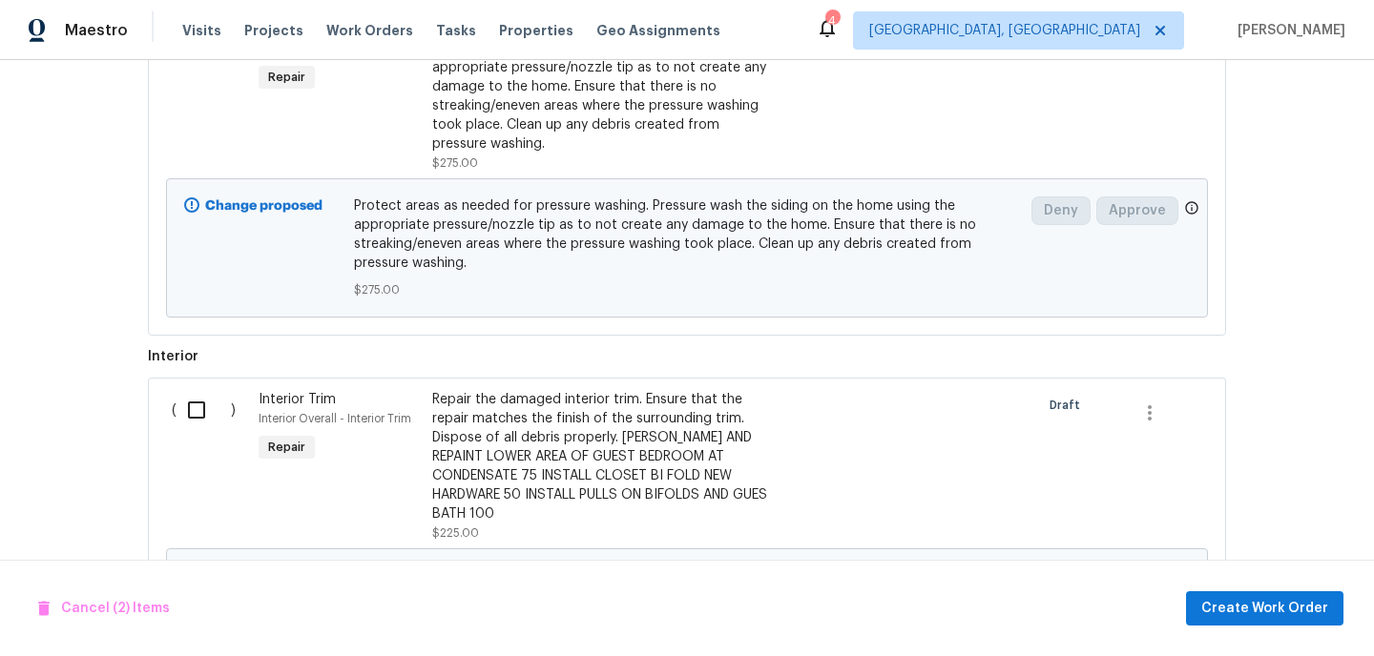
click at [198, 412] on input "checkbox" at bounding box center [204, 410] width 54 height 40
checkbox input "true"
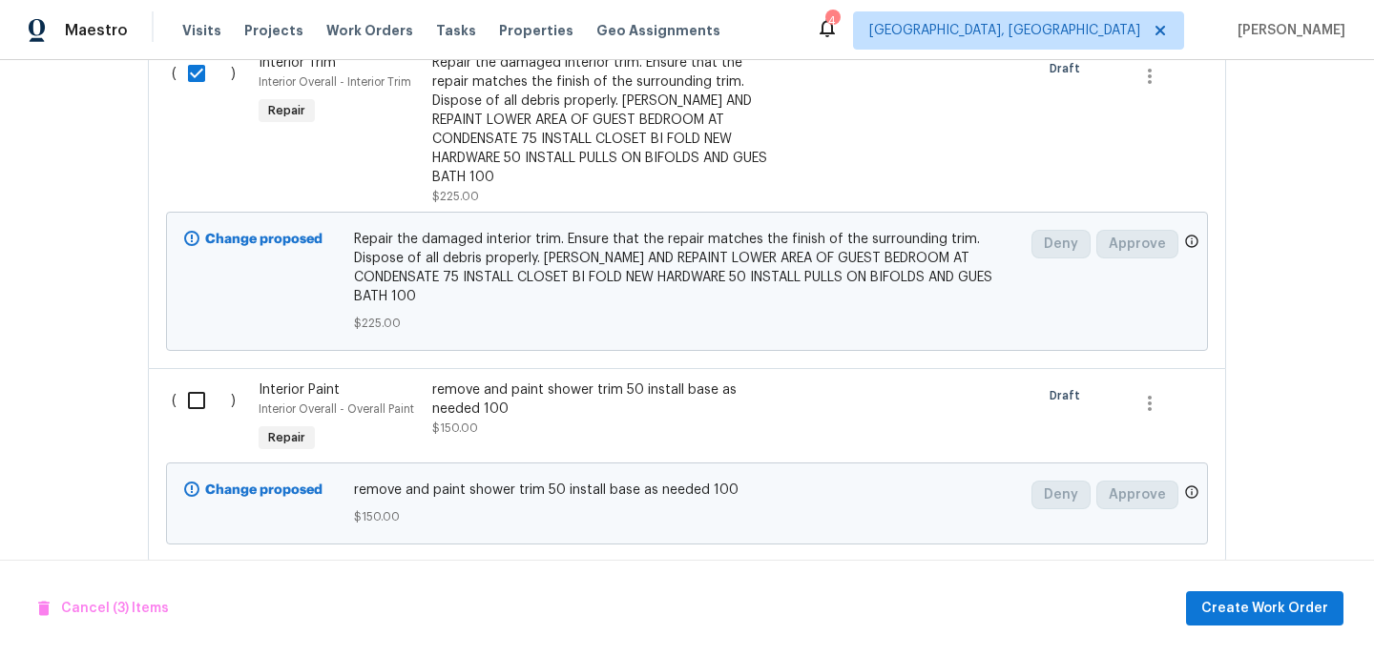
scroll to position [2398, 0]
click at [200, 384] on input "checkbox" at bounding box center [204, 404] width 54 height 40
checkbox input "true"
drag, startPoint x: 1174, startPoint y: 510, endPoint x: 1200, endPoint y: 566, distance: 61.4
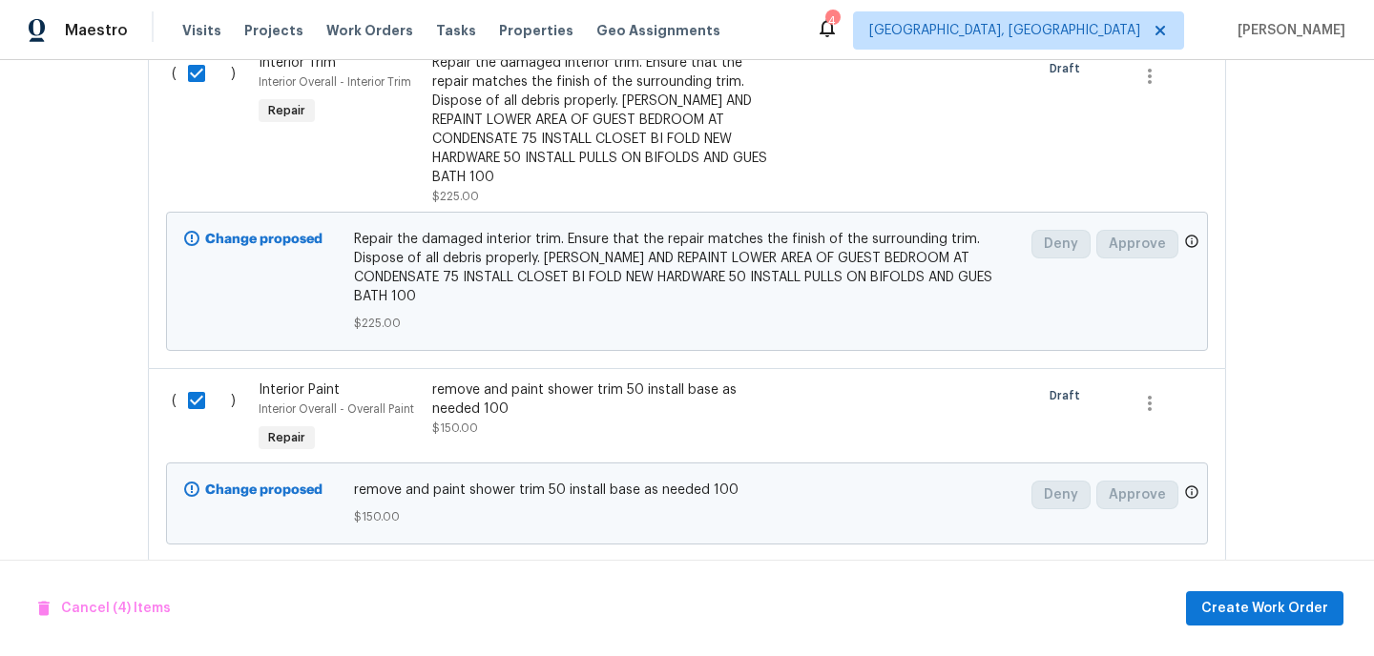
click at [846, 599] on div "Cancel (4) Items Create Work Order" at bounding box center [687, 608] width 1374 height 97
click at [1272, 608] on span "Create Work Order" at bounding box center [1264, 609] width 127 height 24
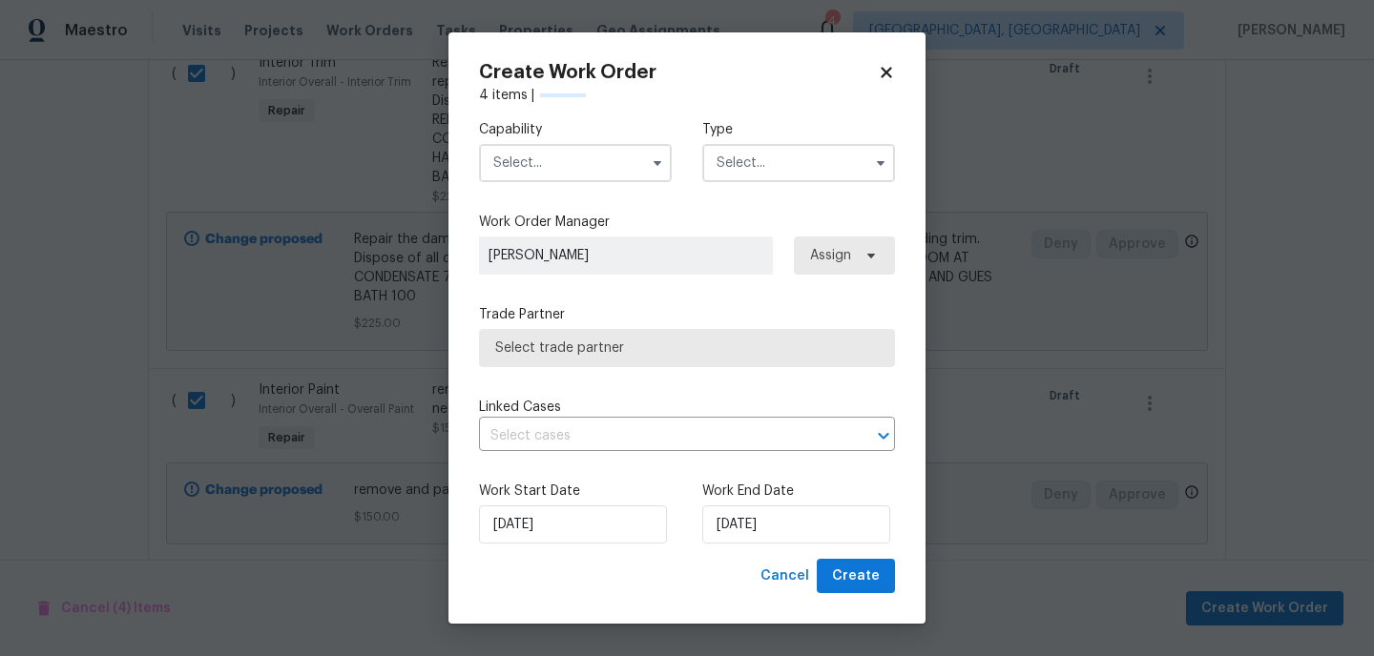
checkbox input "false"
click at [615, 164] on input "text" at bounding box center [575, 163] width 193 height 38
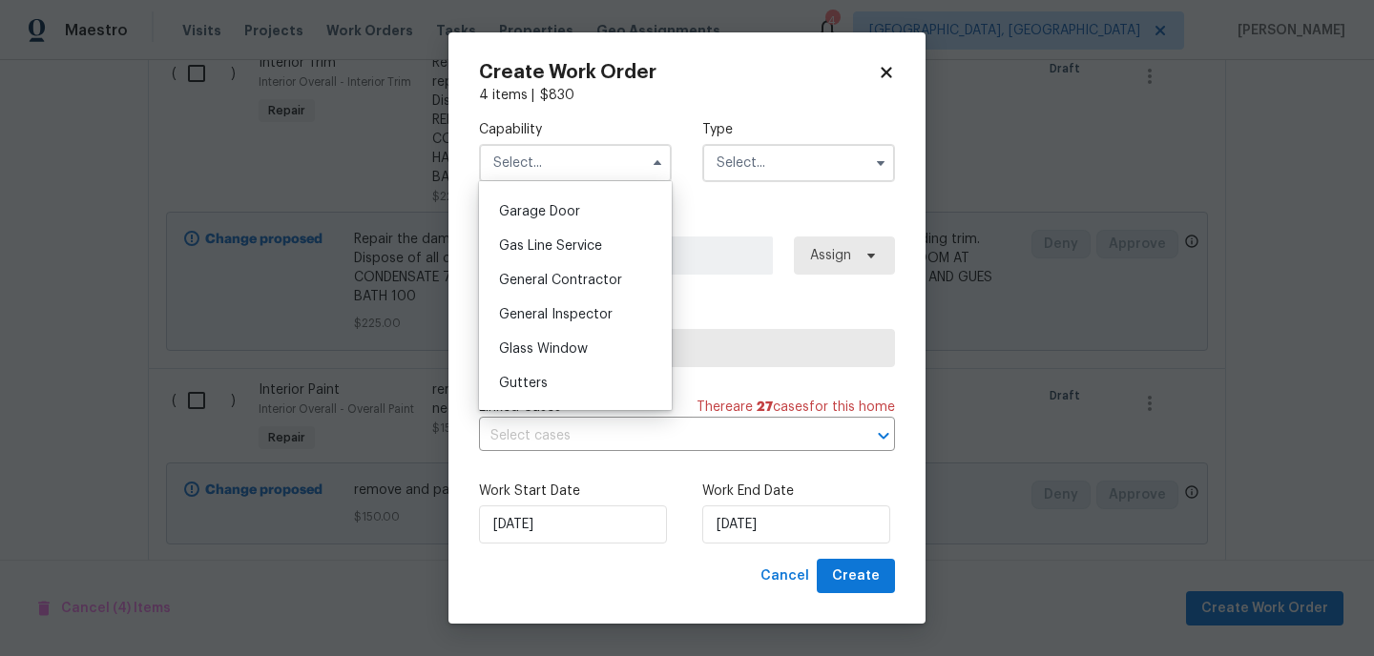
scroll to position [834, 0]
click at [571, 279] on span "General Contractor" at bounding box center [560, 281] width 123 height 13
type input "General Contractor"
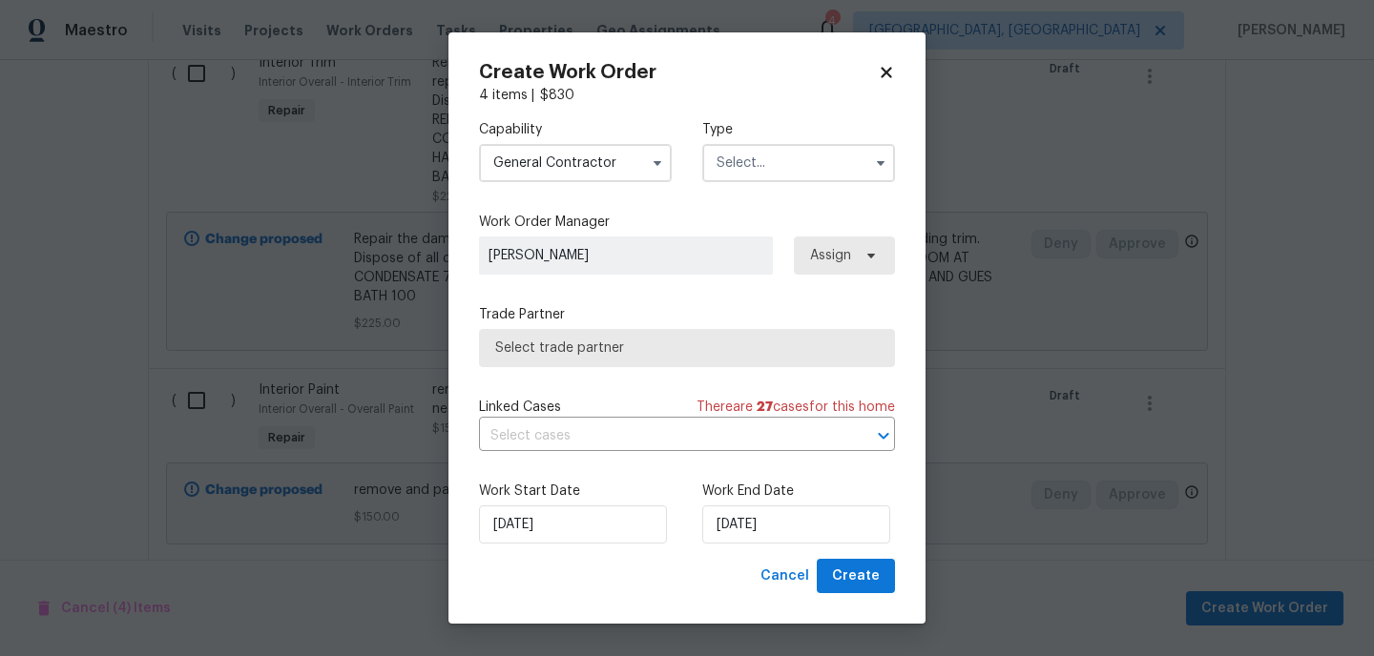
click at [753, 162] on input "text" at bounding box center [798, 163] width 193 height 38
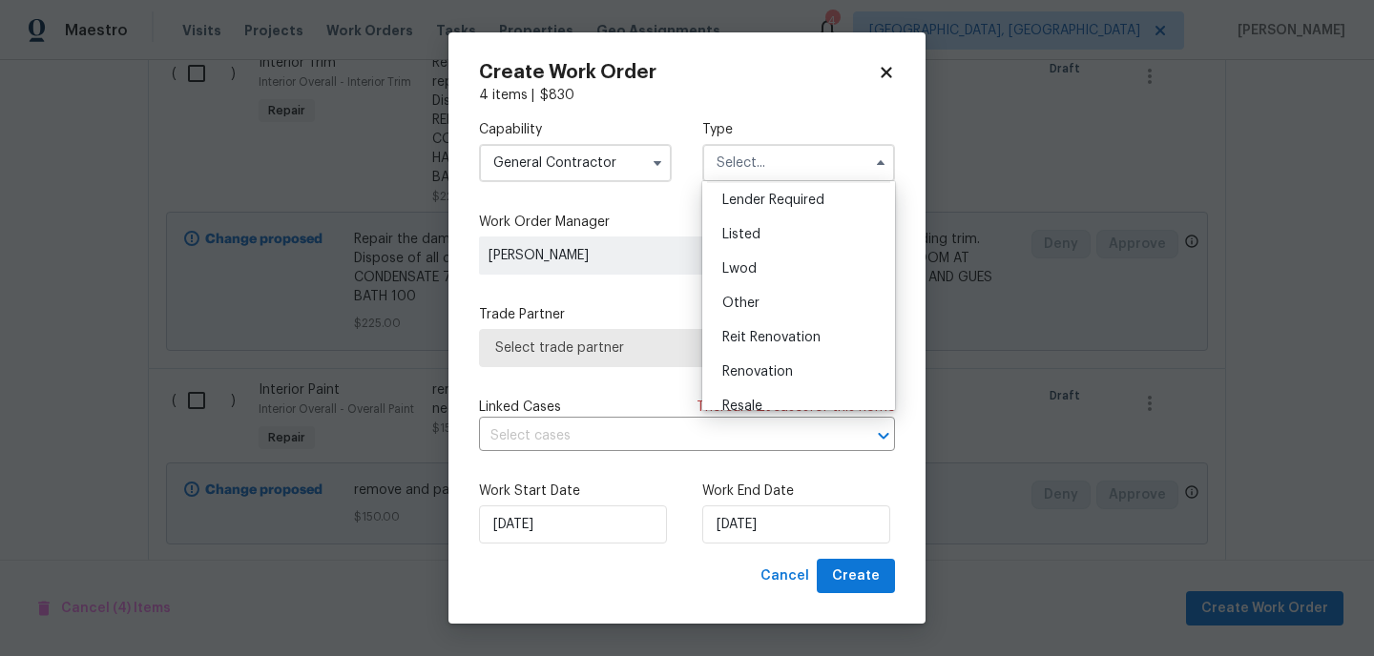
scroll to position [152, 0]
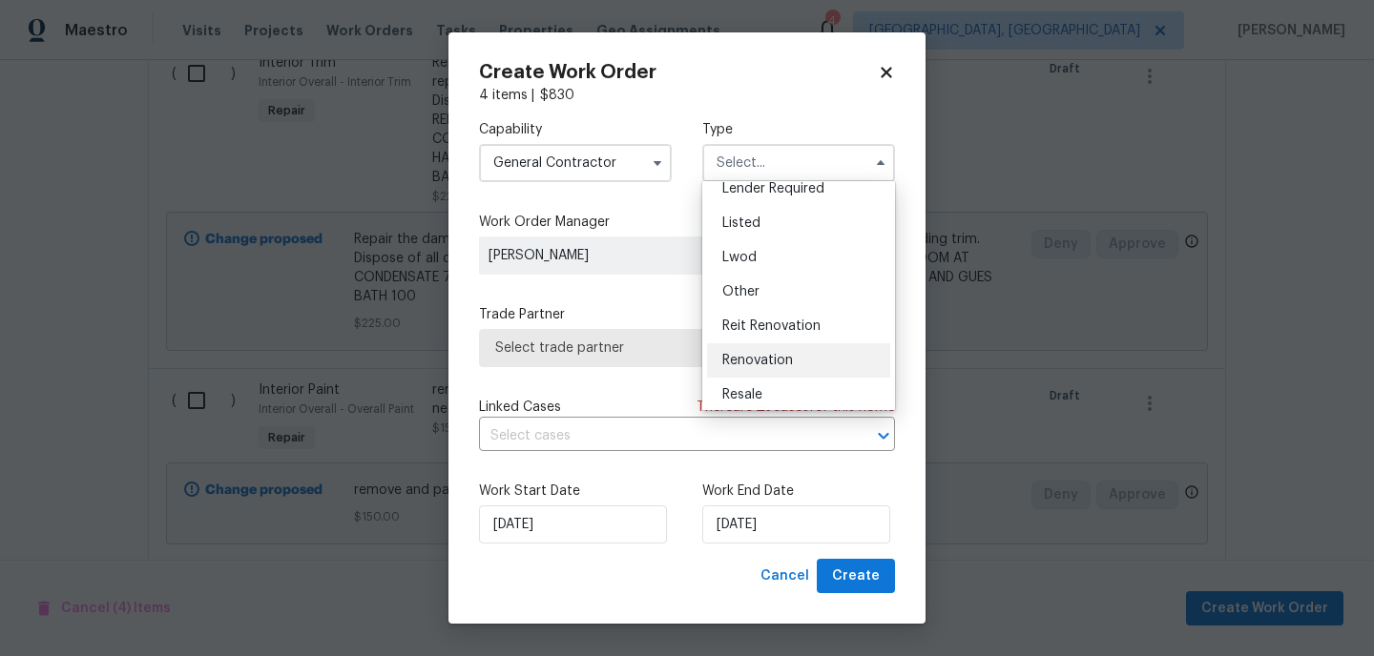
click at [757, 357] on span "Renovation" at bounding box center [757, 360] width 71 height 13
type input "Renovation"
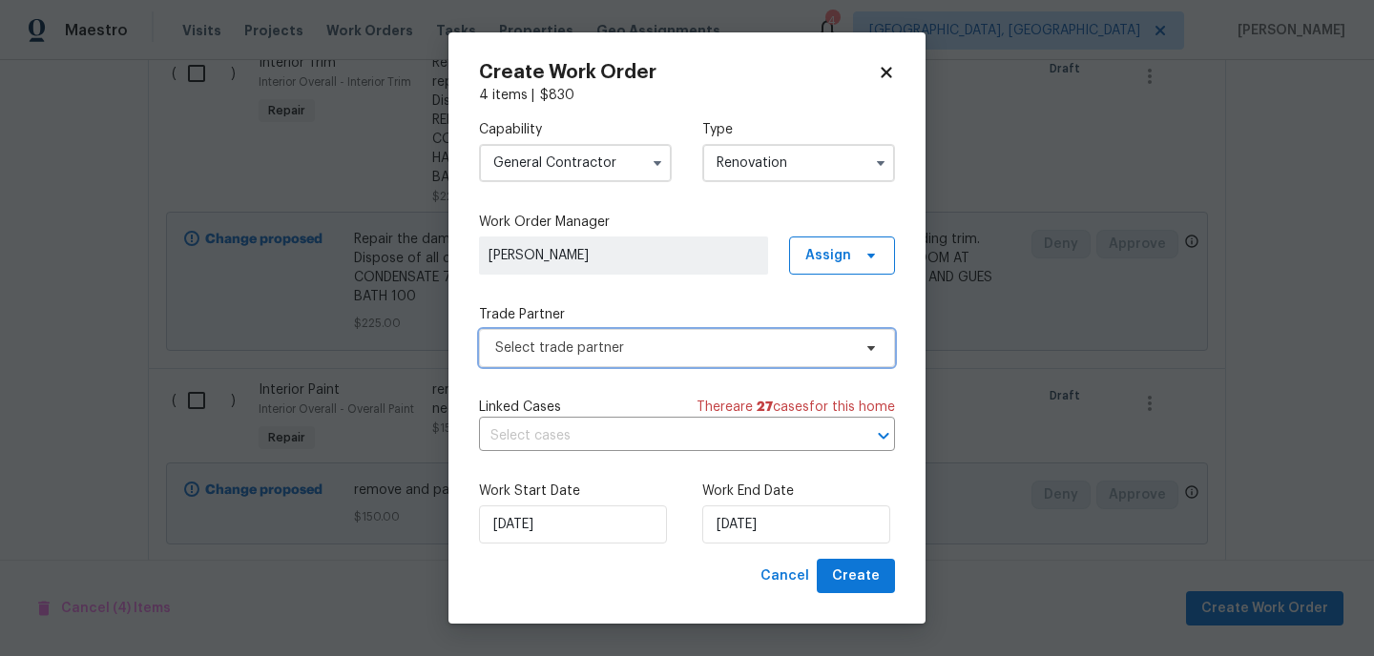
click at [626, 352] on span "Select trade partner" at bounding box center [673, 348] width 356 height 19
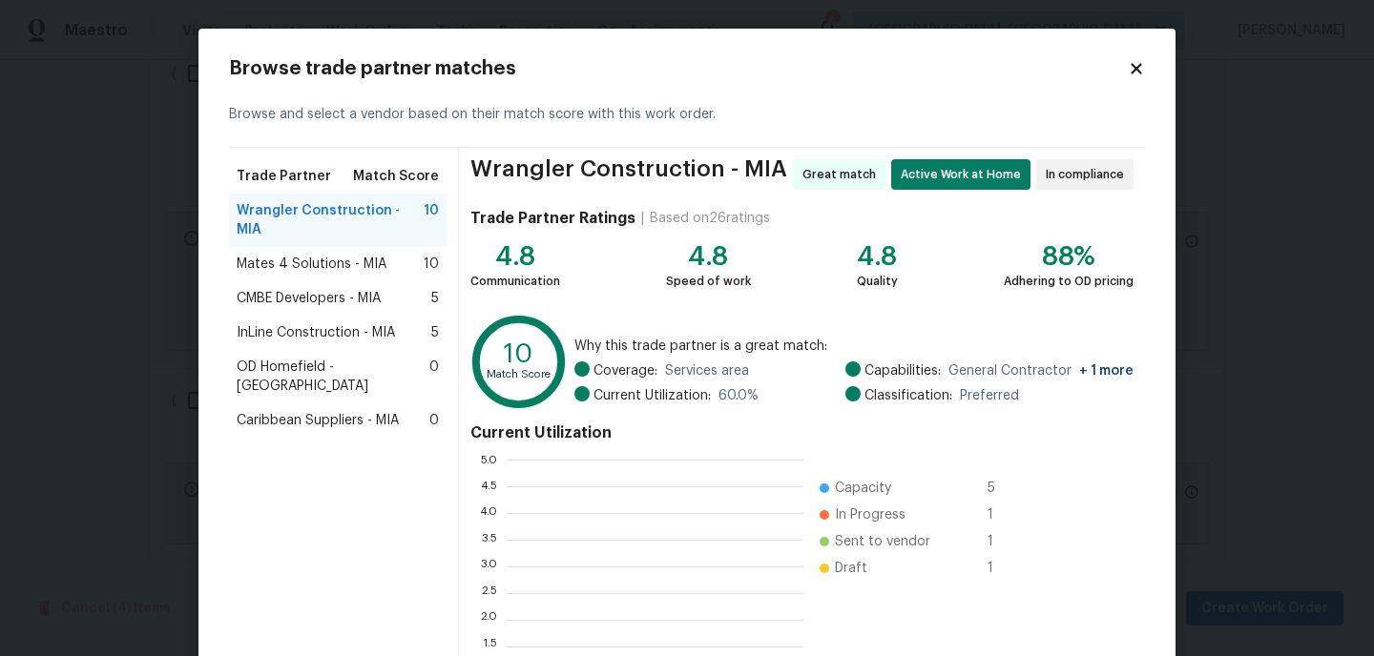
scroll to position [267, 297]
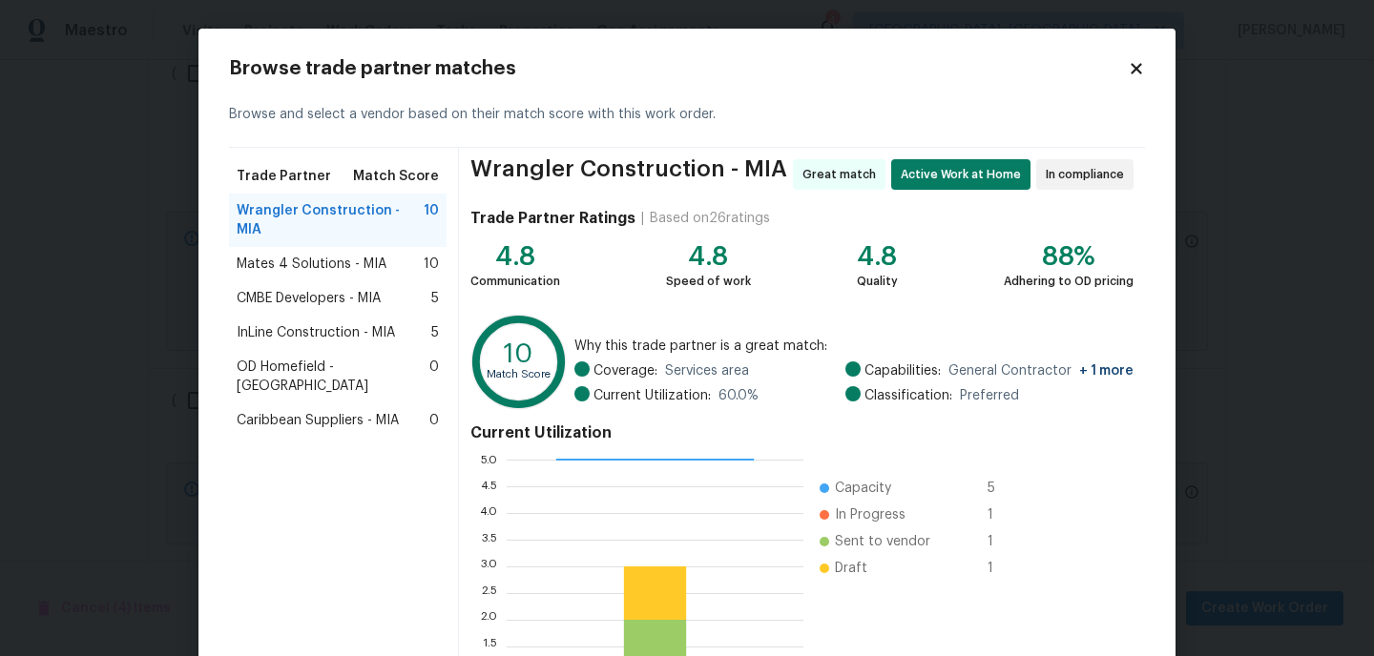
click at [336, 255] on span "Mates 4 Solutions - MIA" at bounding box center [312, 264] width 150 height 19
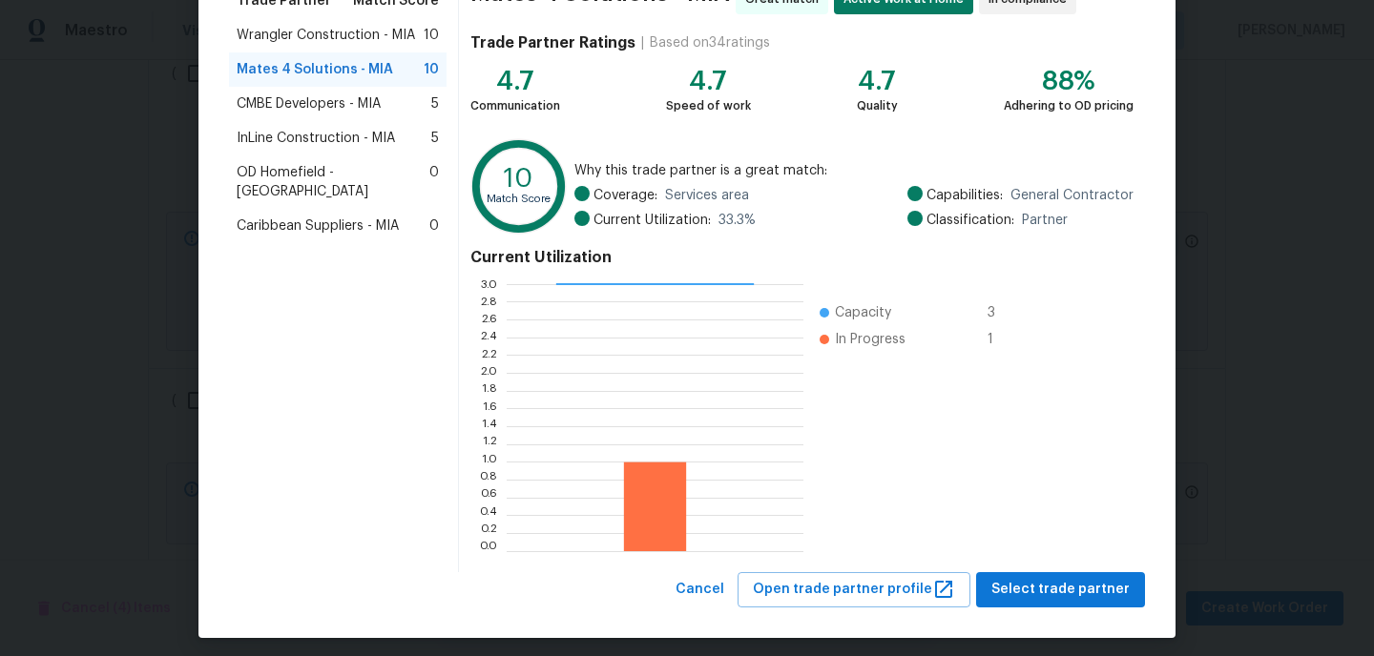
scroll to position [185, 0]
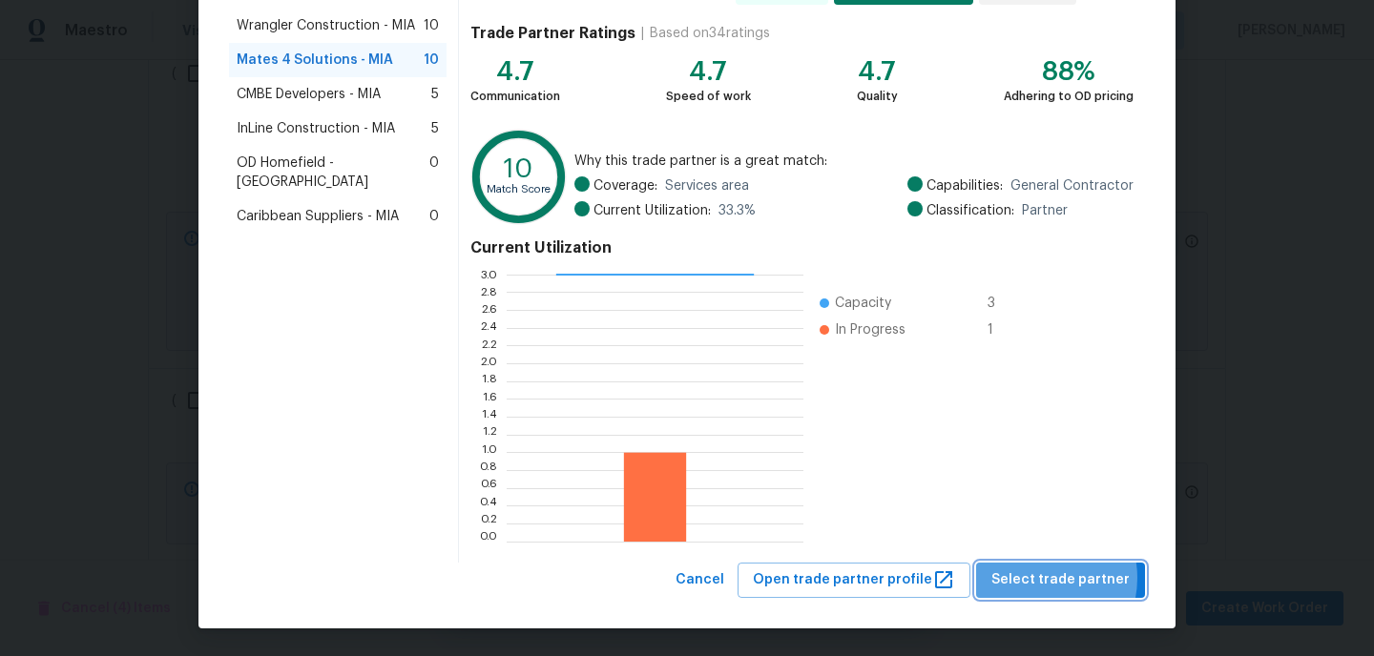
click at [1042, 578] on span "Select trade partner" at bounding box center [1060, 581] width 138 height 24
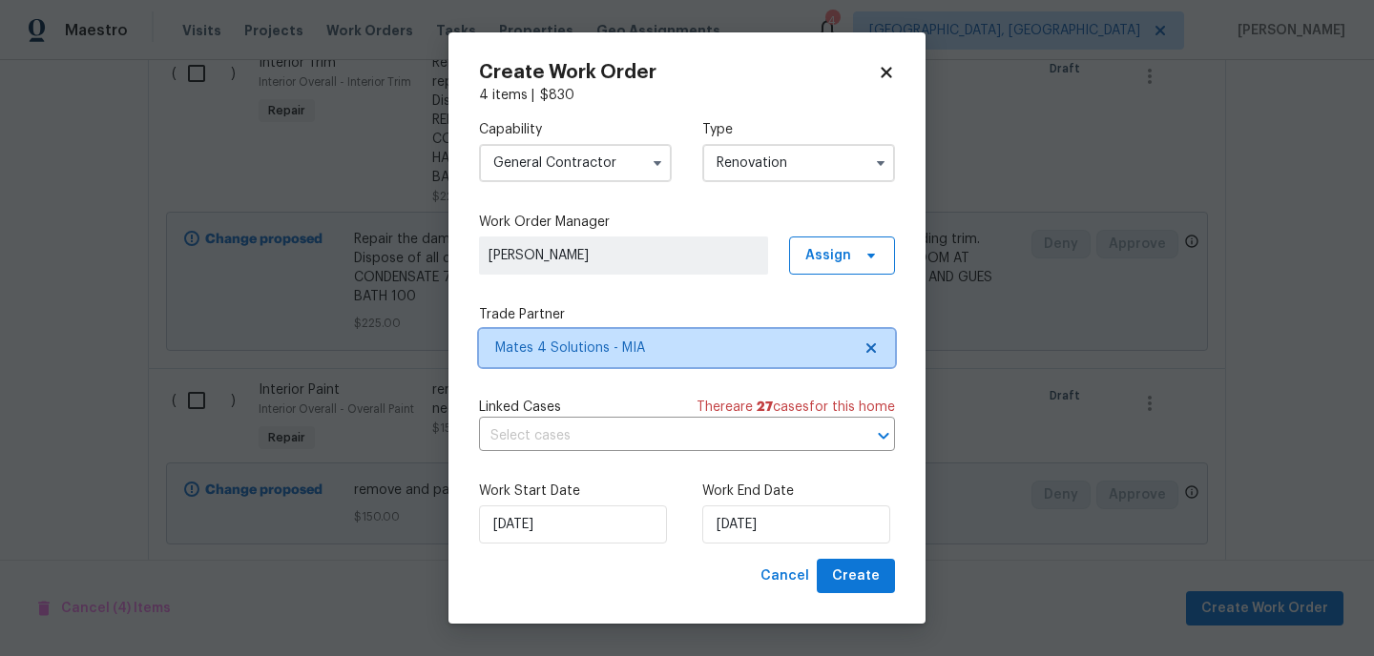
scroll to position [0, 0]
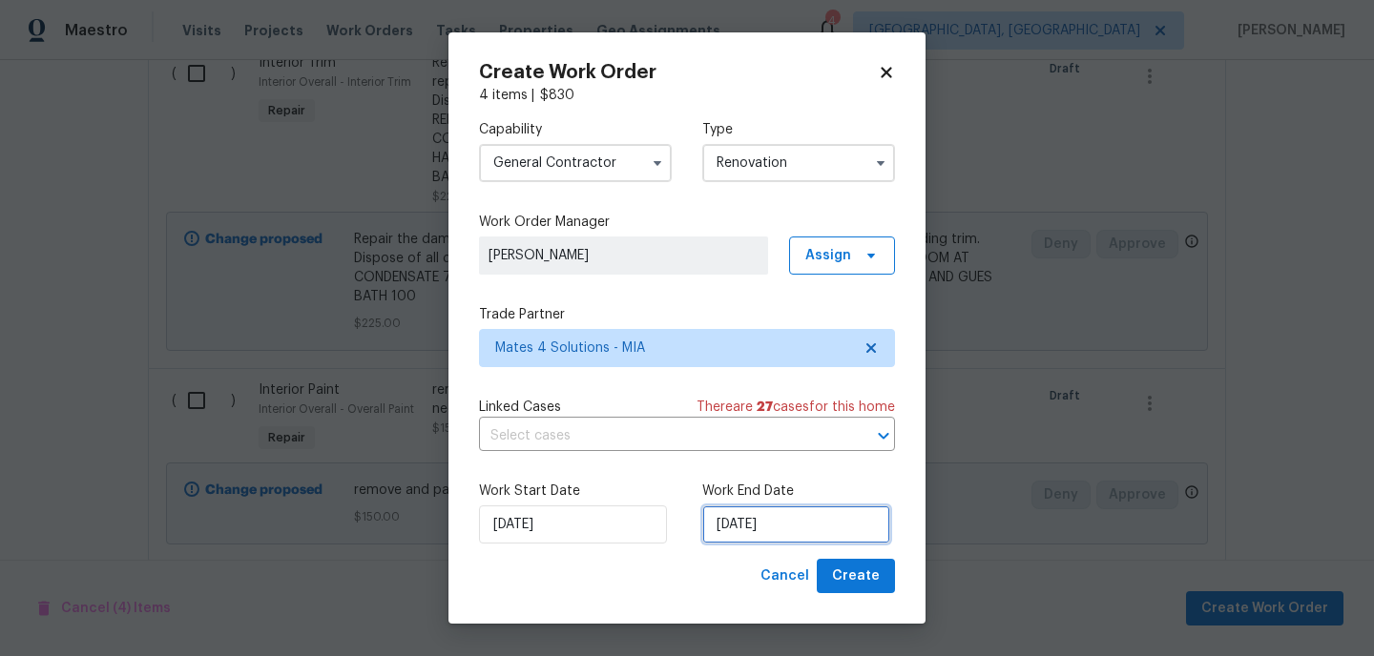
click at [784, 533] on input "[DATE]" at bounding box center [796, 525] width 188 height 38
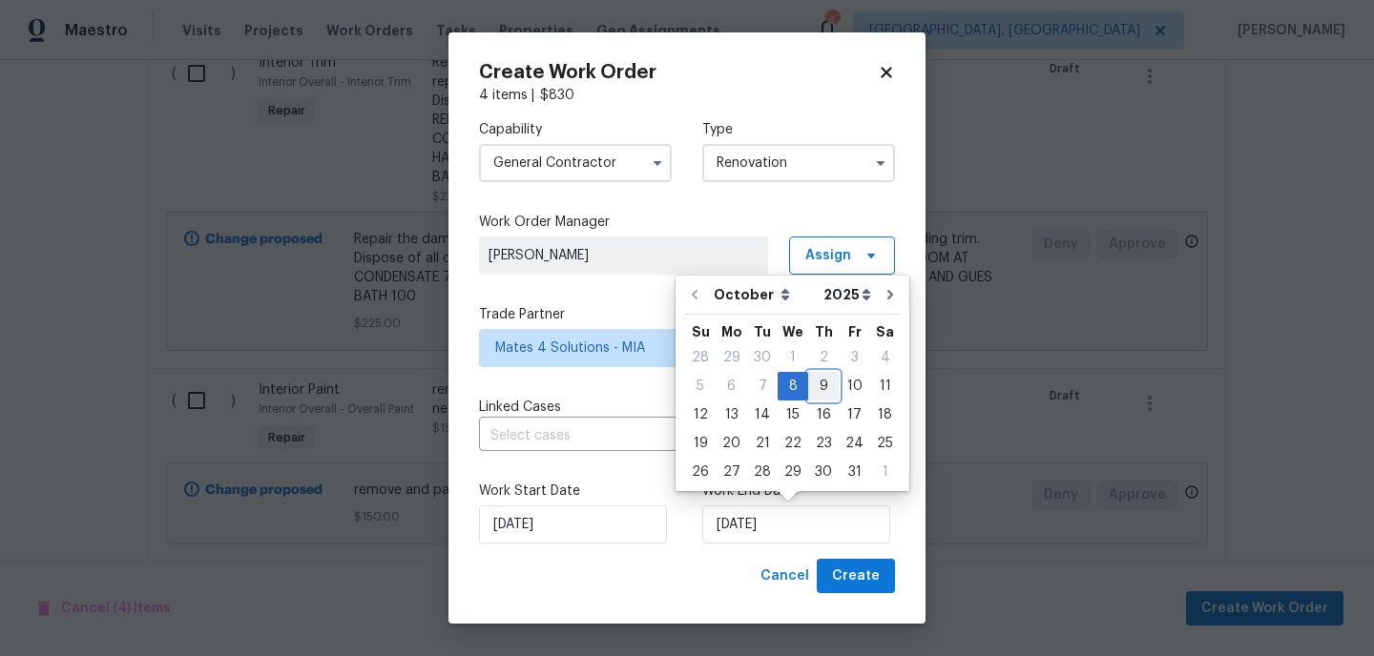
click at [820, 389] on div "9" at bounding box center [823, 386] width 31 height 27
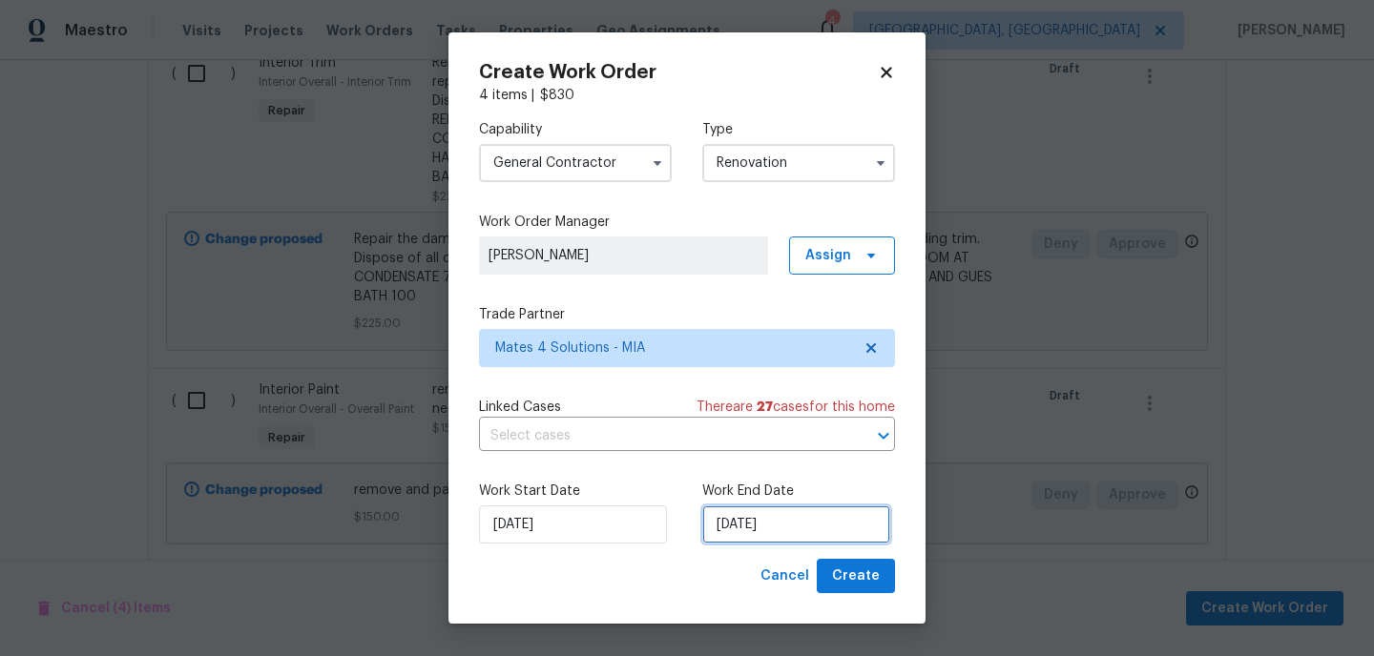
click at [796, 529] on input "[DATE]" at bounding box center [796, 525] width 188 height 38
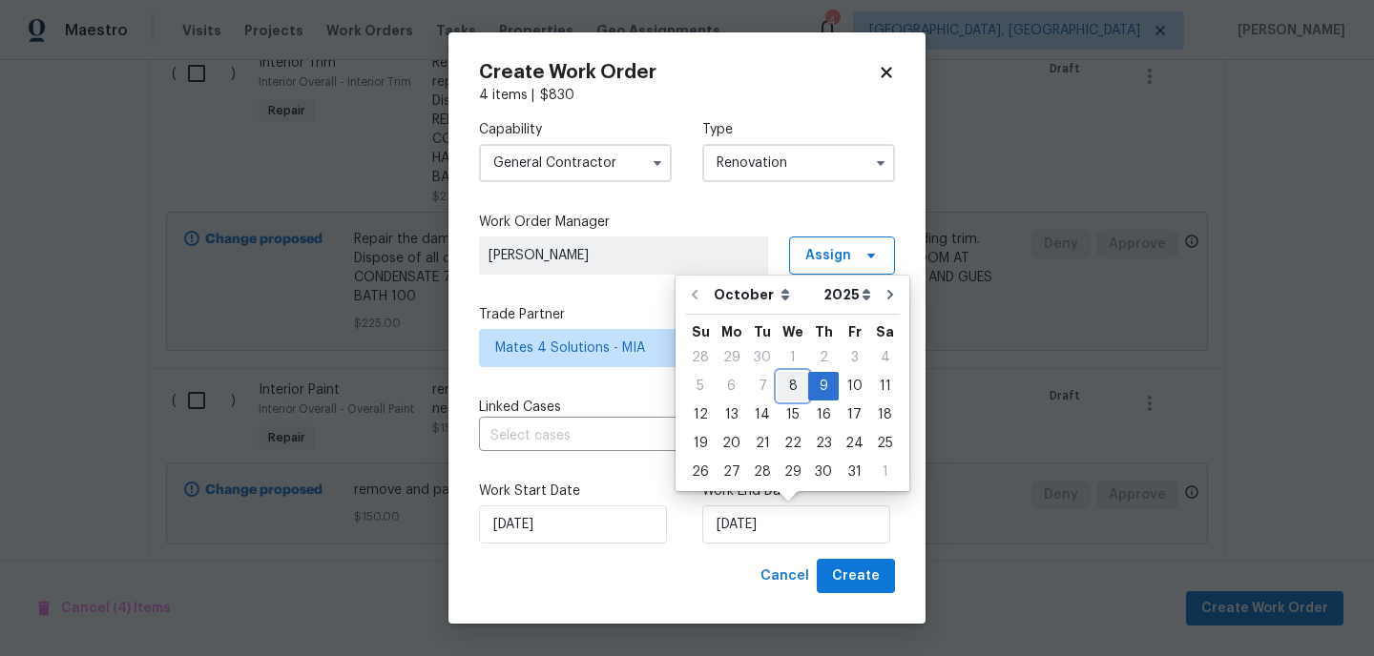
click at [784, 385] on div "8" at bounding box center [793, 386] width 31 height 27
type input "[DATE]"
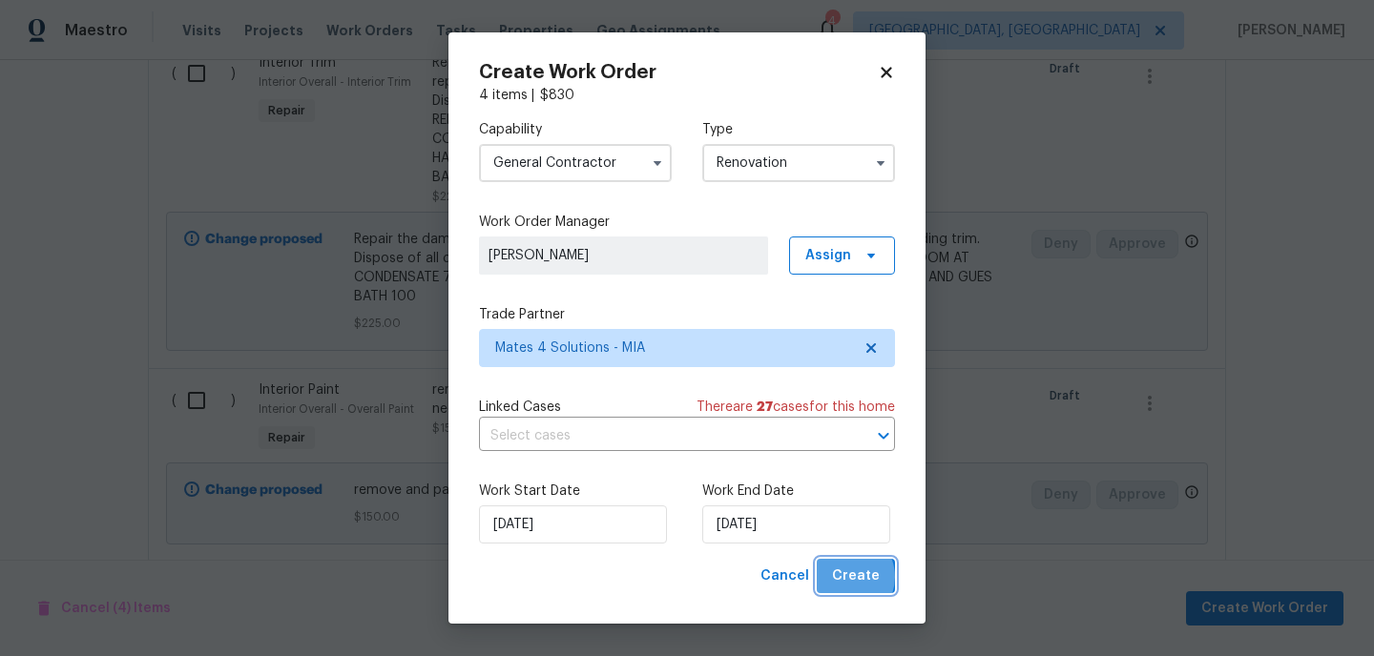
click at [849, 577] on span "Create" at bounding box center [856, 577] width 48 height 24
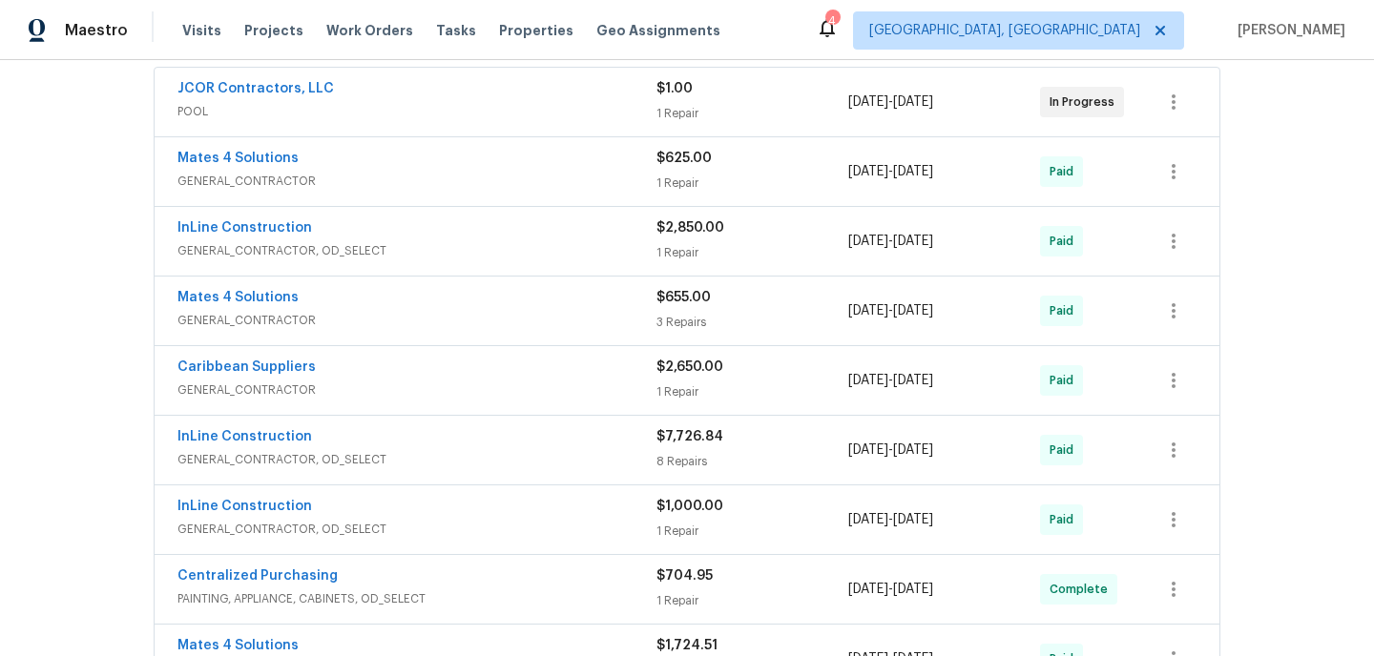
scroll to position [260, 0]
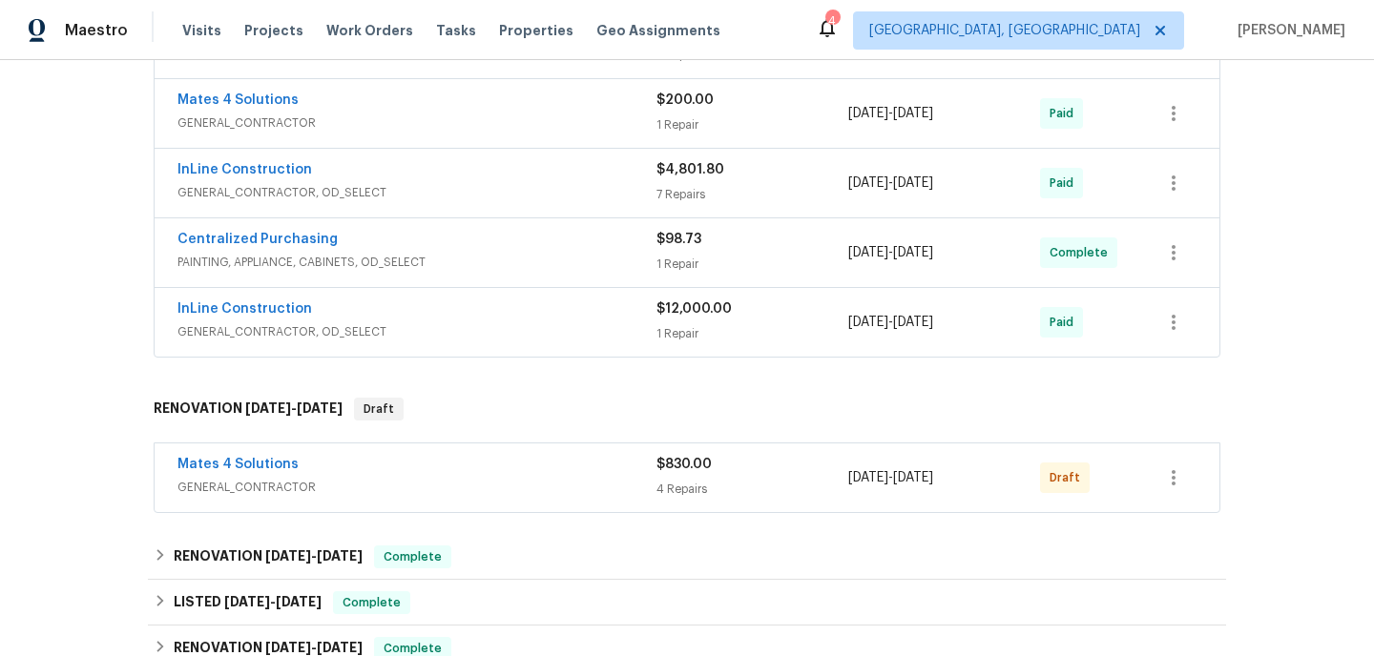
scroll to position [1071, 0]
